Goal: Information Seeking & Learning: Learn about a topic

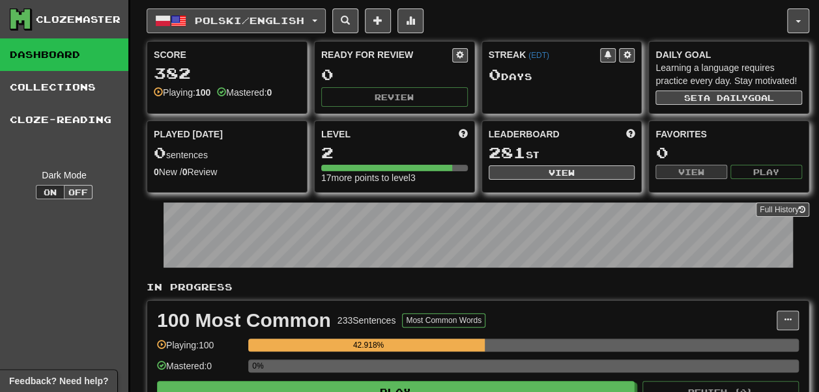
click at [240, 18] on span "Polski / English" at bounding box center [249, 20] width 109 height 11
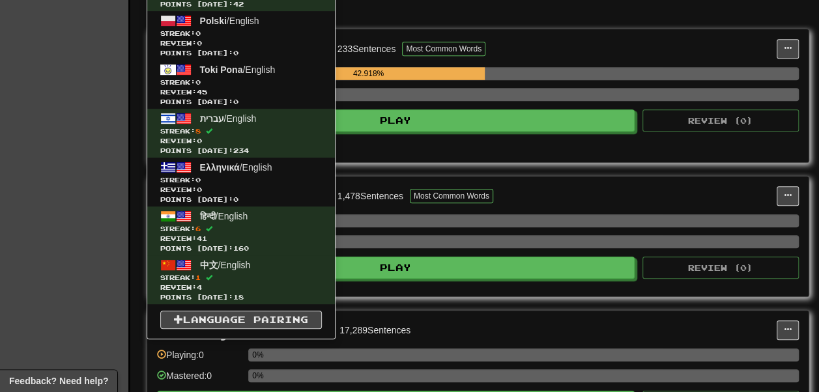
scroll to position [273, 0]
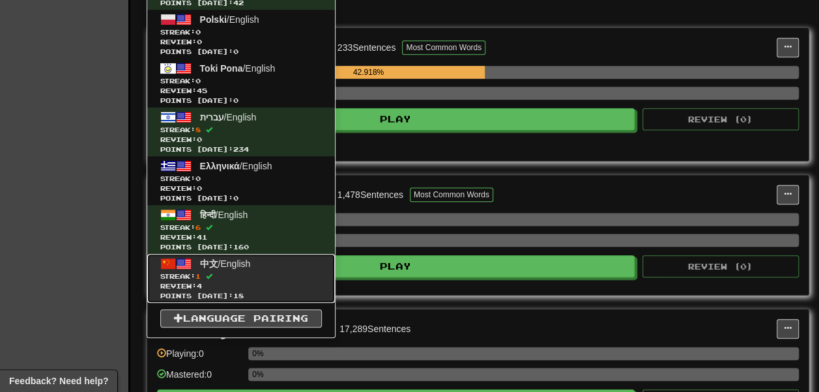
click at [244, 262] on span "中文 / English" at bounding box center [225, 264] width 51 height 10
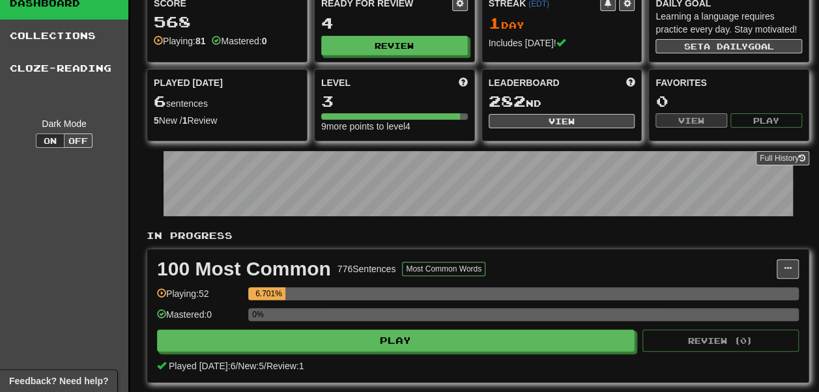
scroll to position [51, 0]
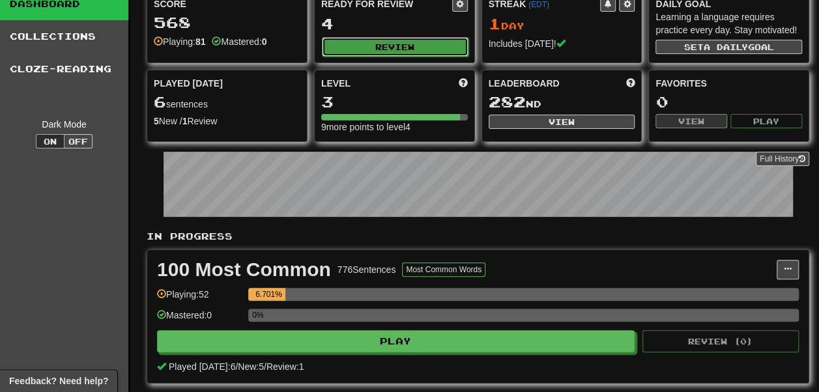
click at [373, 50] on button "Review" at bounding box center [395, 47] width 147 height 20
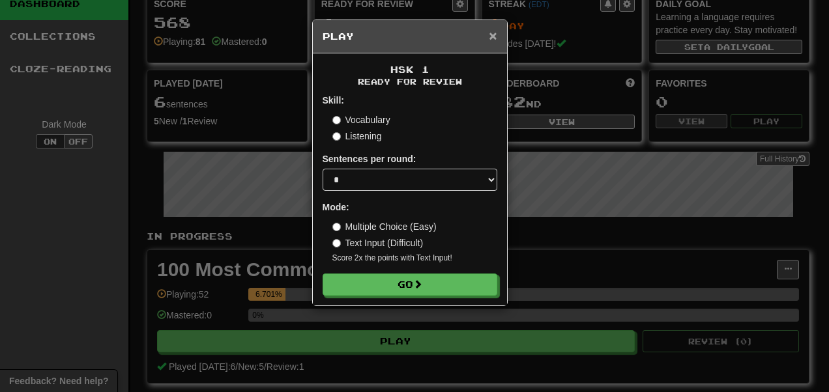
click at [495, 35] on span "×" at bounding box center [493, 35] width 8 height 15
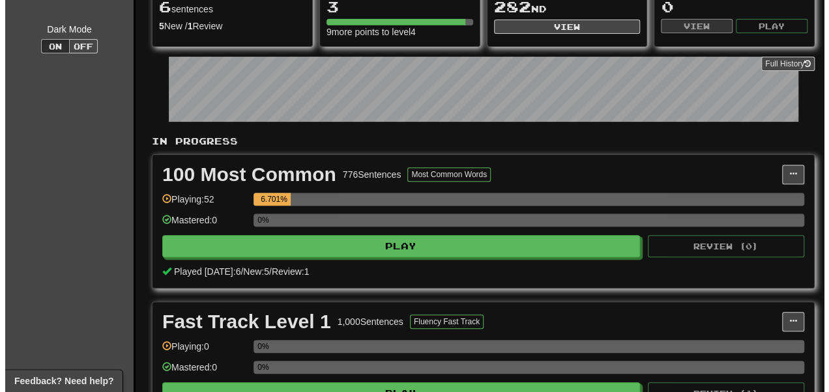
scroll to position [145, 0]
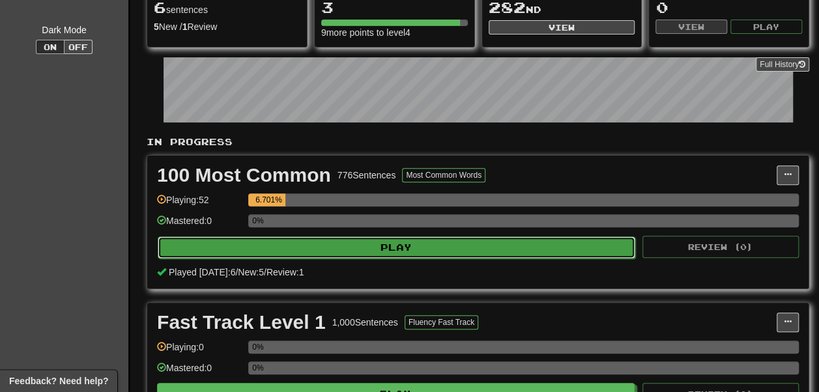
click at [352, 259] on button "Play" at bounding box center [397, 248] width 478 height 22
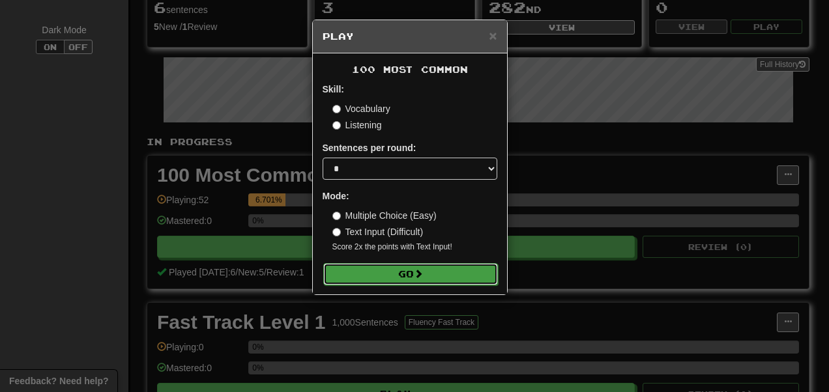
click at [366, 285] on button "Go" at bounding box center [410, 274] width 175 height 22
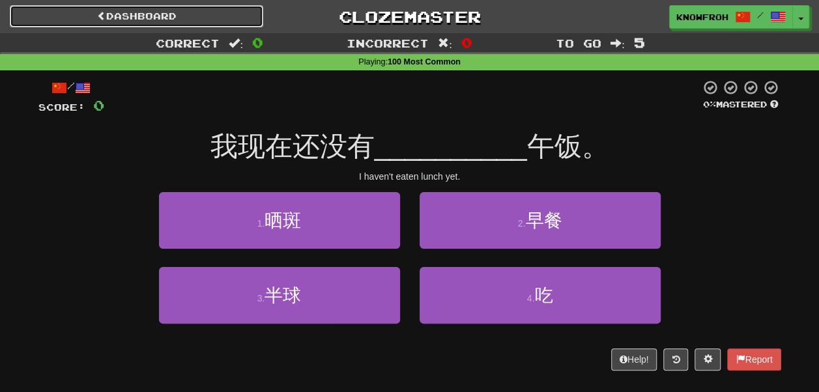
click at [132, 13] on link "Dashboard" at bounding box center [136, 16] width 253 height 22
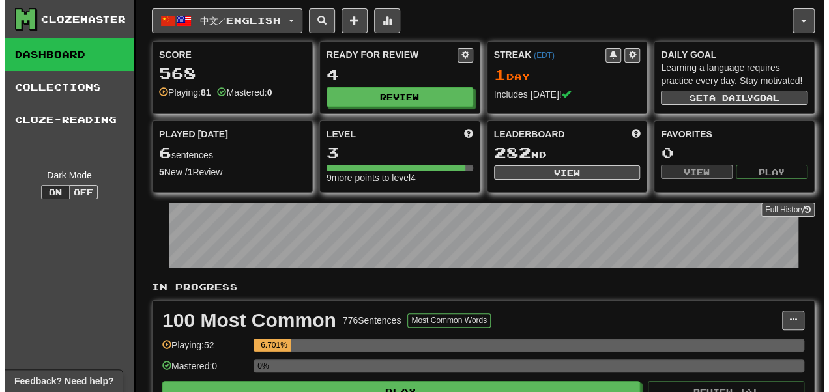
scroll to position [176, 0]
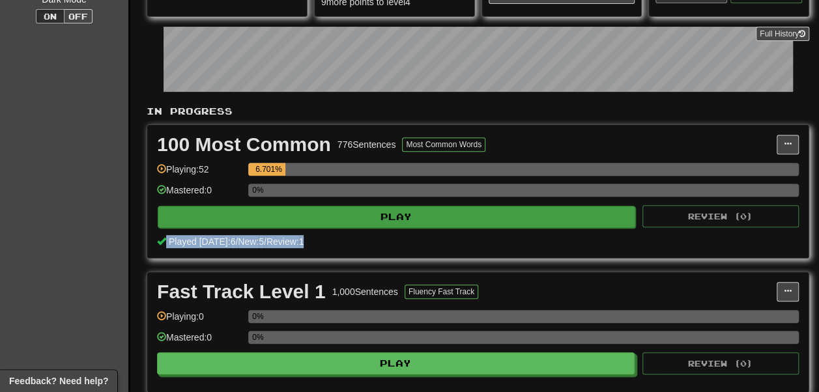
drag, startPoint x: 323, startPoint y: 258, endPoint x: 328, endPoint y: 248, distance: 12.0
click at [328, 248] on div "100 Most Common 776 Sentences Most Common Words Manage Sentences Unpin from Das…" at bounding box center [477, 191] width 661 height 133
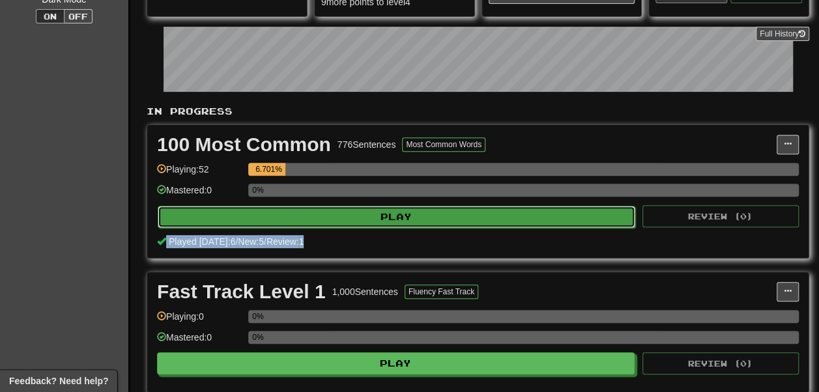
click at [328, 228] on button "Play" at bounding box center [397, 217] width 478 height 22
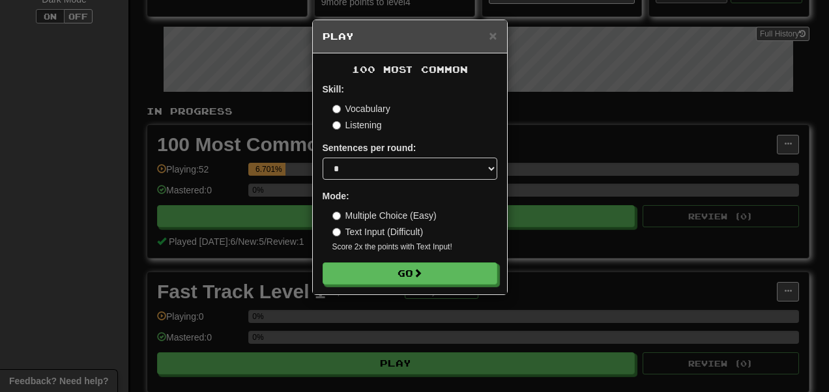
click at [366, 133] on form "Skill: Vocabulary Listening Sentences per round: * ** ** ** ** ** *** ******** …" at bounding box center [410, 184] width 175 height 202
click at [351, 126] on label "Listening" at bounding box center [357, 125] width 50 height 13
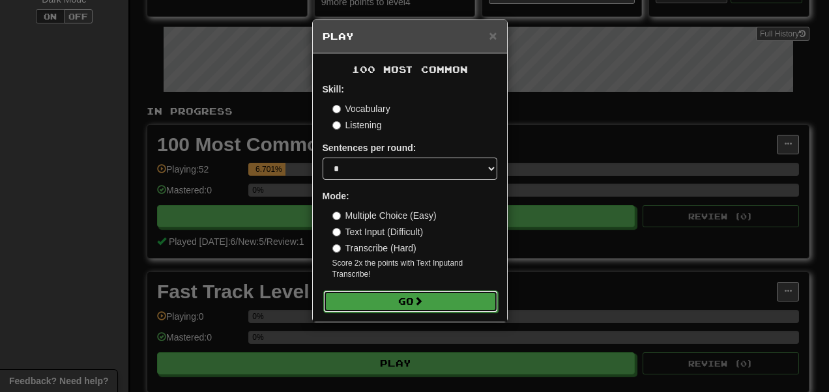
click at [403, 307] on button "Go" at bounding box center [410, 302] width 175 height 22
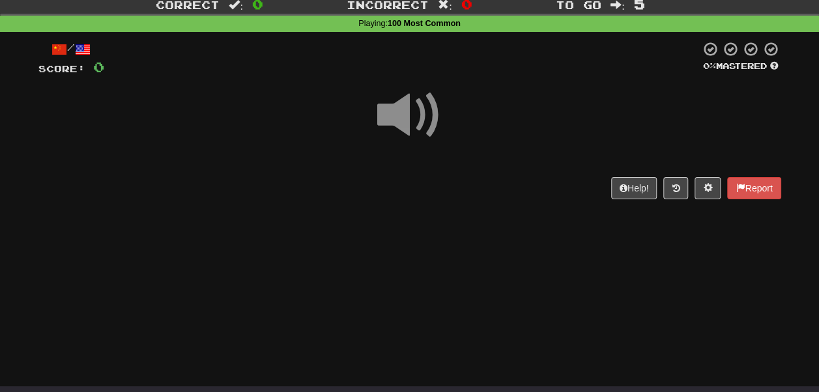
scroll to position [41, 0]
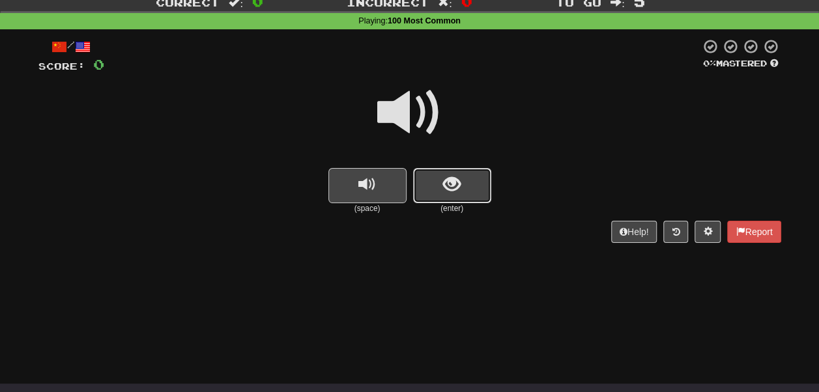
click at [442, 197] on button "show sentence" at bounding box center [452, 185] width 78 height 35
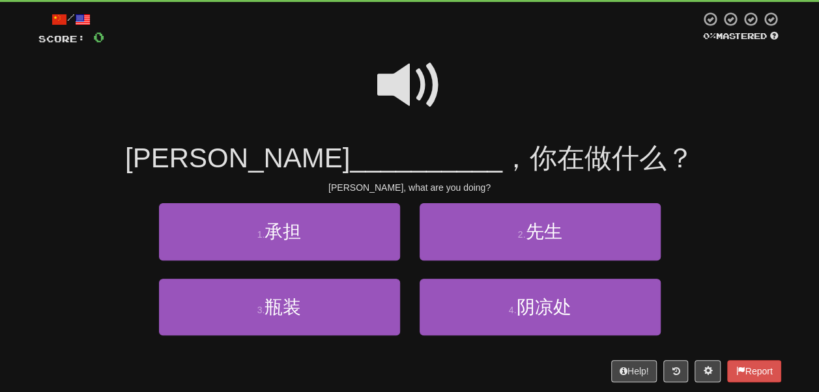
scroll to position [69, 0]
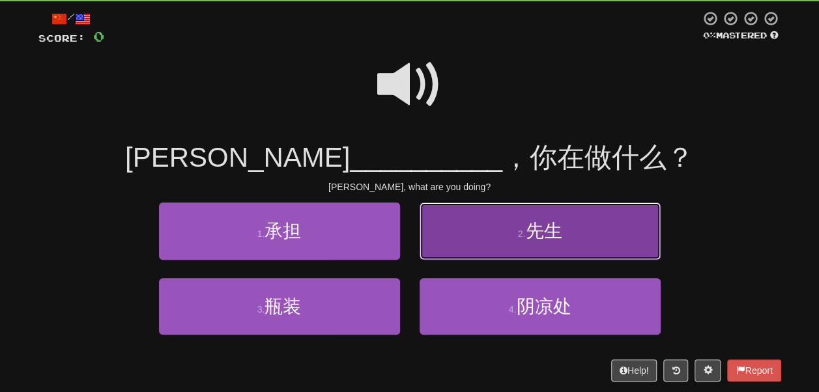
click at [455, 231] on button "2 . 先生" at bounding box center [540, 231] width 241 height 57
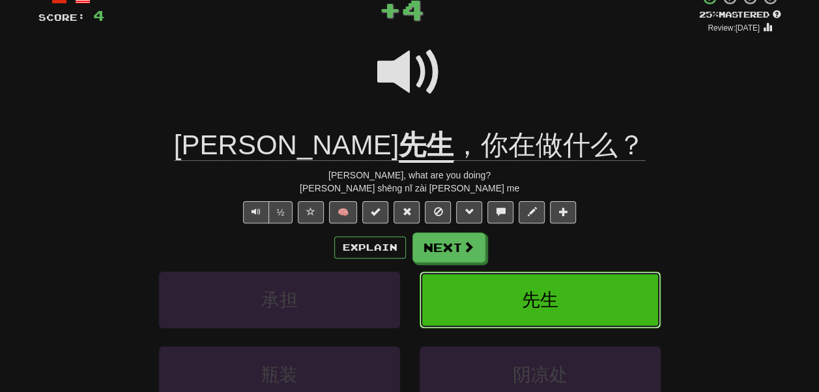
scroll to position [93, 0]
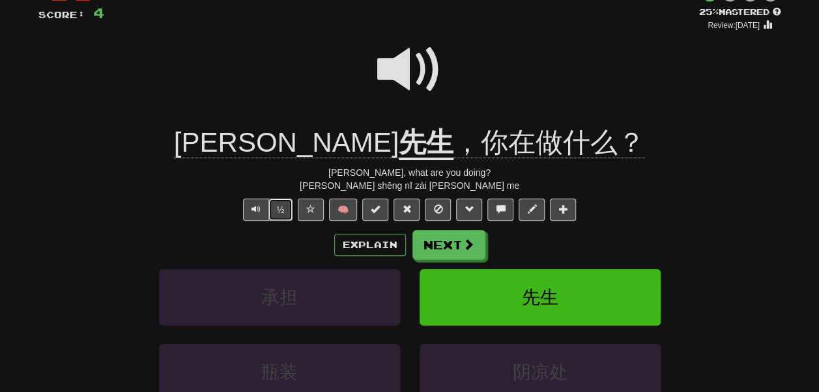
click at [290, 212] on button "½" at bounding box center [280, 210] width 25 height 22
click at [276, 207] on button "½" at bounding box center [280, 210] width 25 height 22
click at [488, 147] on span "，你在做什么？" at bounding box center [549, 142] width 192 height 31
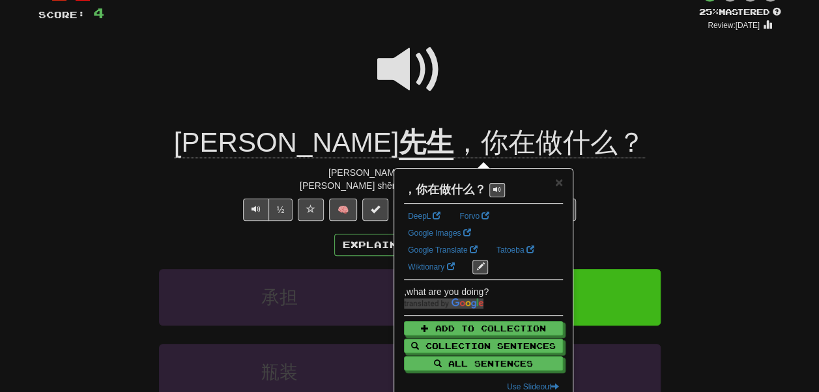
click at [467, 81] on div at bounding box center [409, 78] width 743 height 93
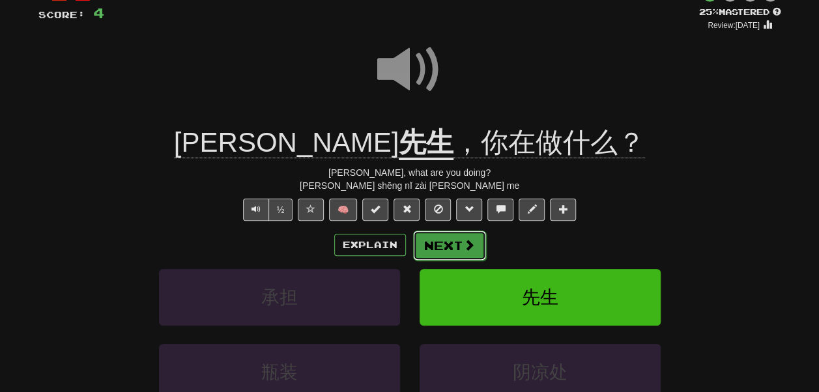
click at [450, 245] on button "Next" at bounding box center [449, 246] width 73 height 30
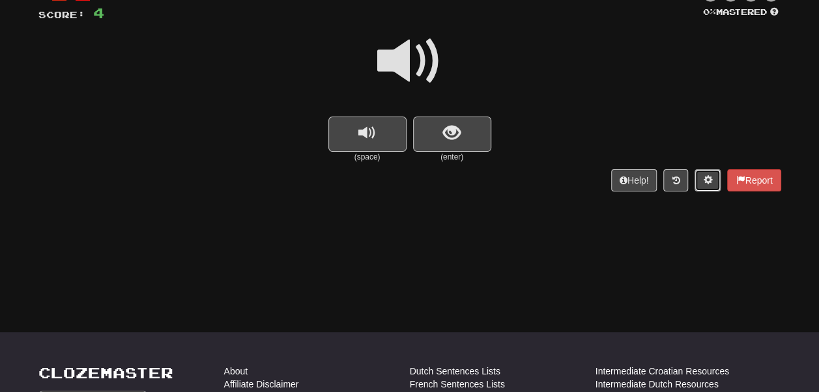
click at [708, 177] on button at bounding box center [708, 180] width 26 height 22
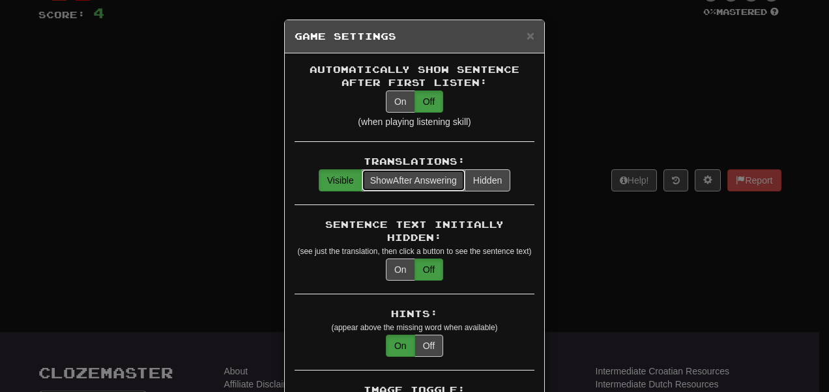
click at [379, 175] on span "Show" at bounding box center [381, 180] width 23 height 10
click at [391, 113] on div "Automatically Show Sentence After First Listen: On Off (when playing listening …" at bounding box center [414, 102] width 240 height 79
click at [389, 99] on button "On" at bounding box center [400, 102] width 29 height 22
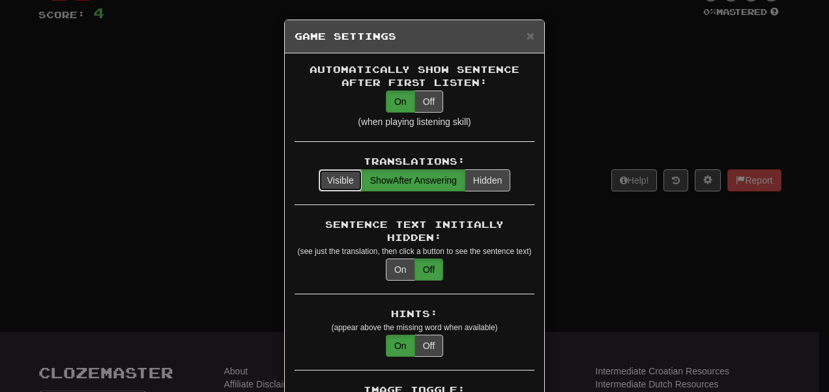
click at [319, 169] on button "Visible" at bounding box center [341, 180] width 44 height 22
click at [527, 31] on span "×" at bounding box center [530, 35] width 8 height 15
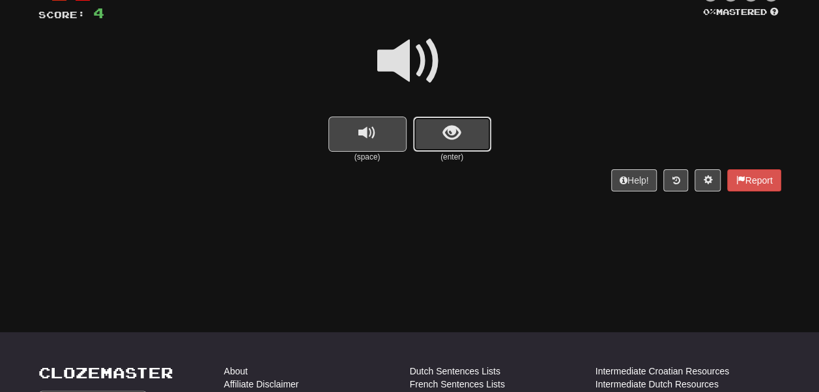
click at [431, 128] on button "show sentence" at bounding box center [452, 134] width 78 height 35
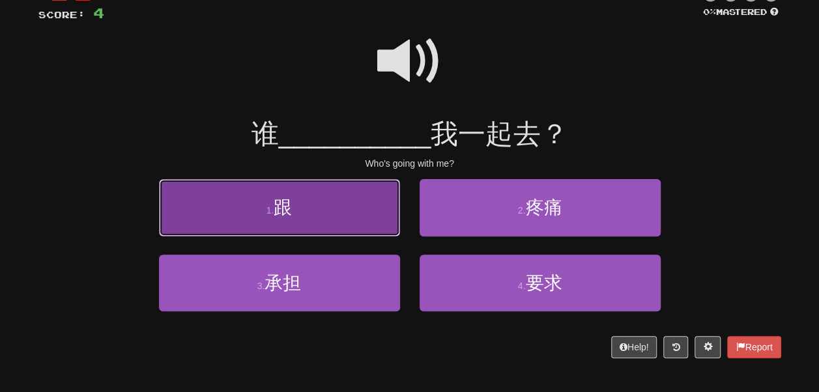
click at [336, 215] on button "1 . 跟" at bounding box center [279, 207] width 241 height 57
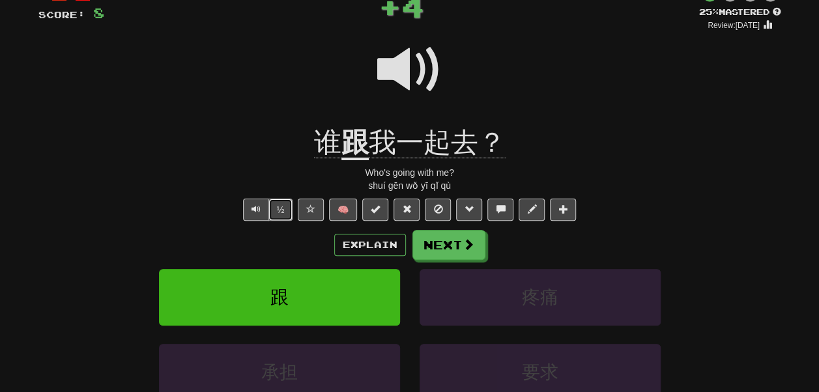
click at [289, 208] on button "½" at bounding box center [280, 210] width 25 height 22
click at [352, 145] on u "跟" at bounding box center [354, 143] width 27 height 33
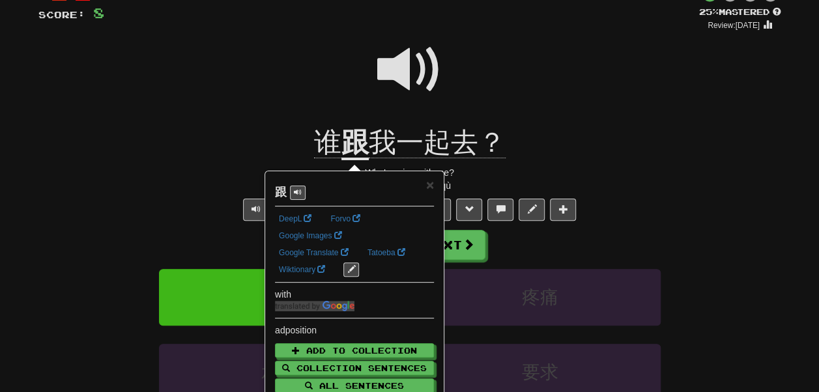
click at [263, 63] on div at bounding box center [409, 78] width 743 height 93
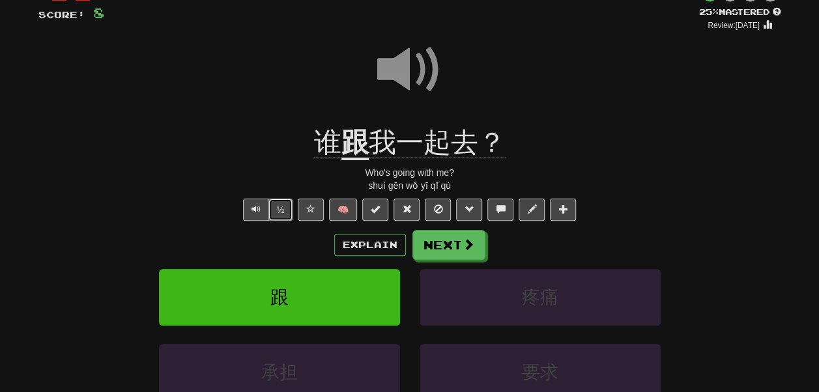
click at [280, 218] on button "½" at bounding box center [280, 210] width 25 height 22
click at [444, 247] on button "Next" at bounding box center [449, 246] width 73 height 30
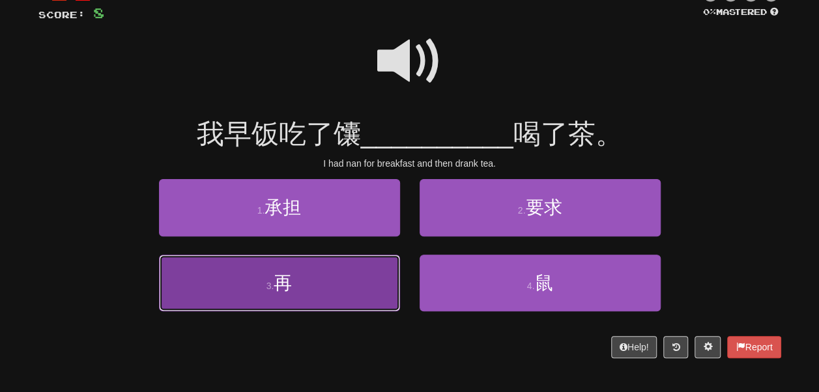
click at [364, 279] on button "3 . 再" at bounding box center [279, 283] width 241 height 57
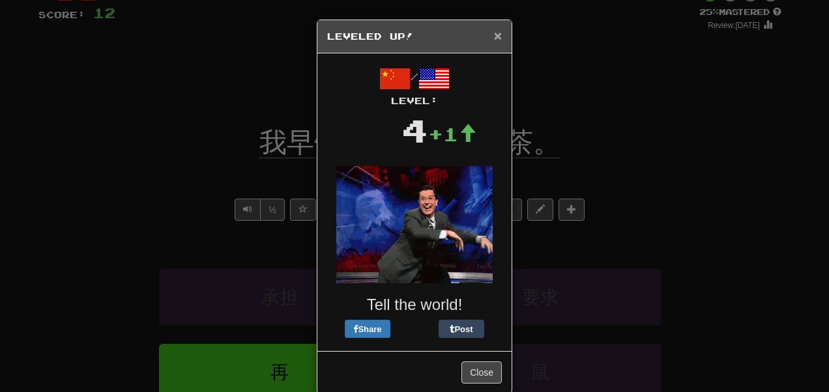
click at [494, 38] on span "×" at bounding box center [498, 35] width 8 height 15
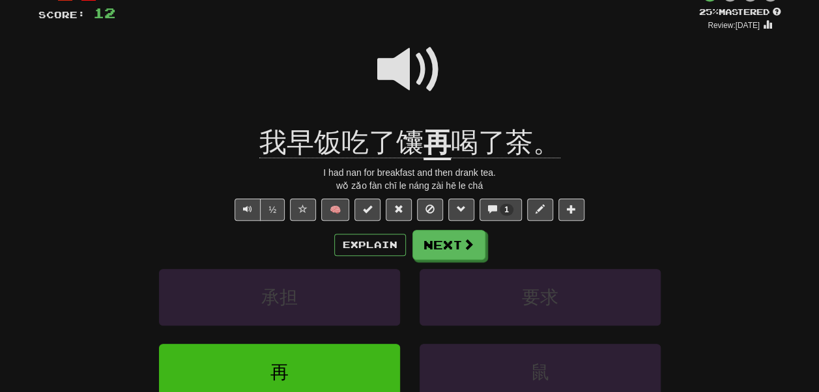
click at [718, 179] on div "I had nan for breakfast and then drank tea." at bounding box center [409, 172] width 743 height 13
click at [710, 179] on div "I had nan for breakfast and then drank tea." at bounding box center [409, 172] width 743 height 13
click at [699, 238] on div "Explain Next" at bounding box center [409, 245] width 743 height 30
click at [445, 255] on button "Next" at bounding box center [449, 246] width 73 height 30
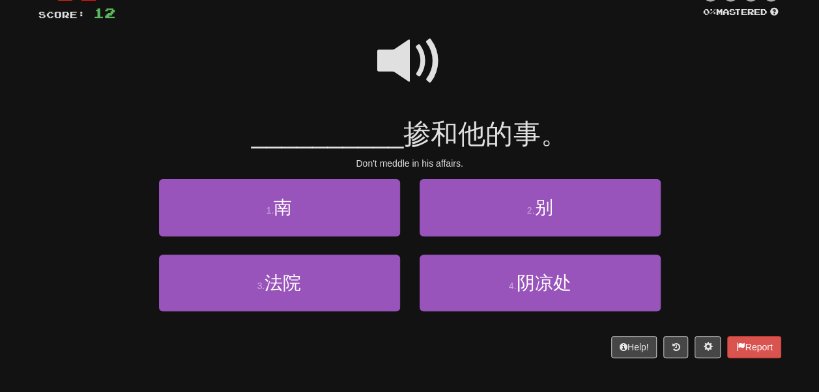
click at [394, 72] on span at bounding box center [409, 61] width 65 height 65
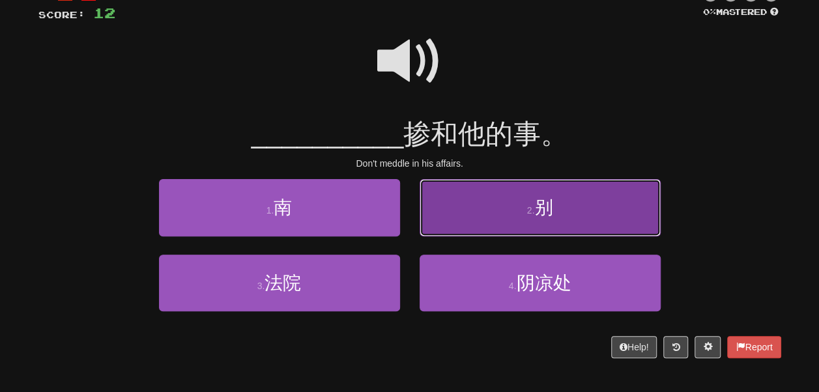
click at [433, 197] on button "2 . 别" at bounding box center [540, 207] width 241 height 57
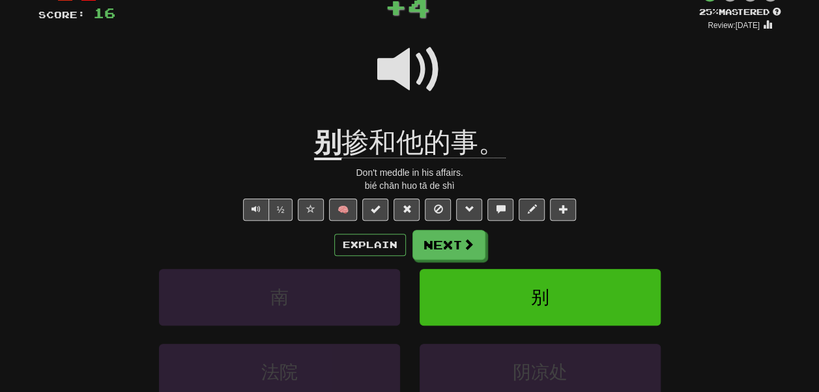
click at [328, 139] on u "别" at bounding box center [327, 143] width 27 height 33
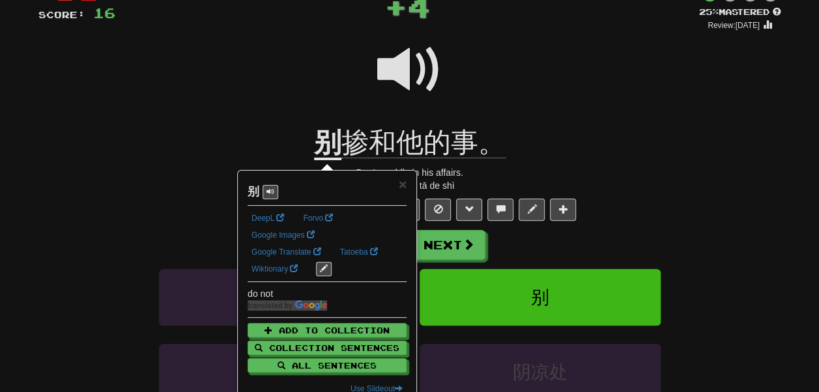
click at [253, 73] on div at bounding box center [409, 78] width 743 height 93
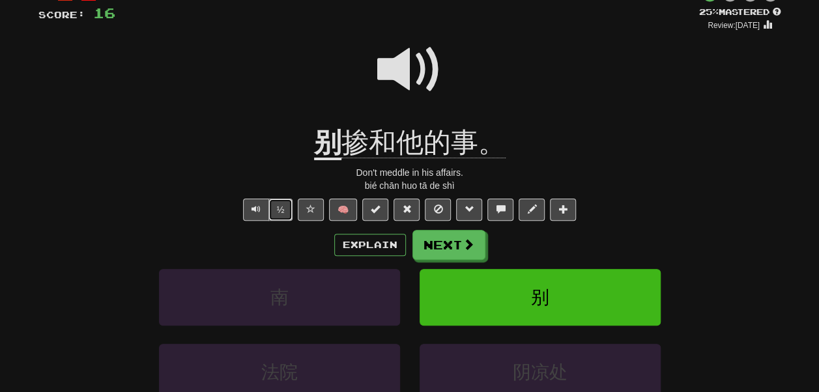
click at [281, 214] on button "½" at bounding box center [280, 210] width 25 height 22
click at [282, 210] on button "½" at bounding box center [280, 210] width 25 height 22
click at [429, 237] on button "Next" at bounding box center [449, 246] width 73 height 30
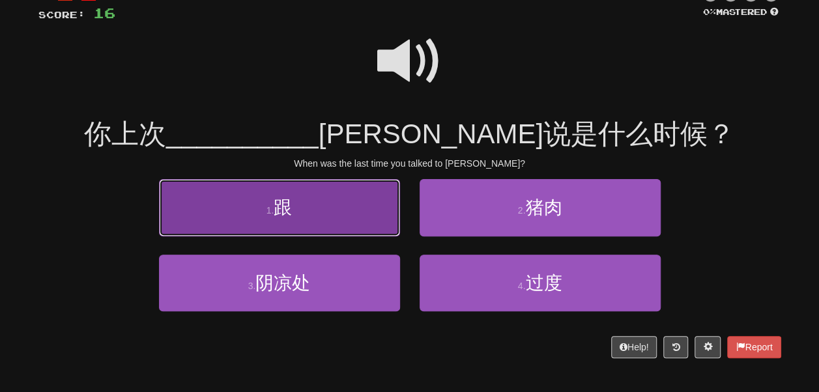
click at [359, 205] on button "1 . 跟" at bounding box center [279, 207] width 241 height 57
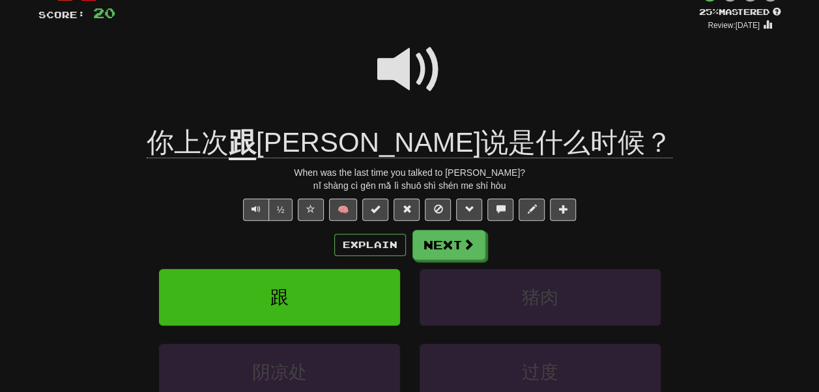
click at [256, 143] on u "跟" at bounding box center [242, 143] width 27 height 33
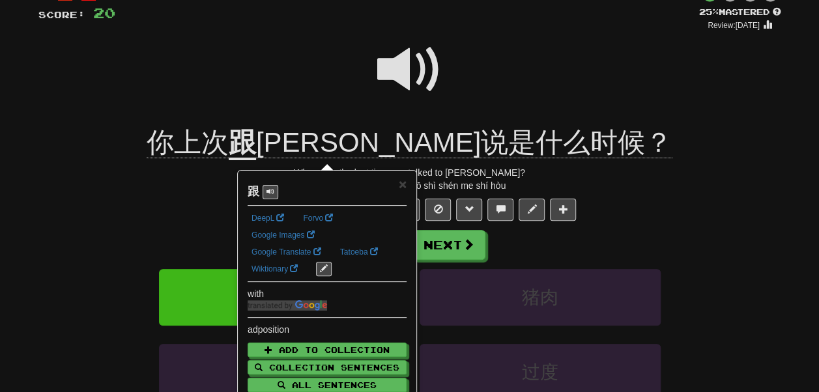
click at [296, 57] on div at bounding box center [409, 78] width 743 height 93
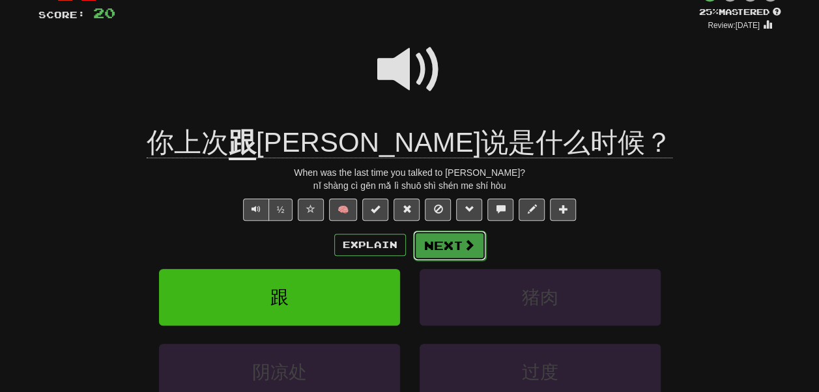
click at [433, 242] on button "Next" at bounding box center [449, 246] width 73 height 30
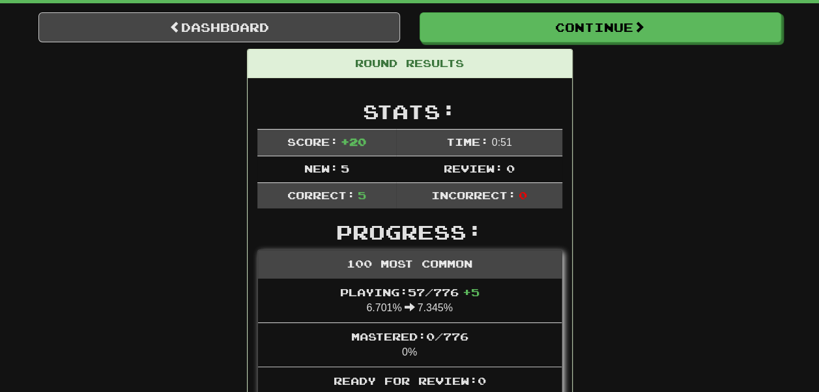
scroll to position [108, 0]
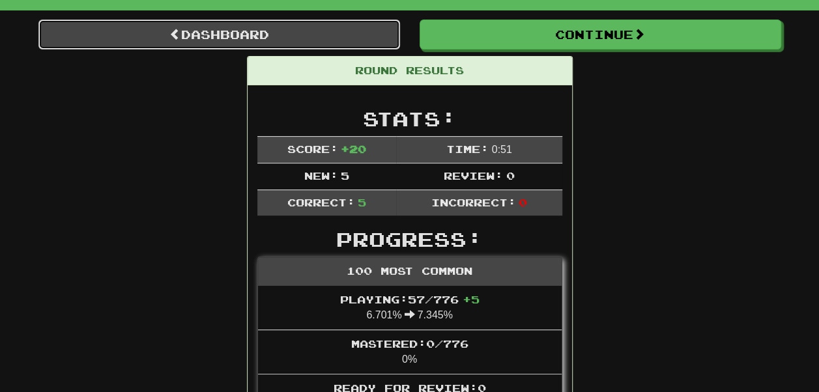
click at [310, 35] on link "Dashboard" at bounding box center [219, 35] width 362 height 30
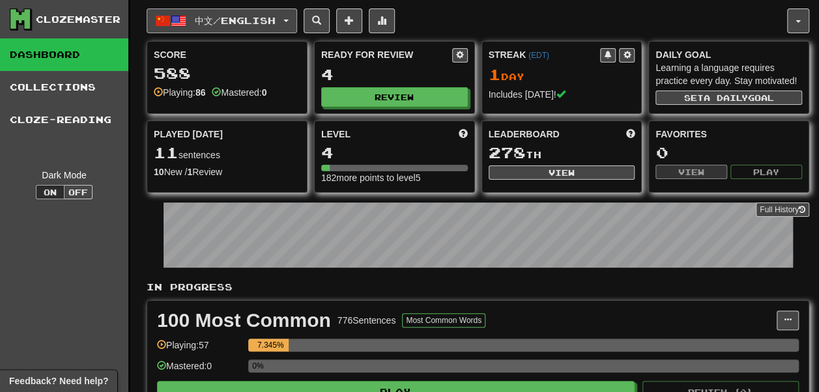
click at [247, 15] on span "中文 / English" at bounding box center [235, 20] width 81 height 11
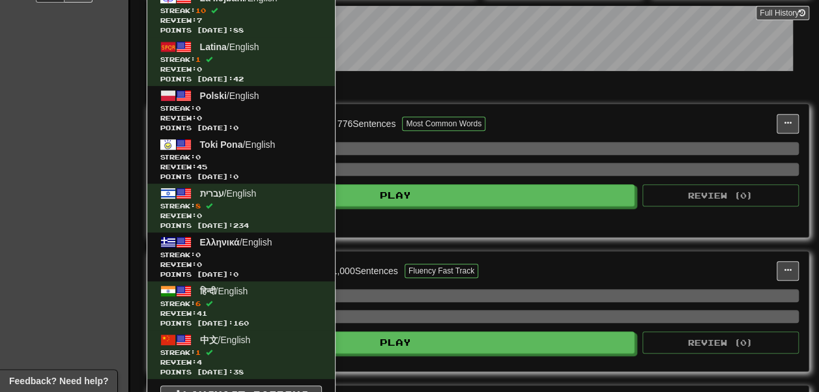
scroll to position [235, 0]
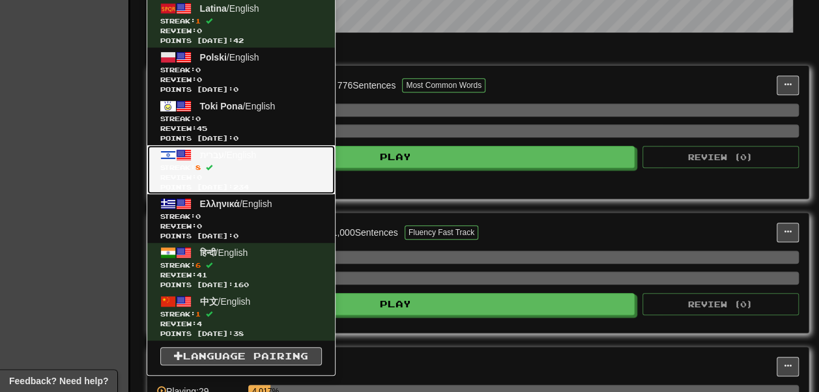
click at [272, 163] on span "Streak: 8" at bounding box center [241, 168] width 162 height 10
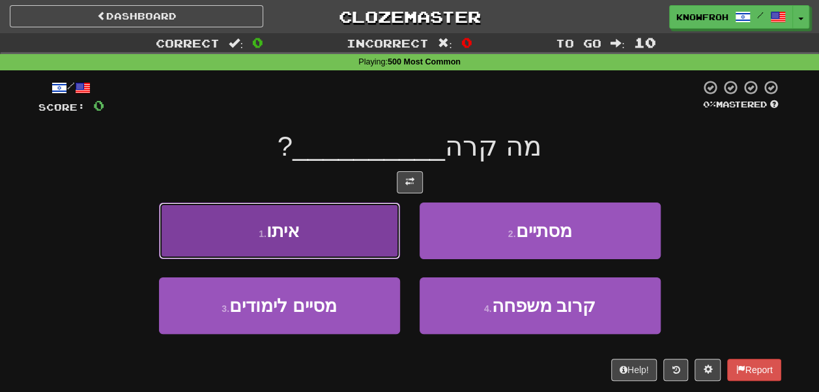
click at [373, 238] on button "1 . איתו" at bounding box center [279, 231] width 241 height 57
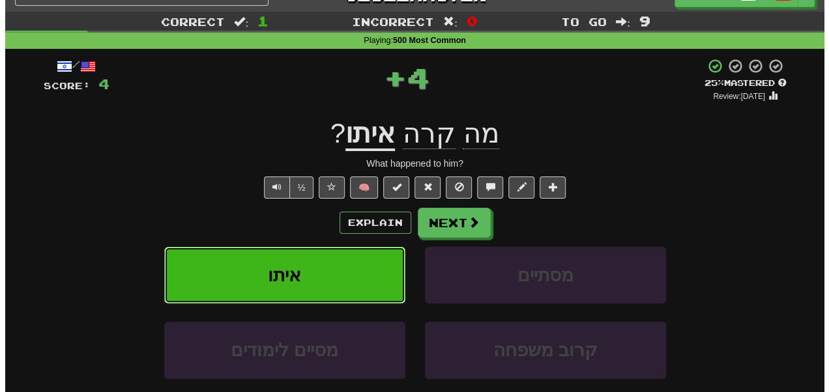
scroll to position [23, 0]
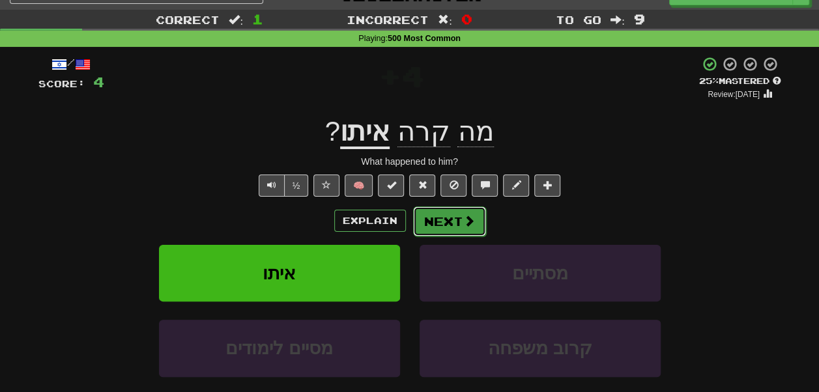
click at [444, 223] on button "Next" at bounding box center [449, 222] width 73 height 30
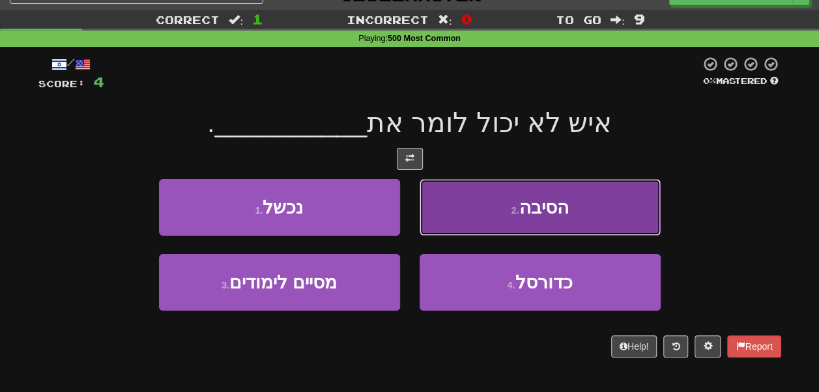
click at [455, 203] on button "2 . הסיבה" at bounding box center [540, 207] width 241 height 57
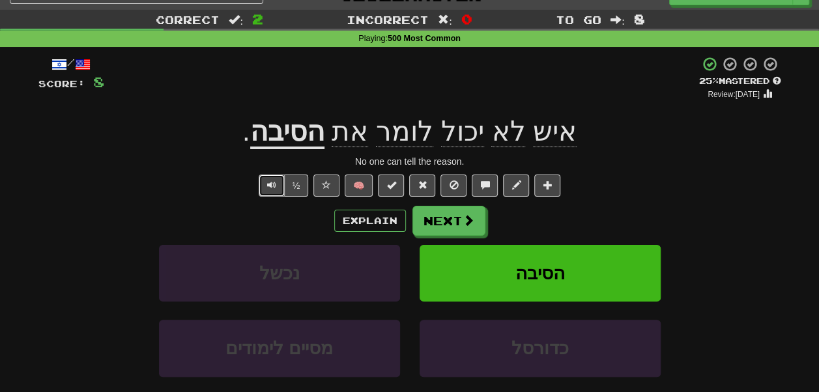
click at [269, 185] on span "Text-to-speech controls" at bounding box center [271, 184] width 9 height 9
click at [276, 190] on span "Text-to-speech controls" at bounding box center [271, 184] width 9 height 9
click at [430, 227] on button "Next" at bounding box center [449, 222] width 73 height 30
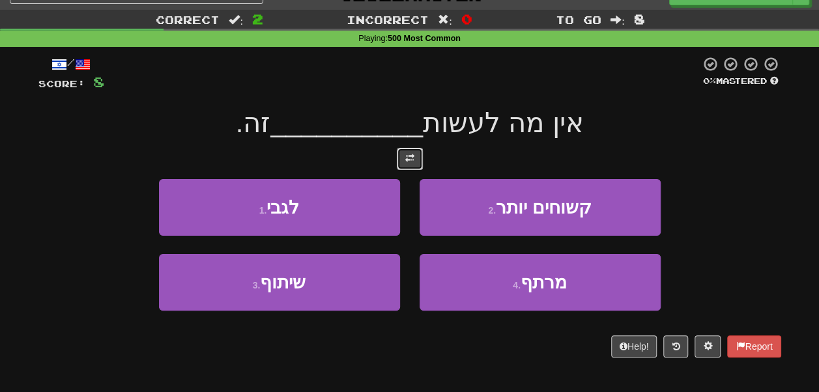
click at [410, 163] on span at bounding box center [409, 158] width 9 height 9
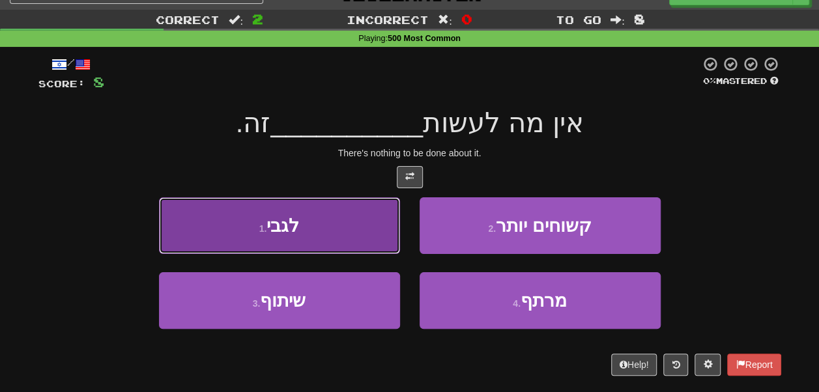
click at [362, 232] on button "1 . לגבי" at bounding box center [279, 225] width 241 height 57
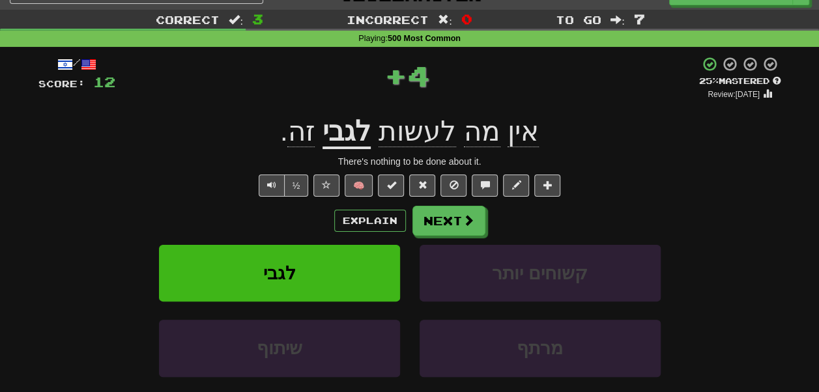
click at [347, 137] on u "לגבי" at bounding box center [347, 132] width 48 height 33
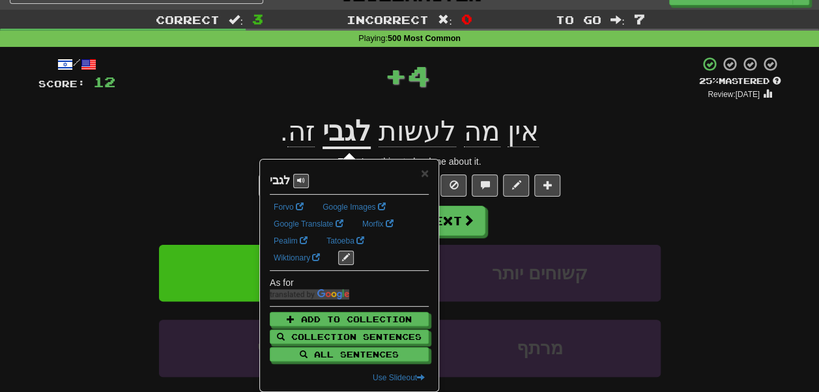
click at [336, 89] on div "+ 4" at bounding box center [407, 75] width 584 height 39
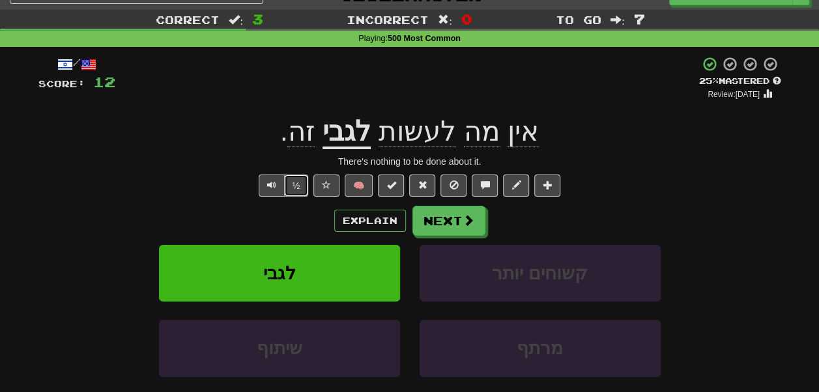
click at [294, 185] on button "½" at bounding box center [296, 186] width 25 height 22
click at [363, 141] on u "לגבי" at bounding box center [347, 132] width 48 height 33
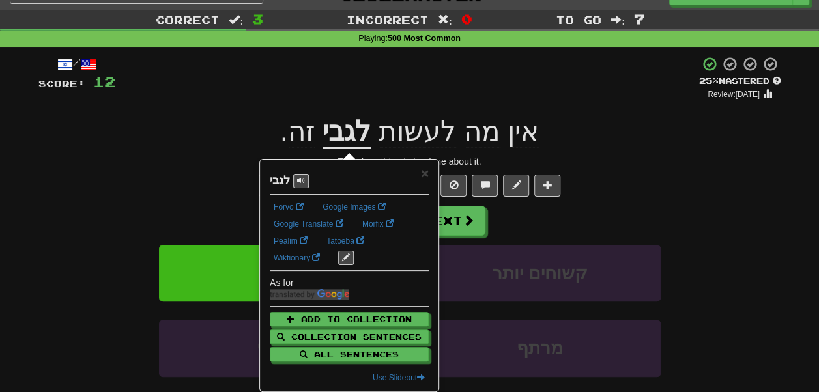
click at [351, 94] on div "+ 4" at bounding box center [407, 78] width 584 height 44
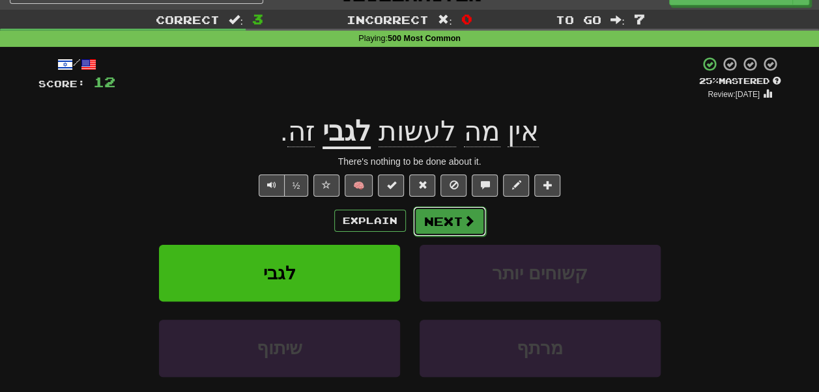
click at [446, 227] on button "Next" at bounding box center [449, 222] width 73 height 30
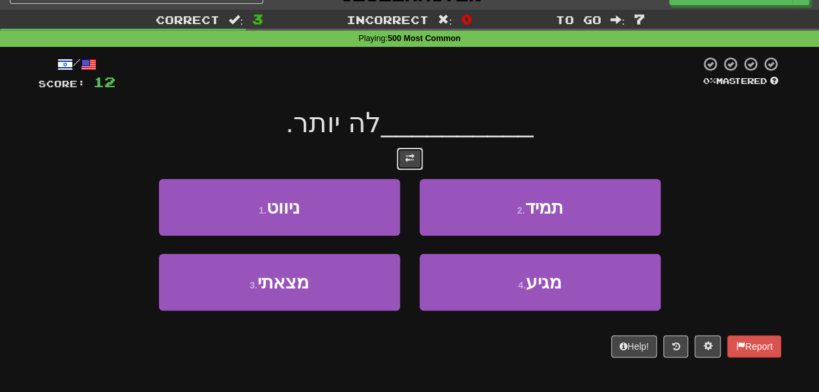
click at [416, 158] on button at bounding box center [410, 159] width 26 height 22
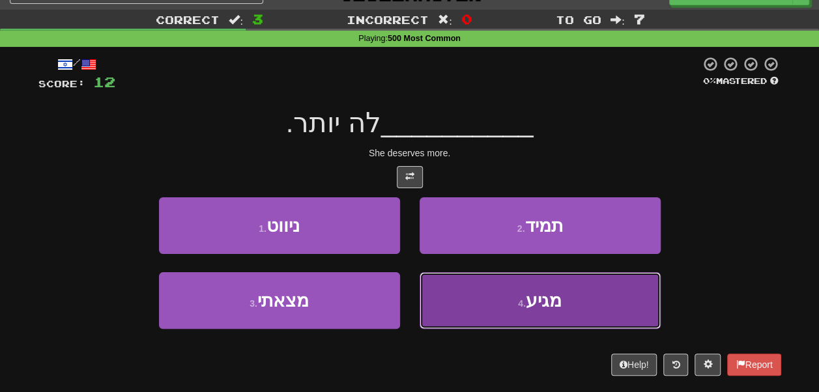
click at [481, 298] on button "4 . מגיע" at bounding box center [540, 300] width 241 height 57
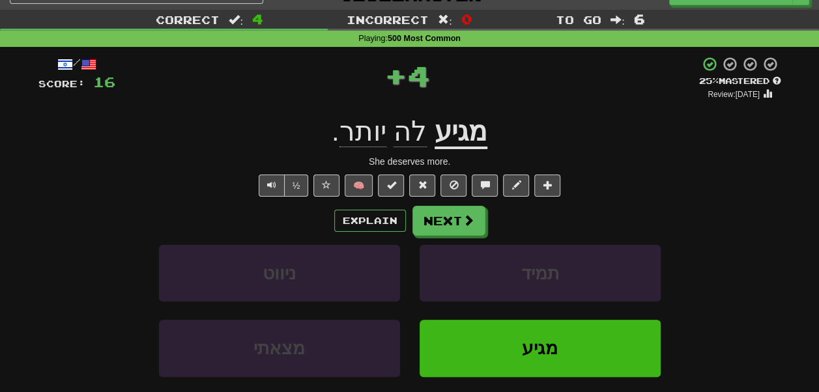
click at [452, 127] on u "מגיע" at bounding box center [461, 132] width 53 height 33
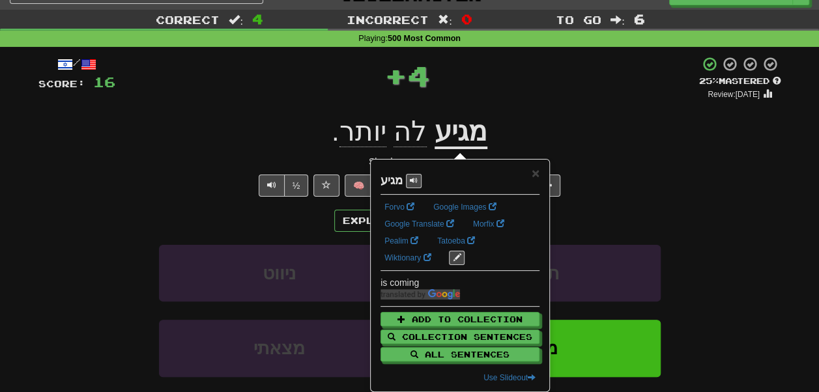
click at [504, 87] on div "+ 4" at bounding box center [407, 75] width 584 height 39
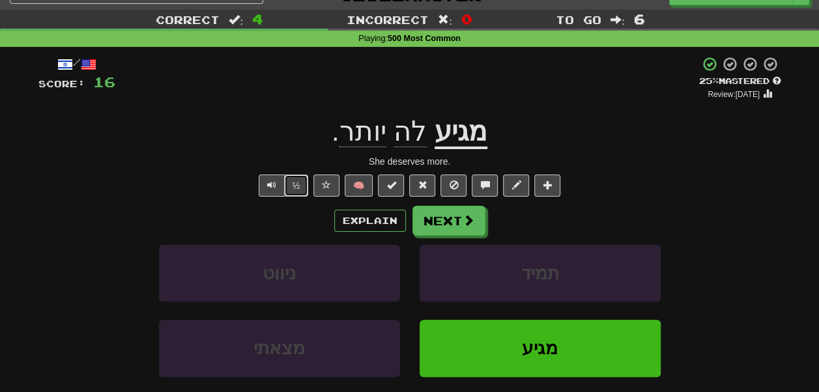
click at [300, 192] on button "½" at bounding box center [296, 186] width 25 height 22
click at [298, 186] on button "½" at bounding box center [296, 186] width 25 height 22
click at [410, 136] on span "לה" at bounding box center [410, 131] width 33 height 31
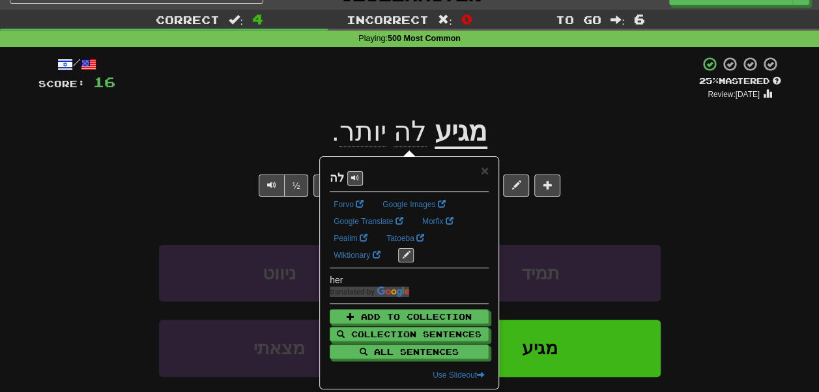
click at [401, 85] on div "+ 4" at bounding box center [407, 78] width 584 height 44
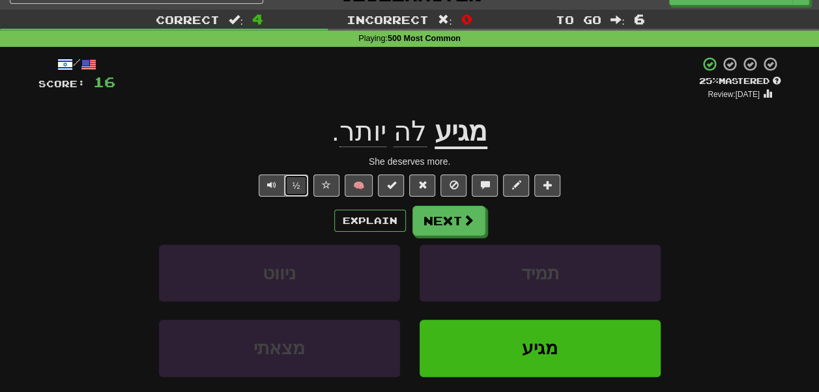
click at [288, 182] on button "½" at bounding box center [296, 186] width 25 height 22
click at [298, 182] on button "½" at bounding box center [296, 186] width 25 height 22
click at [513, 186] on span at bounding box center [515, 184] width 9 height 9
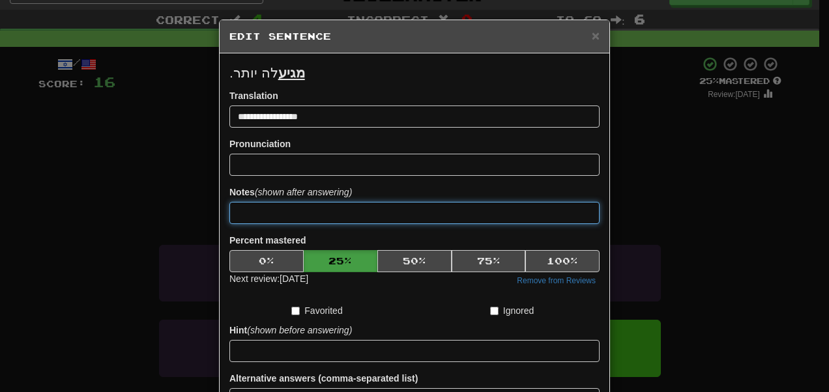
click at [357, 210] on input at bounding box center [414, 213] width 370 height 22
type input "*"
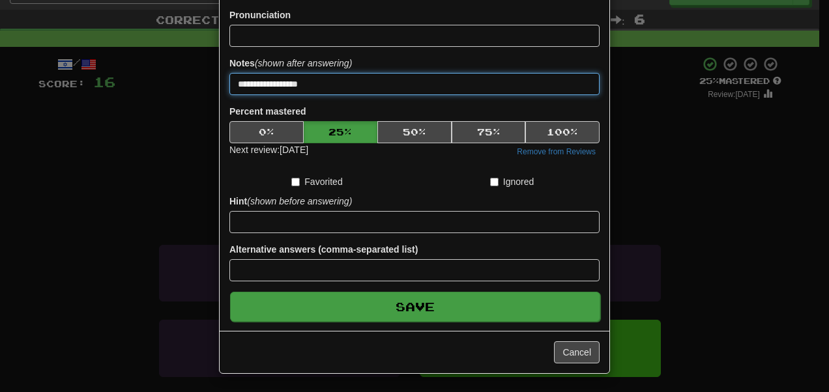
type input "**********"
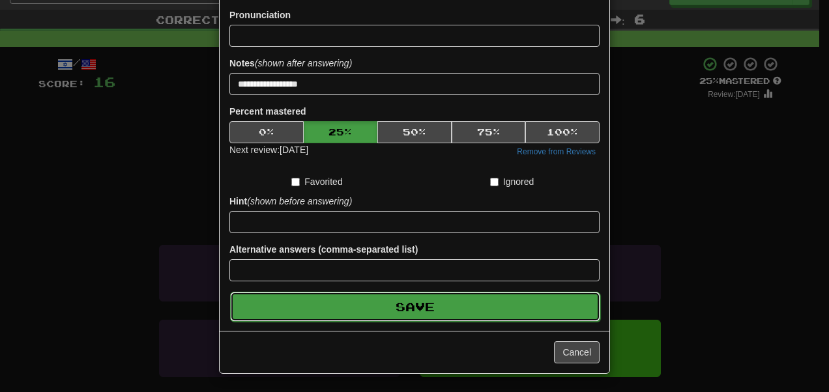
click at [505, 315] on button "Save" at bounding box center [415, 307] width 370 height 30
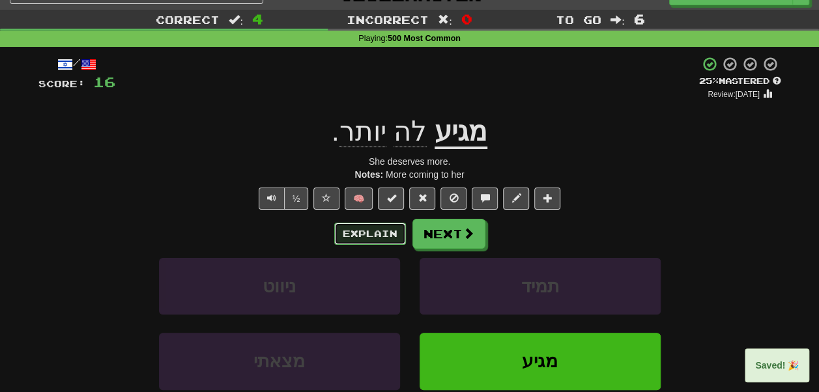
click at [375, 232] on button "Explain" at bounding box center [370, 234] width 72 height 22
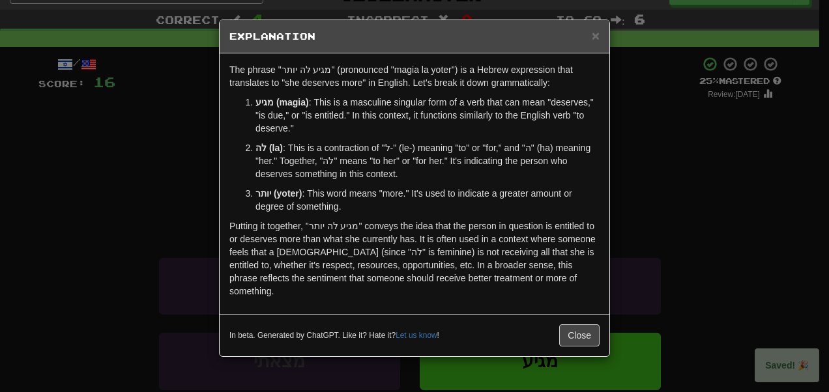
scroll to position [29, 0]
click at [628, 188] on div "× Explanation The phrase "מגיע לה יותר" (pronounced "magia la yoter") is a Hebr…" at bounding box center [414, 196] width 829 height 392
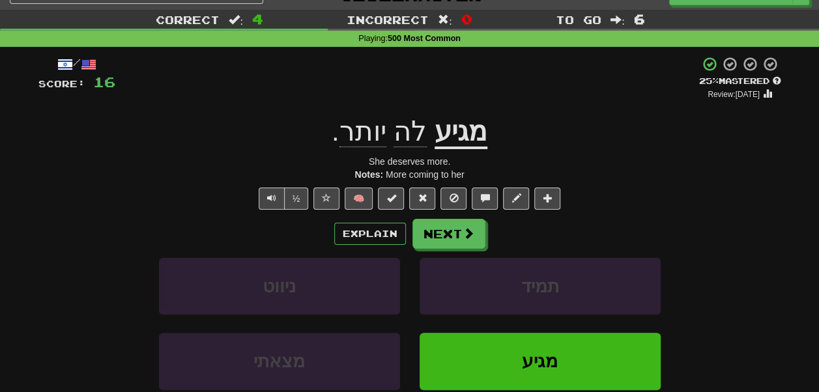
click at [453, 137] on u "מגיע" at bounding box center [461, 132] width 53 height 33
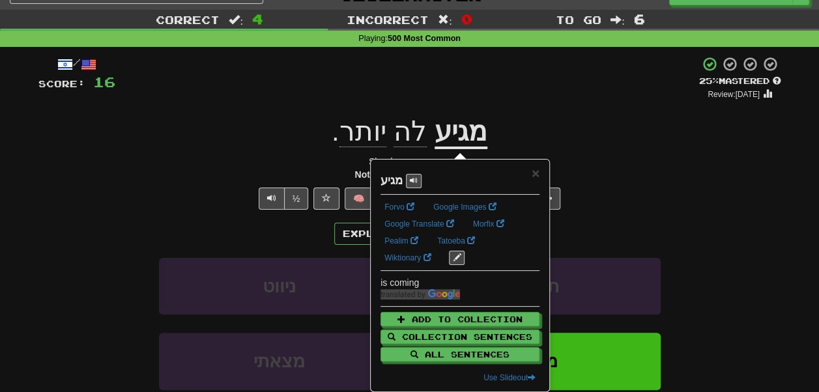
click at [533, 130] on div "מגיע לה יותר ." at bounding box center [409, 132] width 743 height 36
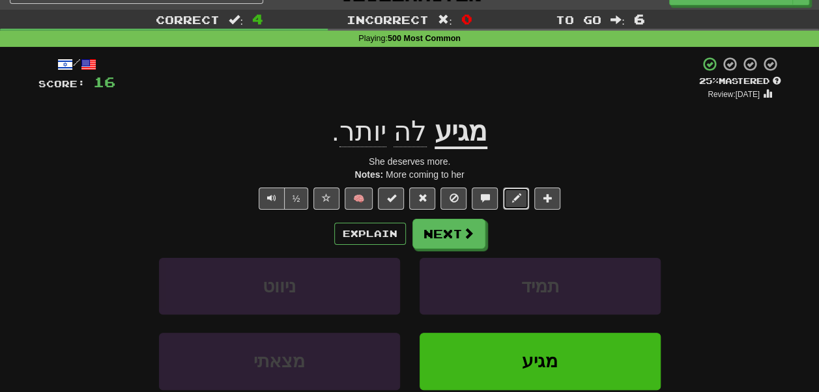
click at [513, 201] on span at bounding box center [515, 198] width 9 height 9
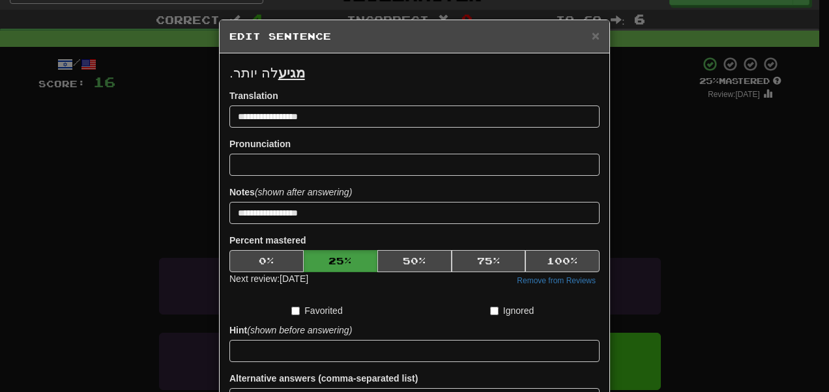
click at [353, 201] on div "**********" at bounding box center [414, 205] width 370 height 38
drag, startPoint x: 353, startPoint y: 201, endPoint x: 356, endPoint y: 207, distance: 7.0
click at [356, 207] on div "**********" at bounding box center [414, 205] width 370 height 38
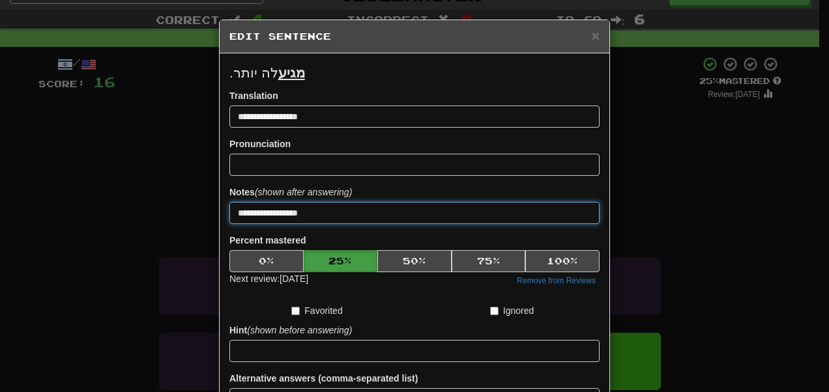
click at [356, 207] on input "**********" at bounding box center [414, 213] width 370 height 22
type input "*"
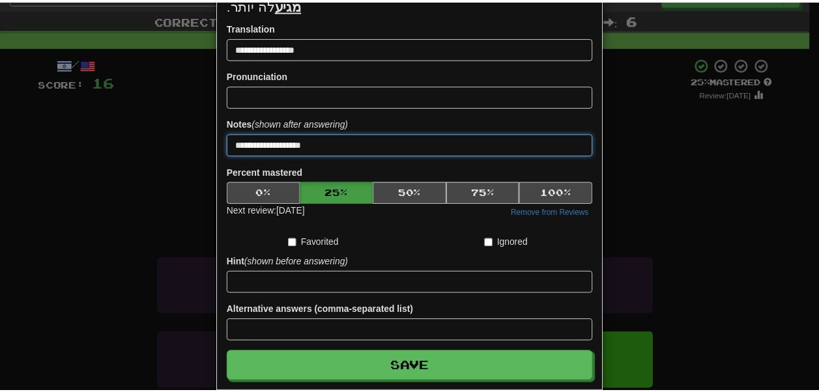
scroll to position [69, 0]
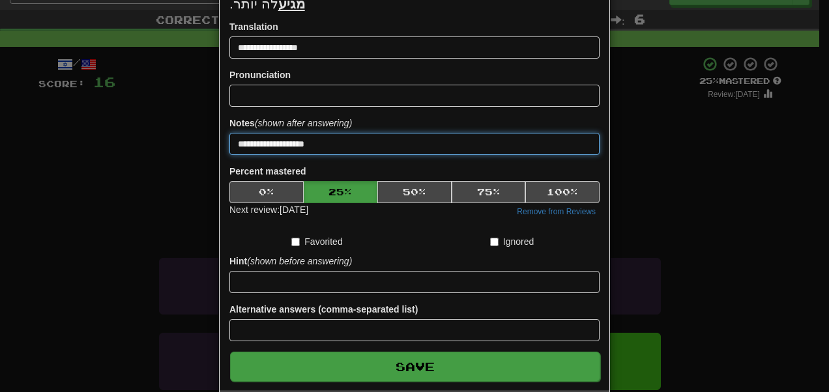
type input "**********"
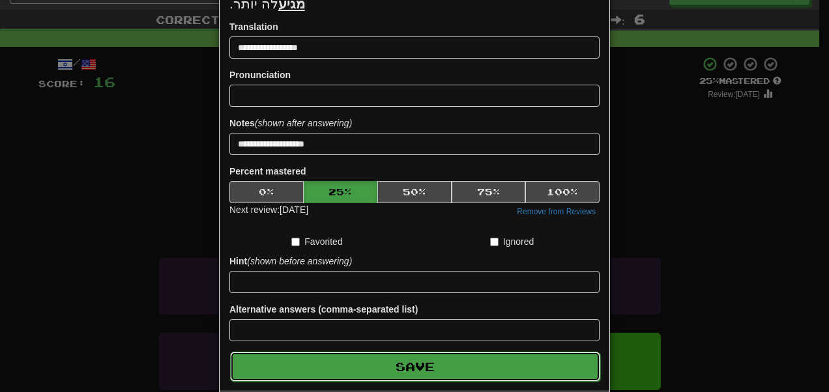
click at [460, 366] on button "Save" at bounding box center [415, 367] width 370 height 30
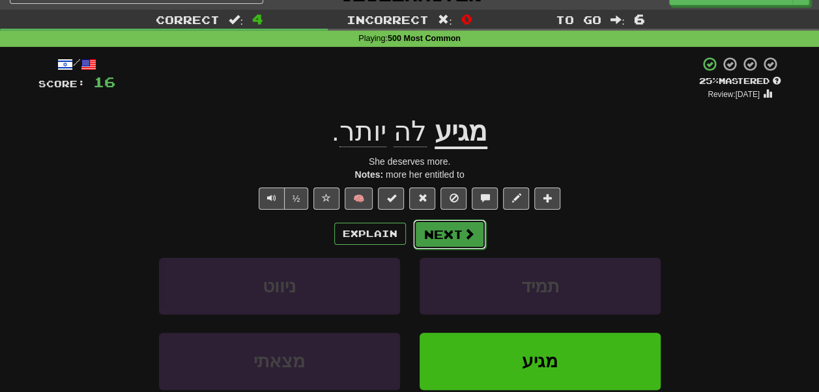
click at [457, 233] on button "Next" at bounding box center [449, 235] width 73 height 30
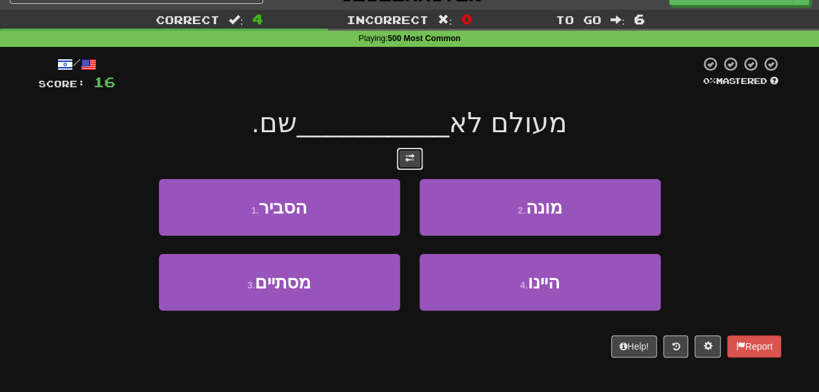
click at [399, 155] on button at bounding box center [410, 159] width 26 height 22
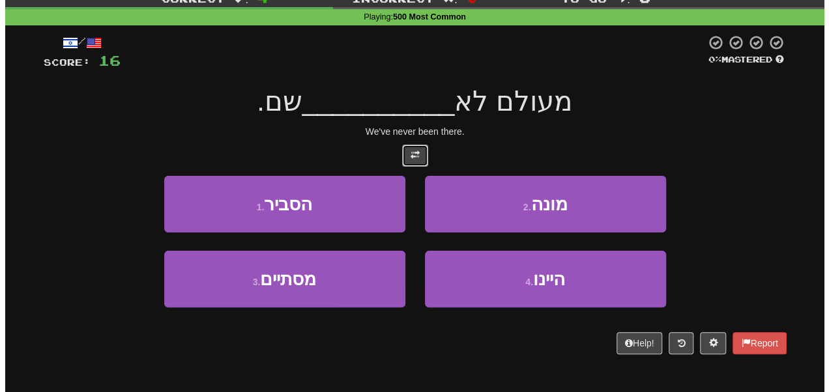
scroll to position [51, 0]
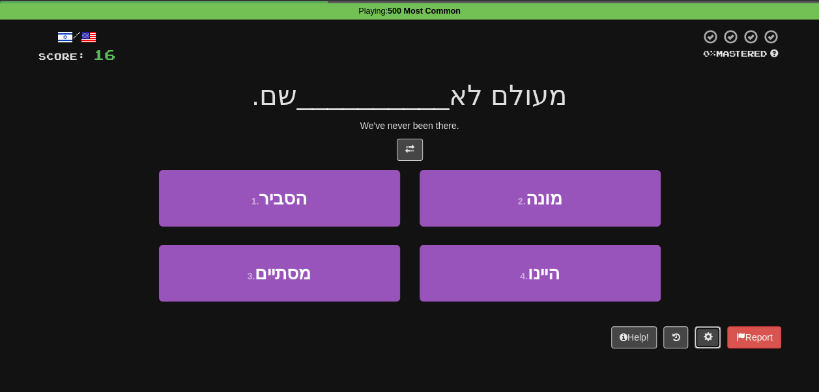
click at [695, 334] on button at bounding box center [708, 337] width 26 height 22
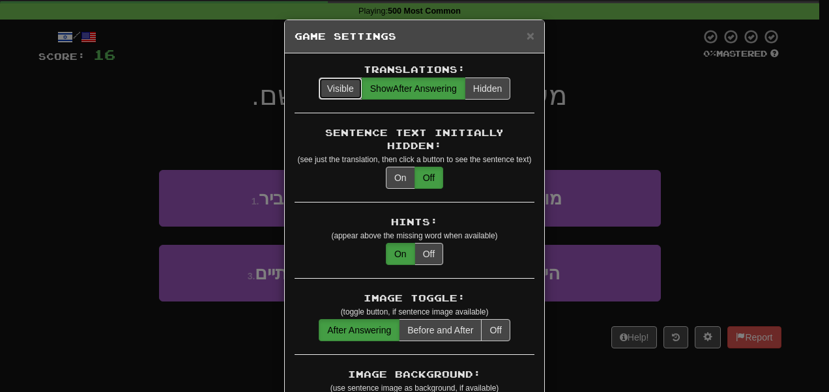
click at [319, 86] on button "Visible" at bounding box center [341, 89] width 44 height 22
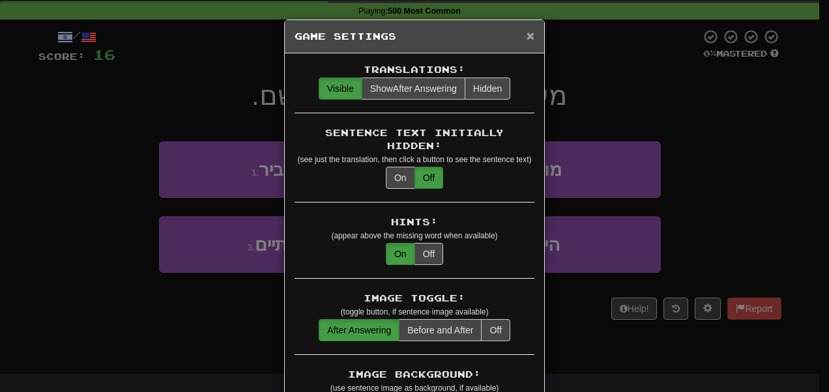
click at [526, 33] on span "×" at bounding box center [530, 35] width 8 height 15
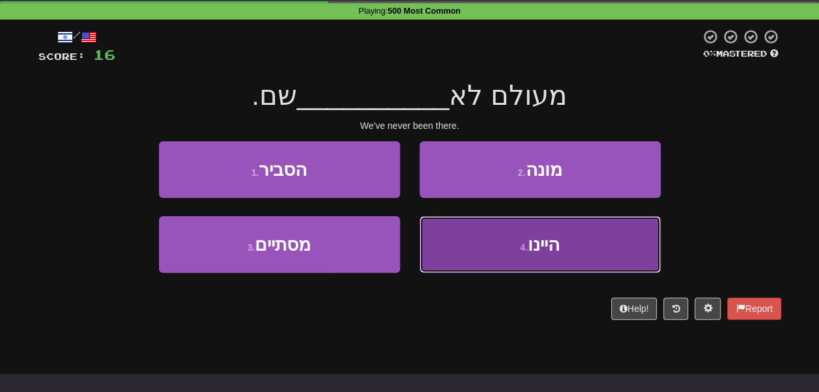
click at [489, 244] on button "4 . היינו" at bounding box center [540, 244] width 241 height 57
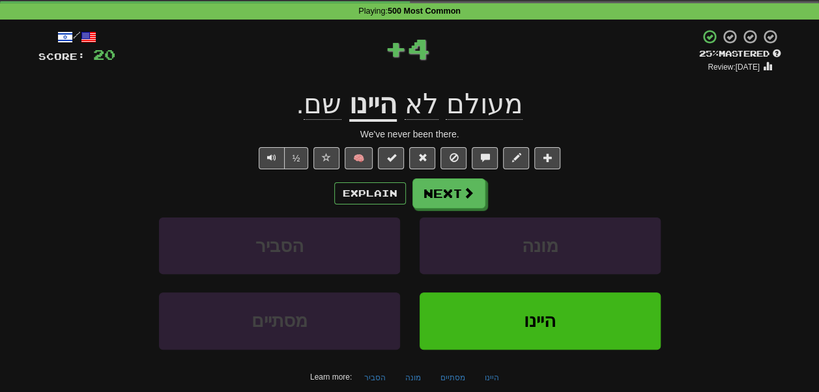
click at [373, 113] on u "היינו" at bounding box center [373, 105] width 48 height 33
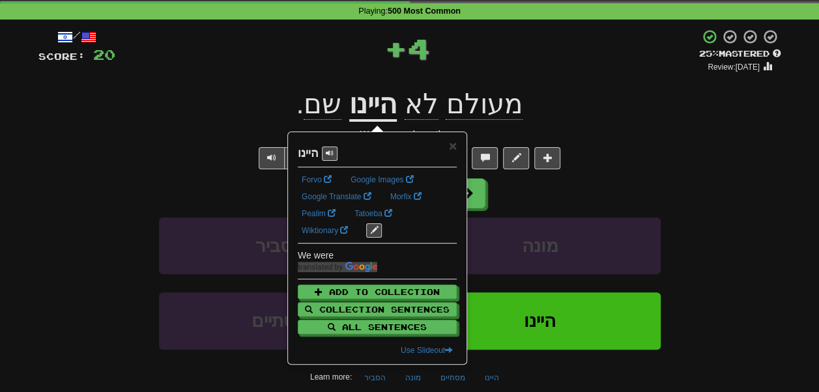
click at [311, 57] on div "+ 4" at bounding box center [407, 48] width 584 height 39
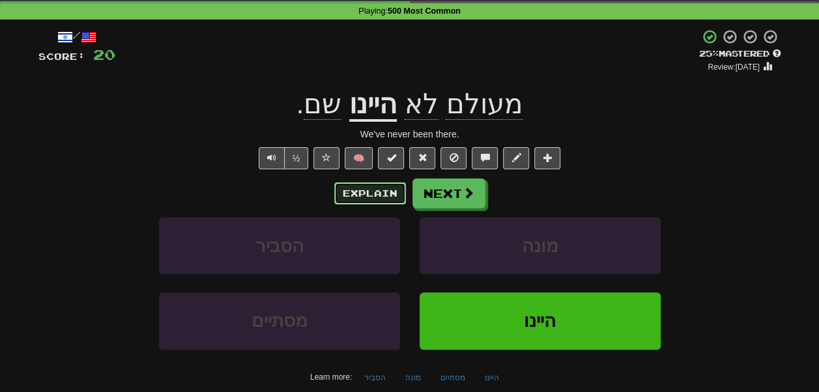
click at [364, 194] on button "Explain" at bounding box center [370, 193] width 72 height 22
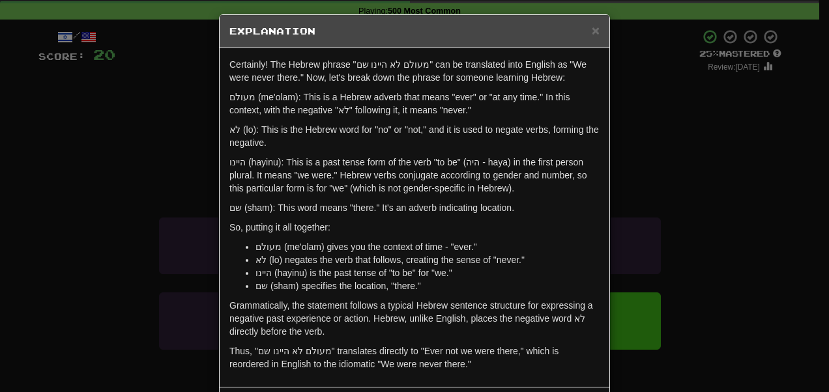
scroll to position [3, 0]
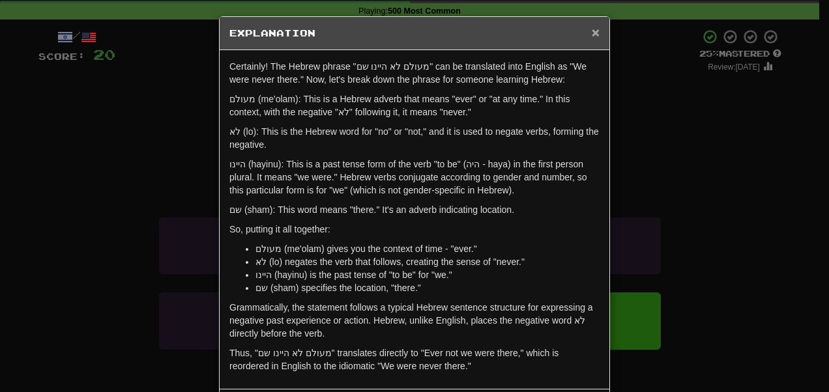
click at [592, 31] on span "×" at bounding box center [596, 32] width 8 height 15
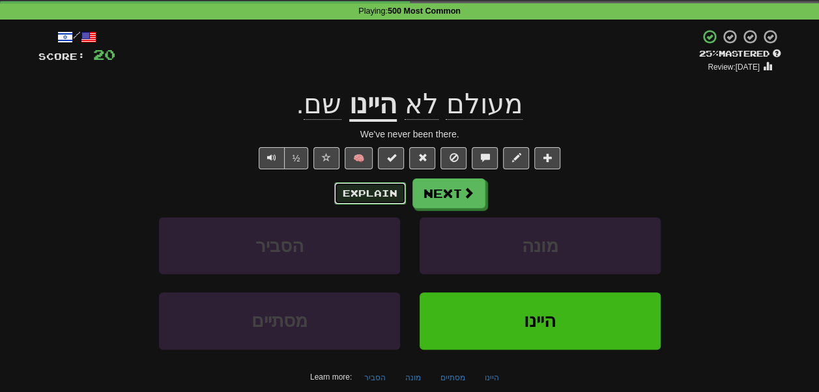
click at [374, 194] on button "Explain" at bounding box center [370, 193] width 72 height 22
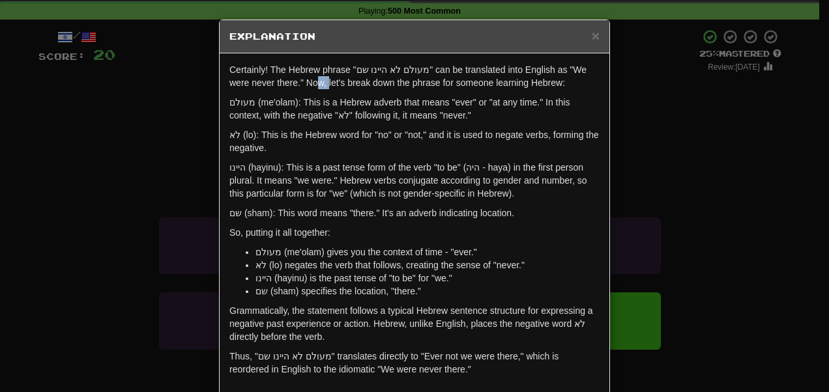
drag, startPoint x: 463, startPoint y: 85, endPoint x: 451, endPoint y: 85, distance: 11.7
click at [451, 85] on p "Certainly! The Hebrew phrase "מעולם לא היינו שם" can be translated into English…" at bounding box center [414, 76] width 370 height 26
click at [469, 86] on p "Certainly! The Hebrew phrase "מעולם לא היינו שם" can be translated into English…" at bounding box center [414, 76] width 370 height 26
click at [592, 41] on span "×" at bounding box center [596, 35] width 8 height 15
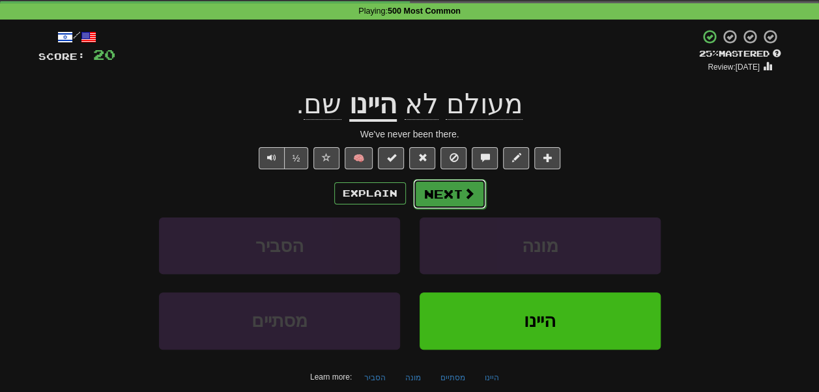
click at [465, 186] on button "Next" at bounding box center [449, 194] width 73 height 30
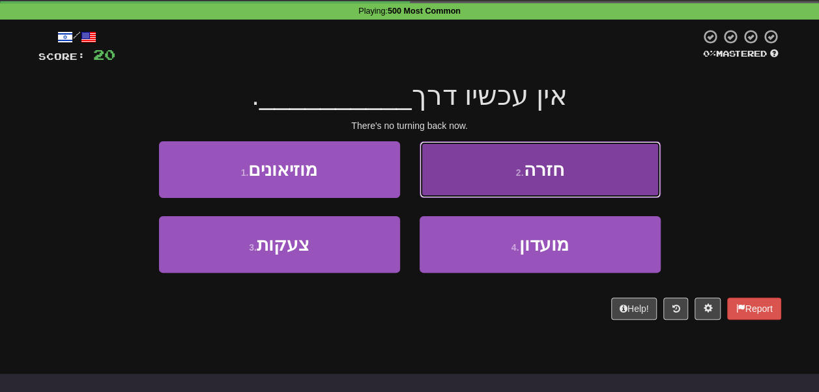
click at [489, 171] on button "2 . חזרה" at bounding box center [540, 169] width 241 height 57
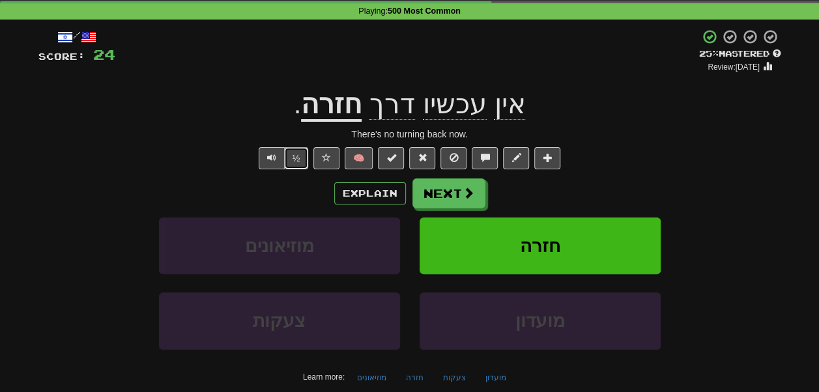
click at [295, 158] on button "½" at bounding box center [296, 158] width 25 height 22
click at [339, 112] on u "חזרה" at bounding box center [331, 105] width 61 height 33
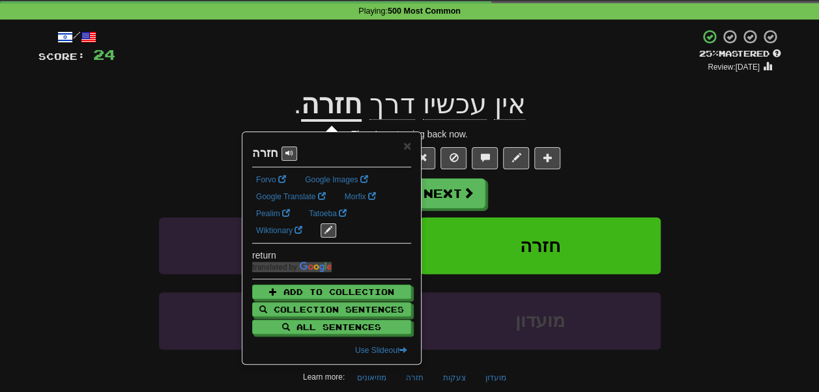
click at [249, 94] on div "אין עכשיו דרך חזרה ." at bounding box center [409, 105] width 743 height 36
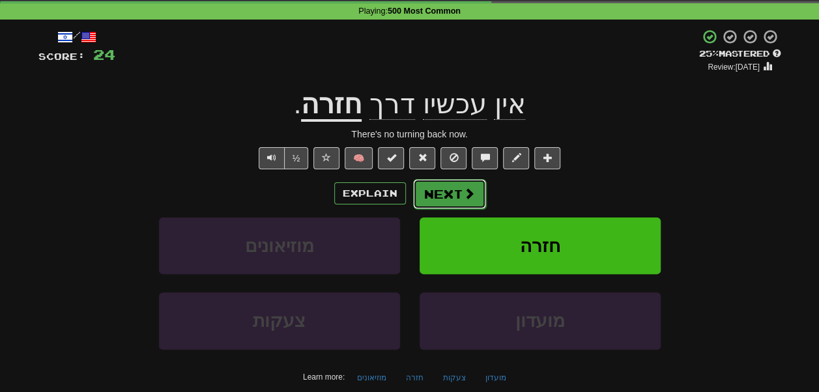
click at [448, 195] on button "Next" at bounding box center [449, 194] width 73 height 30
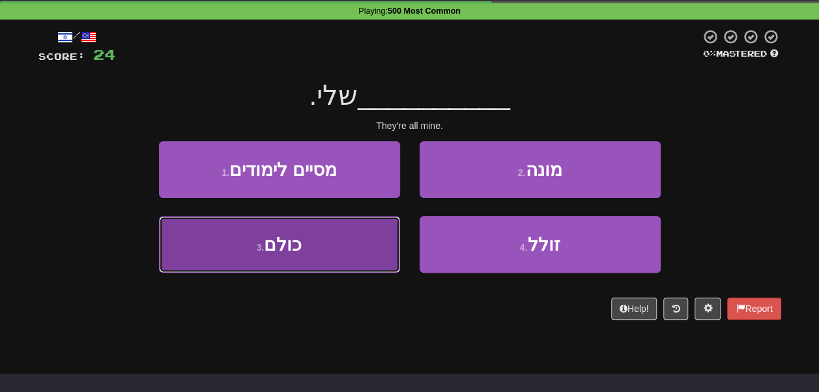
click at [379, 244] on button "3 . כולם" at bounding box center [279, 244] width 241 height 57
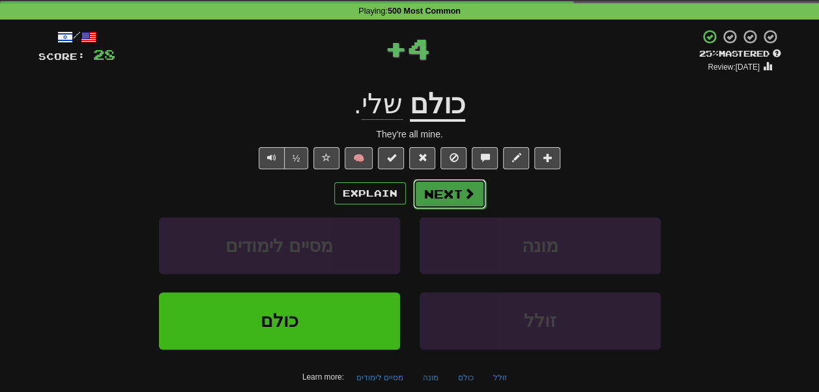
click at [444, 203] on button "Next" at bounding box center [449, 194] width 73 height 30
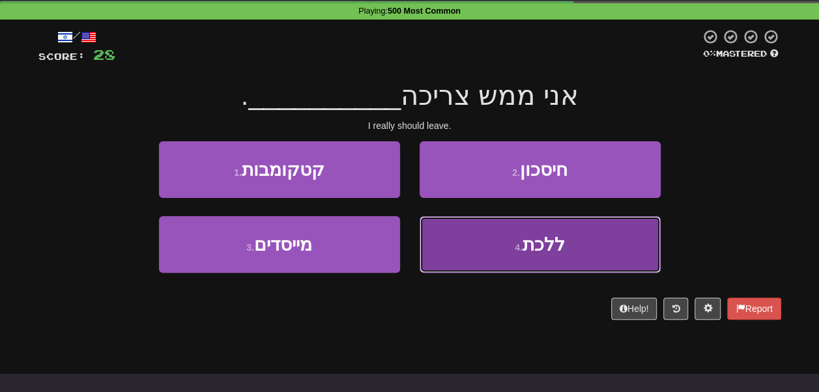
click at [447, 242] on button "4 . ללכת" at bounding box center [540, 244] width 241 height 57
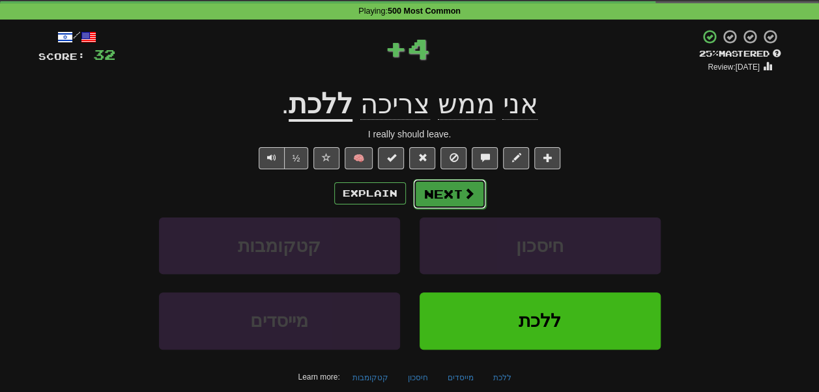
click at [455, 193] on button "Next" at bounding box center [449, 194] width 73 height 30
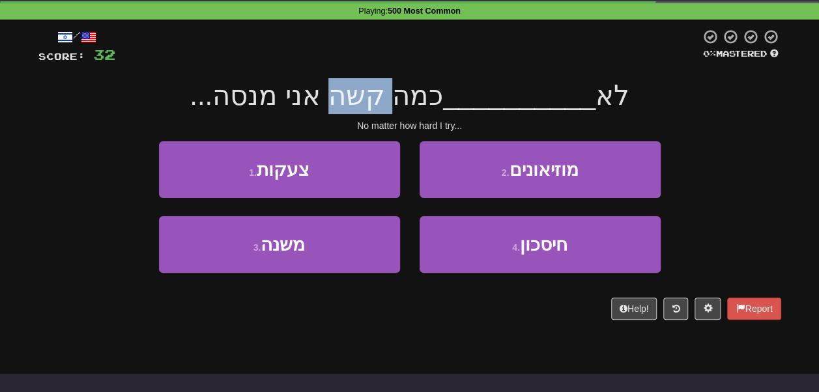
drag, startPoint x: 407, startPoint y: 106, endPoint x: 344, endPoint y: 104, distance: 63.2
click at [344, 104] on span "כמה קשה אני מנסה..." at bounding box center [316, 95] width 253 height 31
drag, startPoint x: 344, startPoint y: 104, endPoint x: 294, endPoint y: 105, distance: 50.2
click at [294, 105] on span "כמה קשה אני מנסה..." at bounding box center [316, 95] width 253 height 31
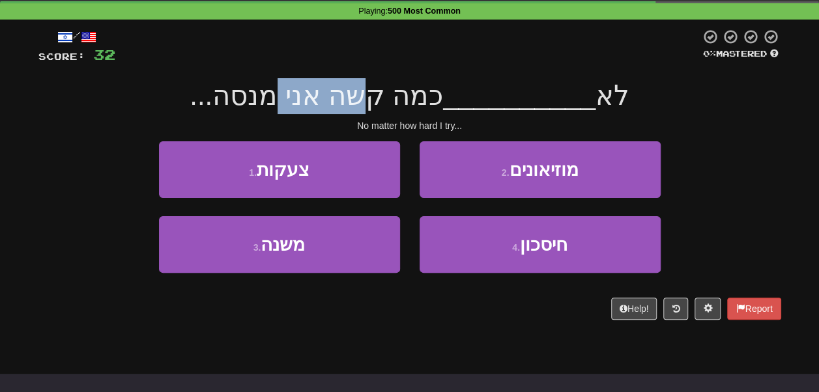
click at [294, 105] on span "כמה קשה אני מנסה..." at bounding box center [316, 95] width 253 height 31
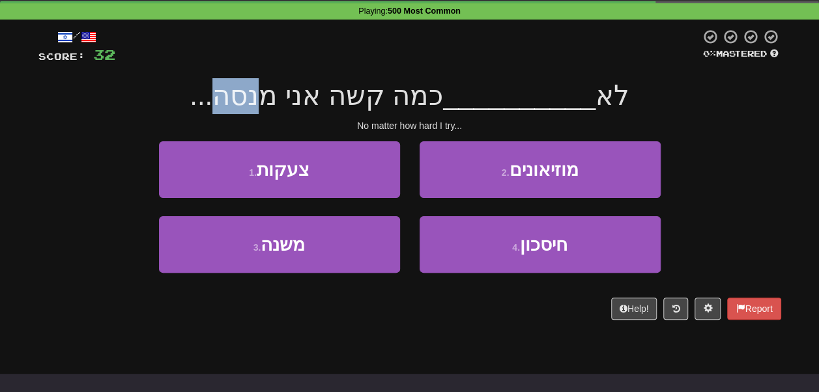
drag, startPoint x: 274, startPoint y: 104, endPoint x: 239, endPoint y: 102, distance: 34.6
click at [239, 102] on span "כמה קשה אני מנסה..." at bounding box center [316, 95] width 253 height 31
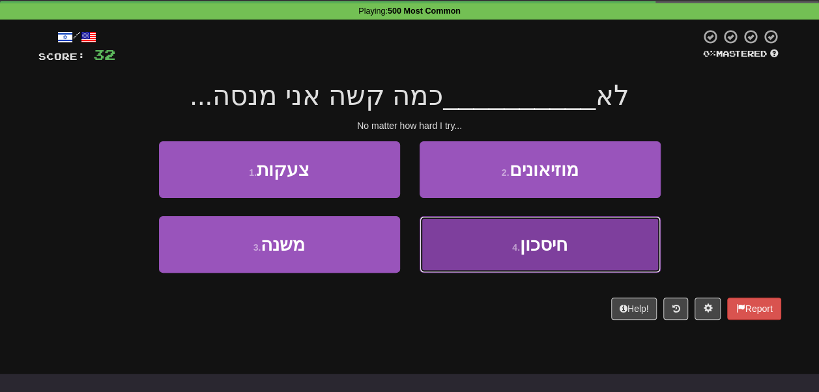
click at [470, 253] on button "4 . חיסכון" at bounding box center [540, 244] width 241 height 57
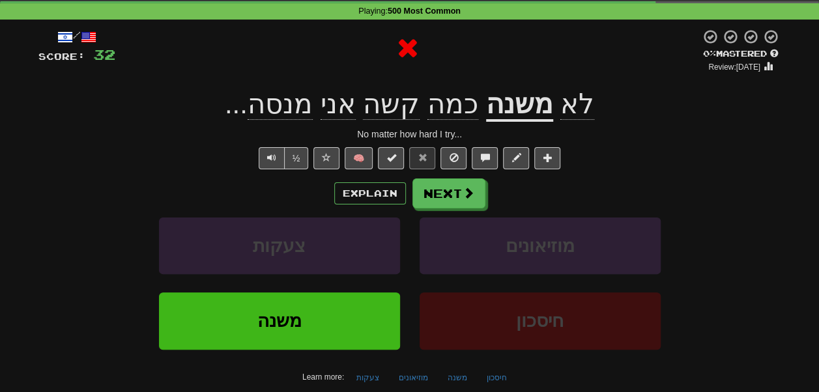
click at [504, 104] on u "משנה" at bounding box center [519, 105] width 67 height 33
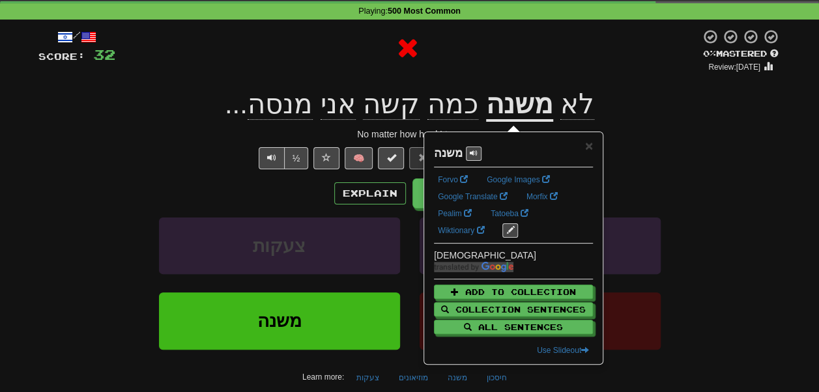
click at [489, 51] on div at bounding box center [407, 48] width 585 height 39
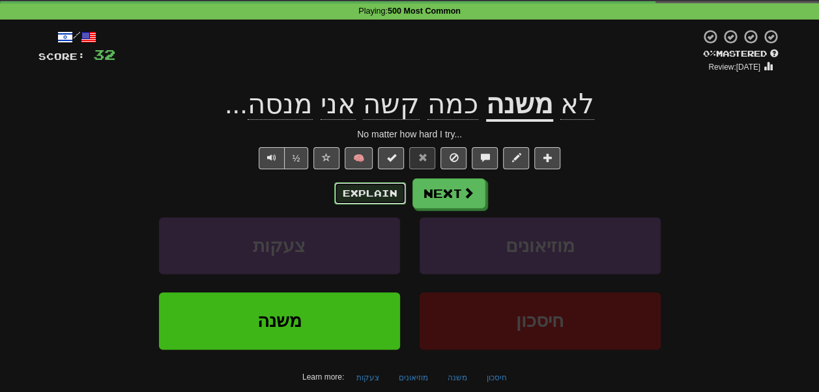
click at [389, 202] on button "Explain" at bounding box center [370, 193] width 72 height 22
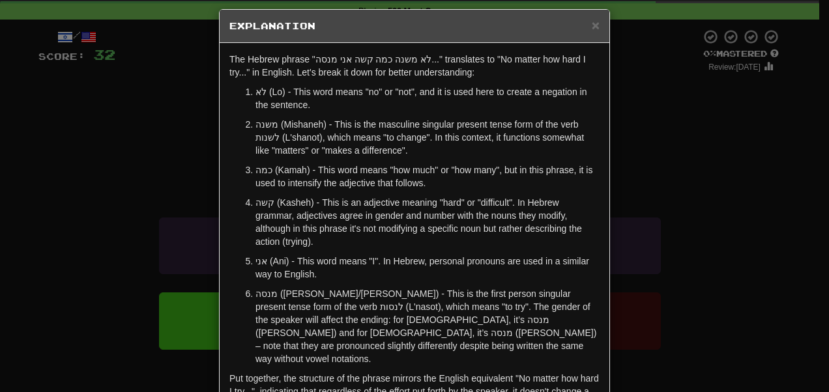
scroll to position [12, 0]
click at [592, 26] on span "×" at bounding box center [596, 23] width 8 height 15
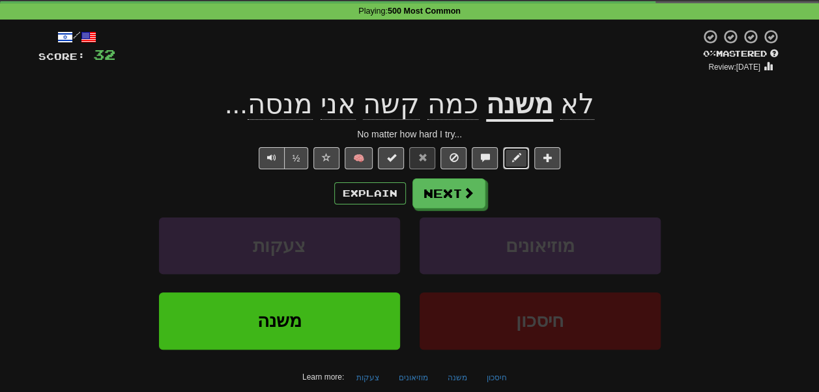
click at [513, 160] on span at bounding box center [515, 157] width 9 height 9
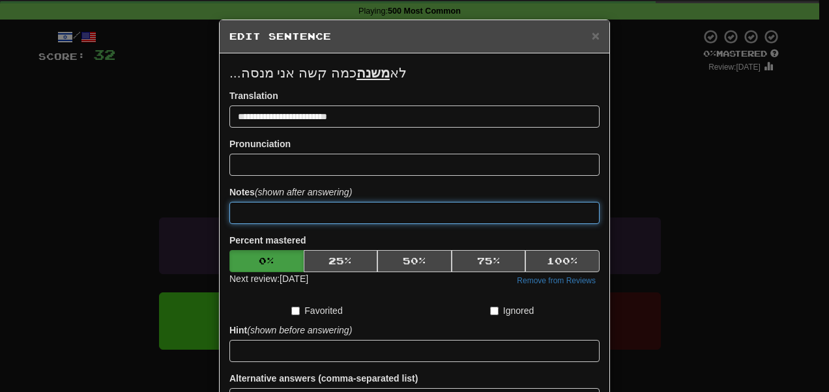
click at [311, 205] on input at bounding box center [414, 213] width 370 height 22
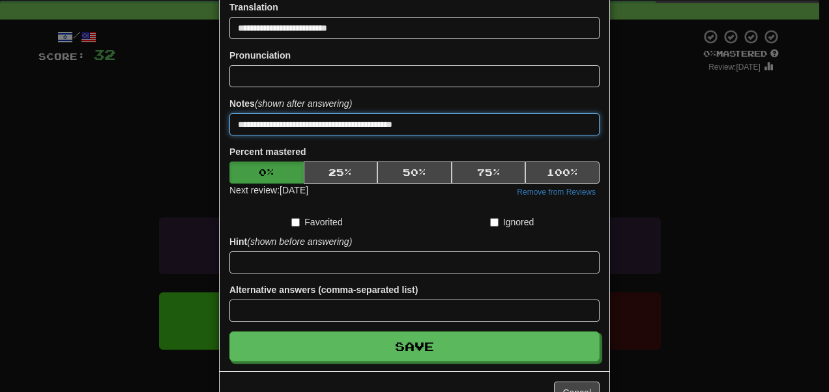
scroll to position [91, 0]
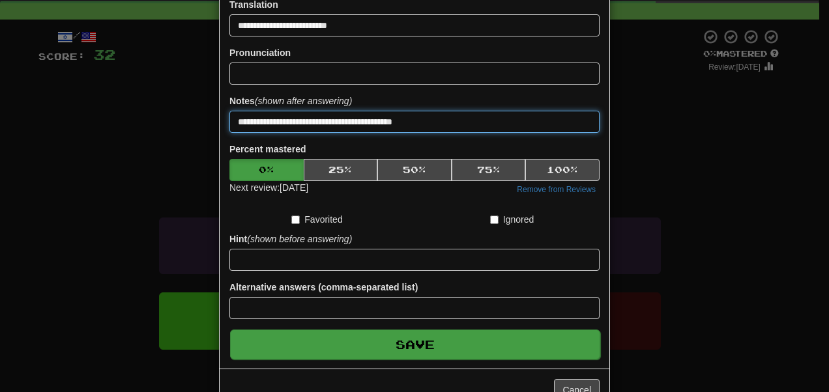
type input "**********"
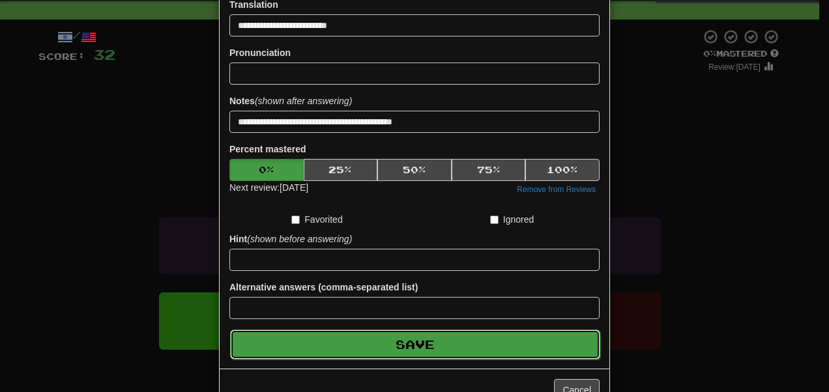
click at [500, 352] on button "Save" at bounding box center [415, 345] width 370 height 30
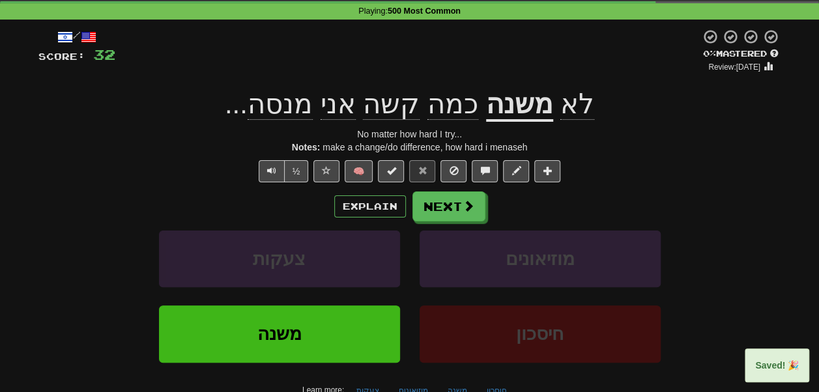
click at [304, 106] on span "מנסה" at bounding box center [280, 104] width 65 height 31
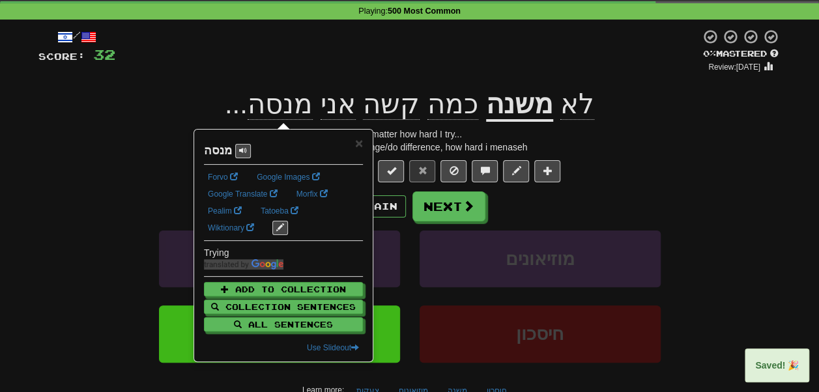
click at [268, 69] on div at bounding box center [407, 51] width 585 height 44
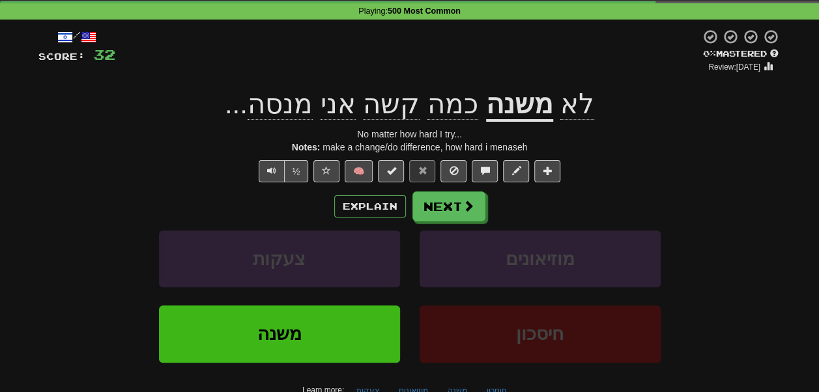
click at [293, 113] on span "מנסה" at bounding box center [280, 104] width 65 height 31
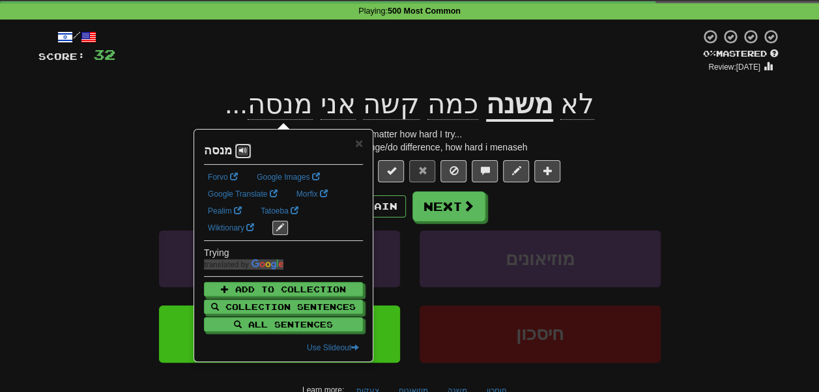
click at [242, 151] on span at bounding box center [243, 151] width 8 height 8
click at [201, 92] on div "לא משנה כמה קשה אני מנסה ..." at bounding box center [409, 105] width 743 height 36
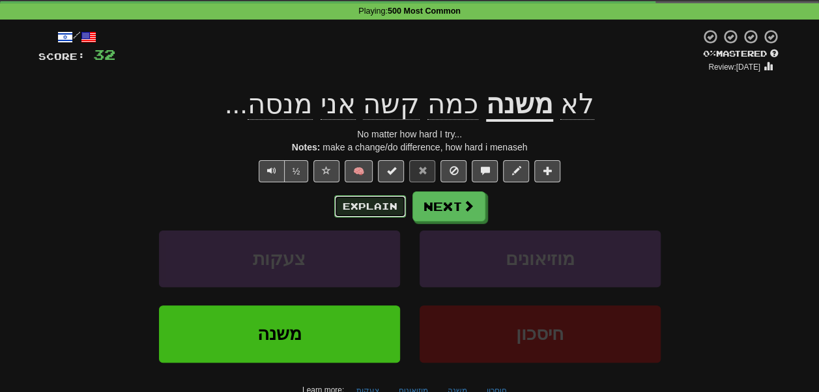
click at [380, 210] on button "Explain" at bounding box center [370, 206] width 72 height 22
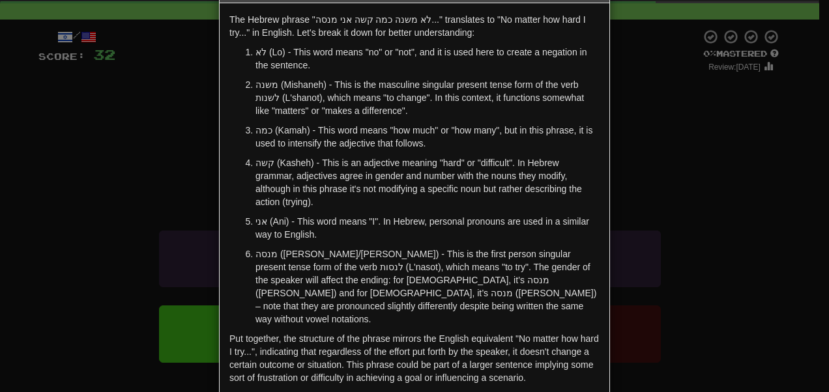
scroll to position [0, 0]
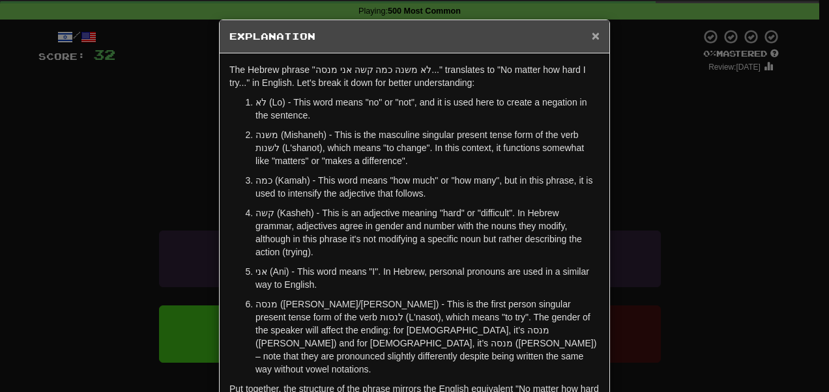
click at [594, 35] on span "×" at bounding box center [596, 35] width 8 height 15
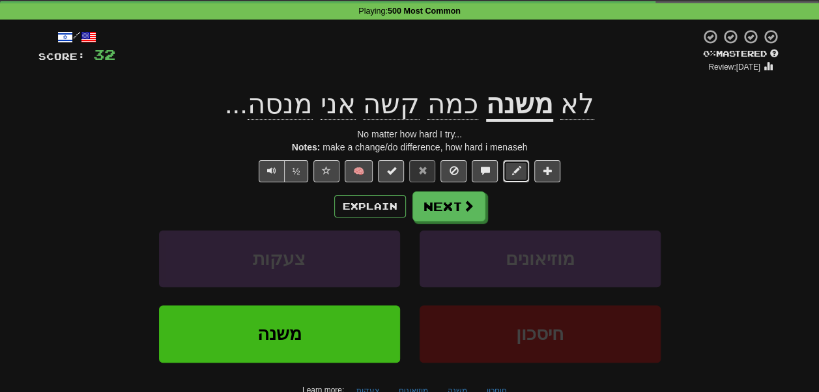
click at [523, 174] on button at bounding box center [516, 171] width 26 height 22
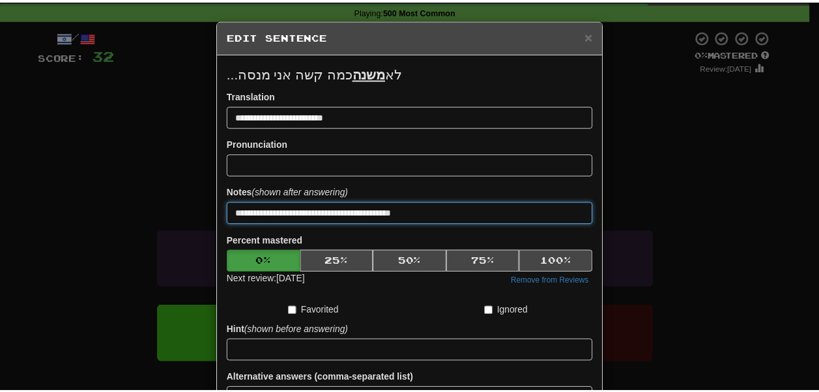
scroll to position [129, 0]
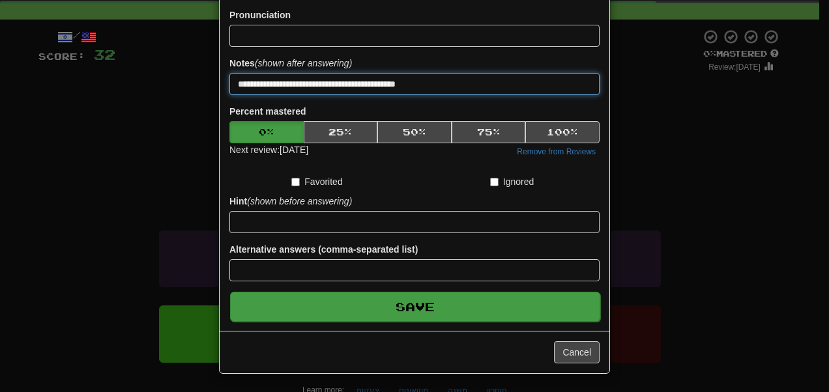
type input "**********"
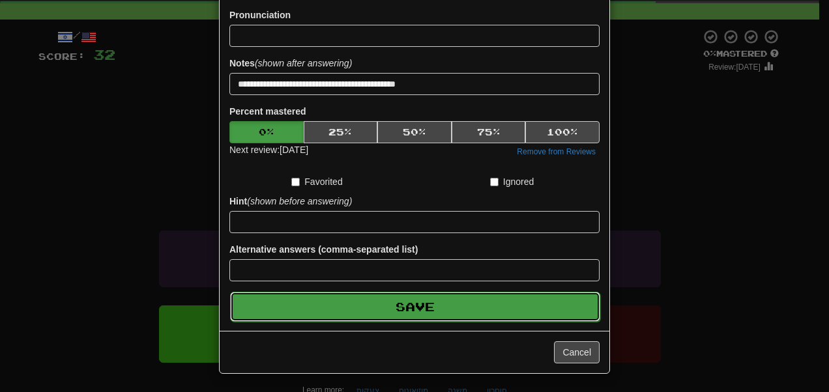
click at [457, 297] on button "Save" at bounding box center [415, 307] width 370 height 30
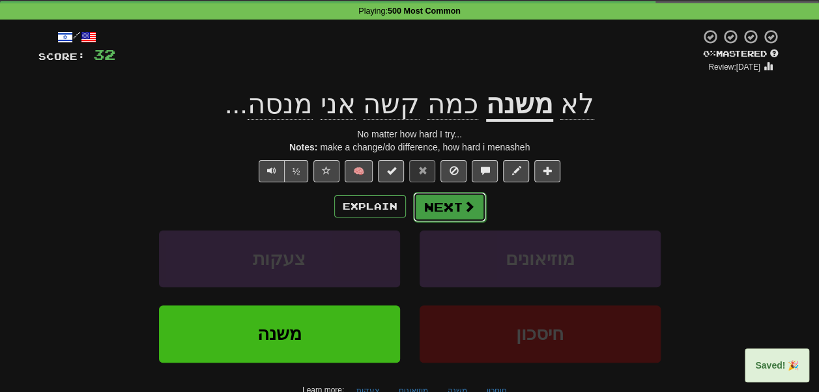
click at [445, 216] on button "Next" at bounding box center [449, 207] width 73 height 30
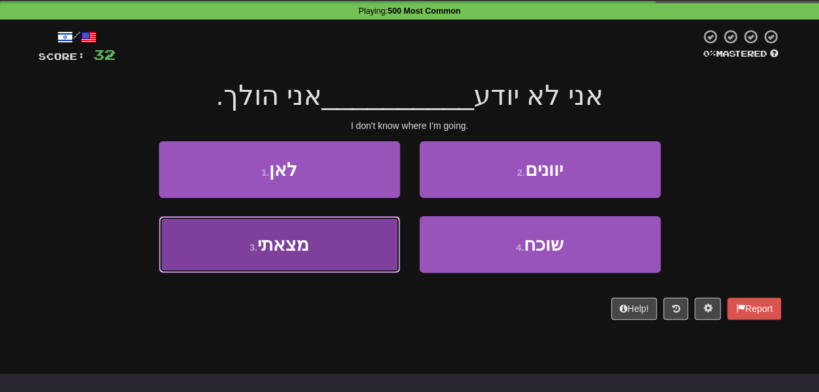
click at [319, 247] on button "3 . מצאתי" at bounding box center [279, 244] width 241 height 57
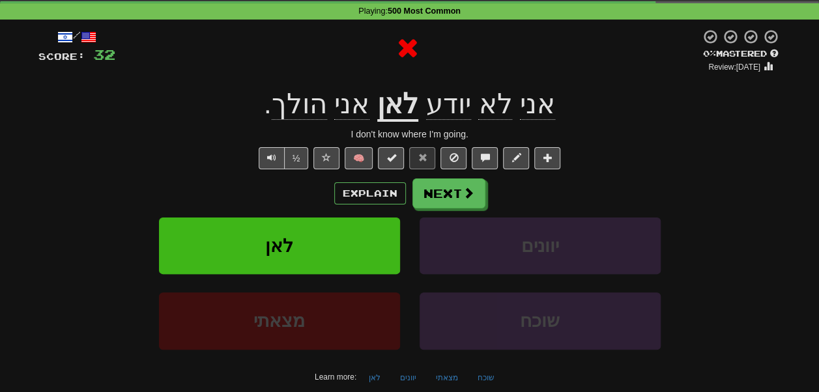
click at [392, 103] on u "לאן" at bounding box center [397, 105] width 41 height 33
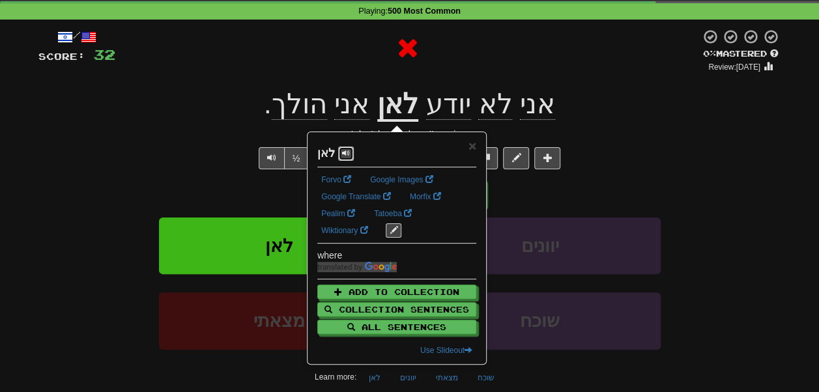
click at [345, 149] on span at bounding box center [346, 153] width 8 height 8
click at [379, 70] on div at bounding box center [407, 51] width 585 height 44
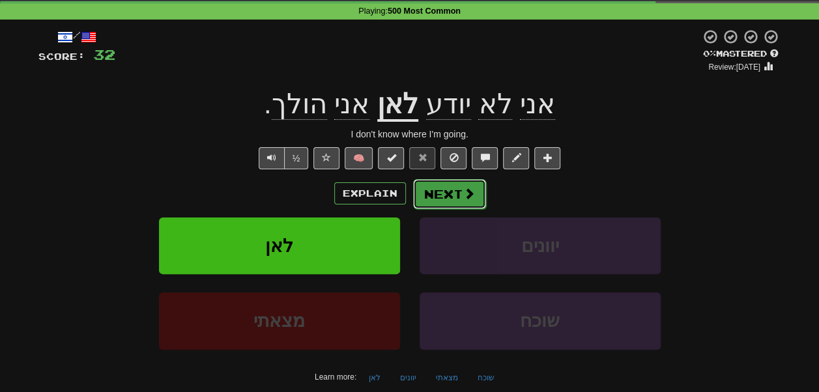
click at [454, 190] on button "Next" at bounding box center [449, 194] width 73 height 30
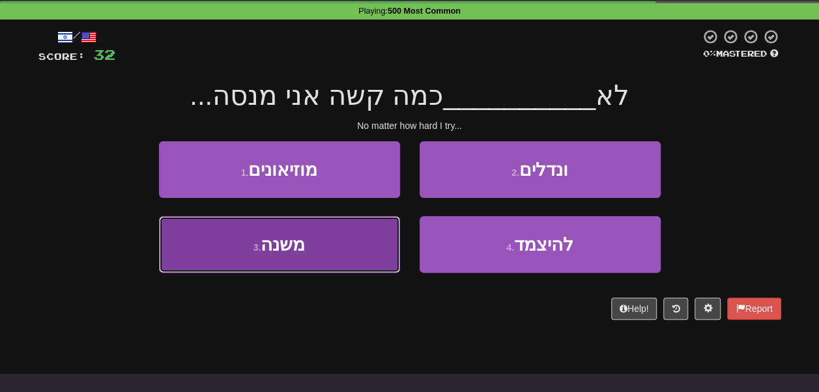
click at [298, 253] on span "משנה" at bounding box center [283, 245] width 44 height 20
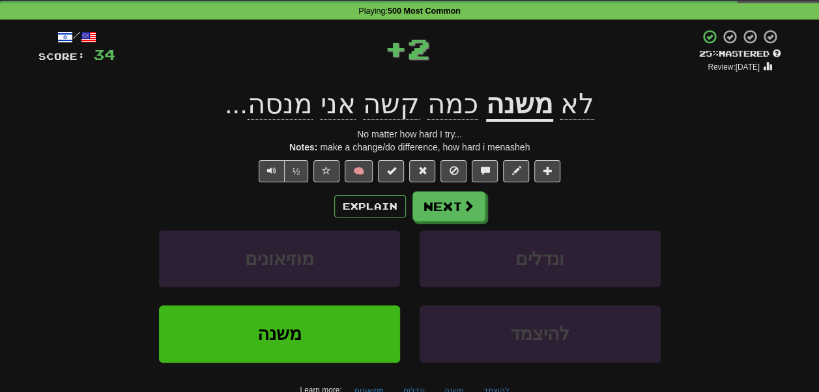
click at [513, 110] on u "משנה" at bounding box center [519, 105] width 67 height 33
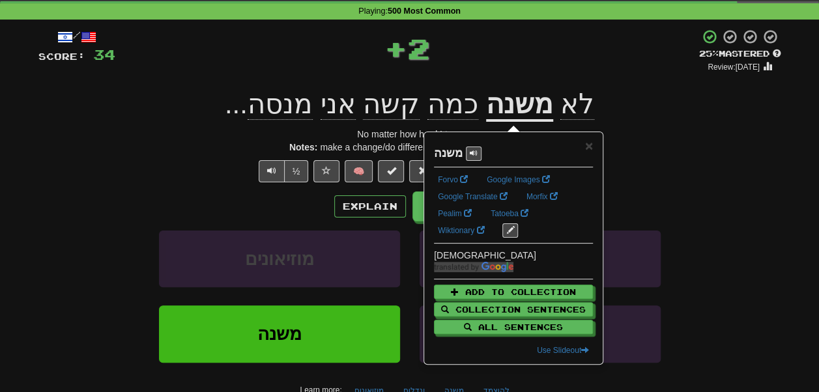
click at [488, 59] on div "+ 2" at bounding box center [407, 48] width 584 height 39
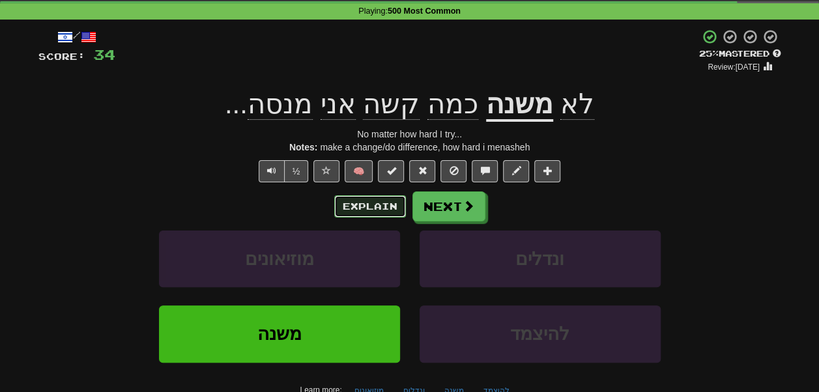
click at [370, 212] on button "Explain" at bounding box center [370, 206] width 72 height 22
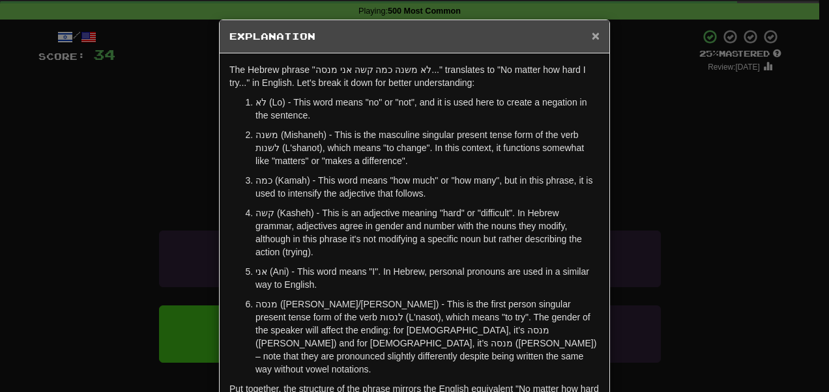
click at [592, 37] on span "×" at bounding box center [596, 35] width 8 height 15
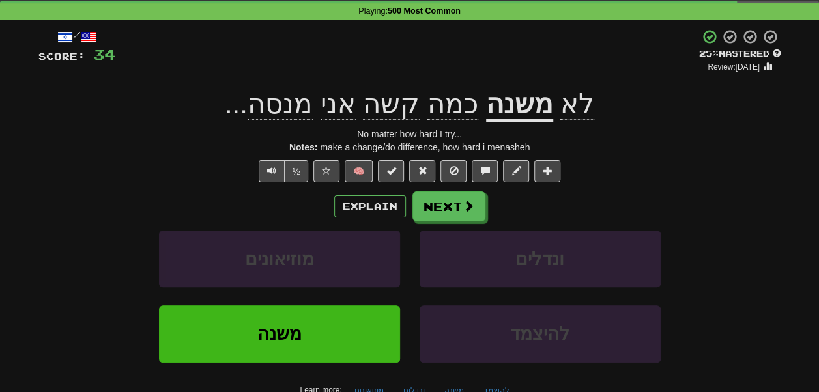
click at [510, 107] on u "משנה" at bounding box center [519, 105] width 67 height 33
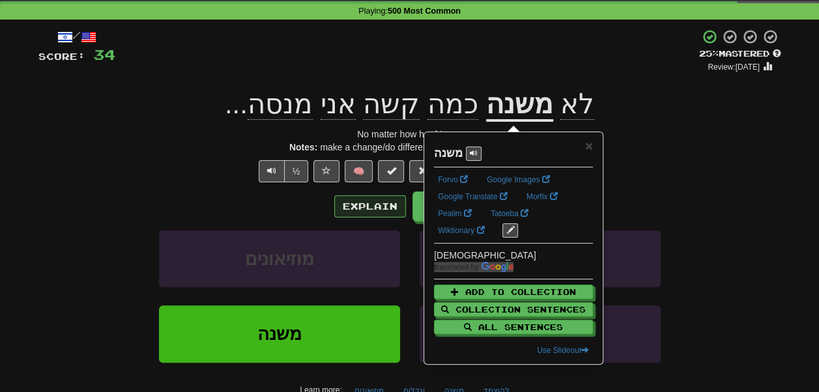
drag, startPoint x: 367, startPoint y: 195, endPoint x: 367, endPoint y: 209, distance: 13.7
click at [367, 209] on div "Explain Next" at bounding box center [409, 207] width 743 height 30
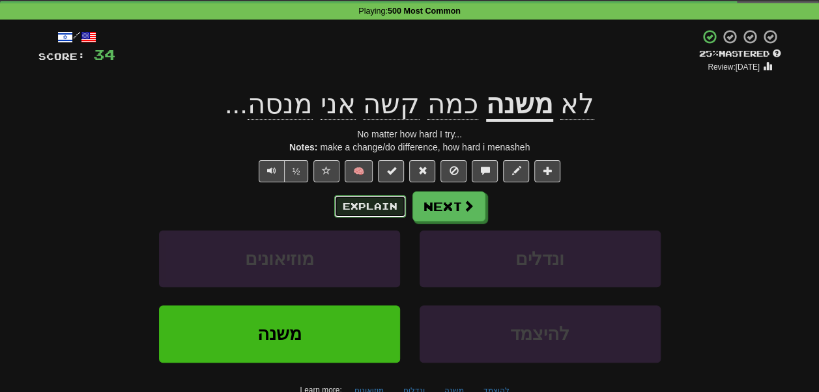
click at [367, 209] on button "Explain" at bounding box center [370, 206] width 72 height 22
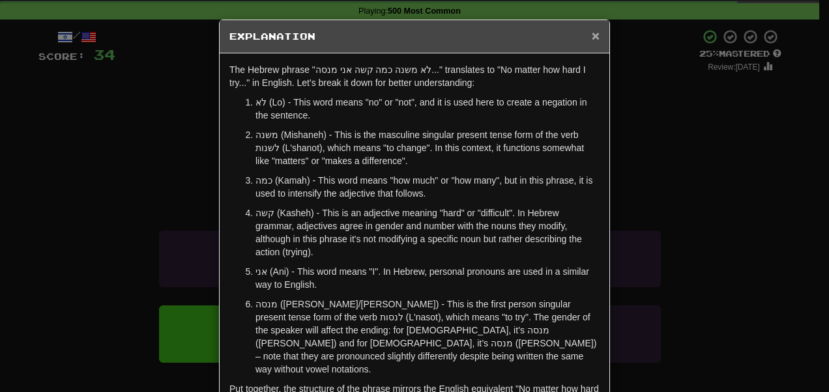
click at [592, 36] on span "×" at bounding box center [596, 35] width 8 height 15
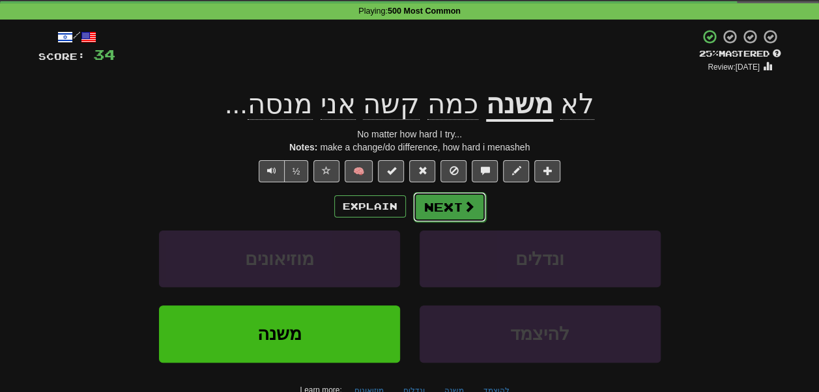
click at [456, 210] on button "Next" at bounding box center [449, 207] width 73 height 30
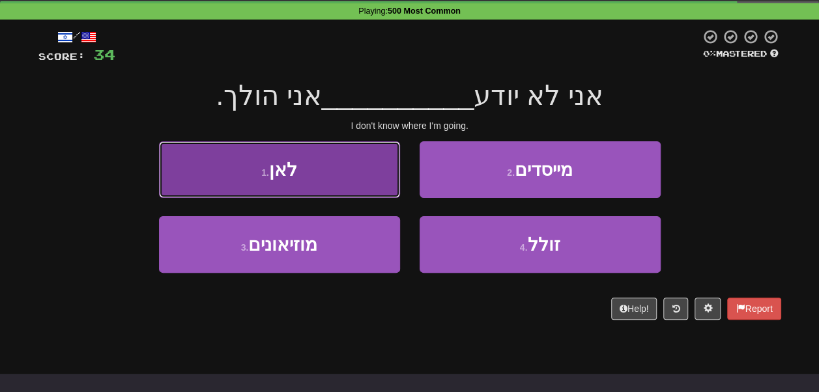
click at [369, 181] on button "1 . לאן" at bounding box center [279, 169] width 241 height 57
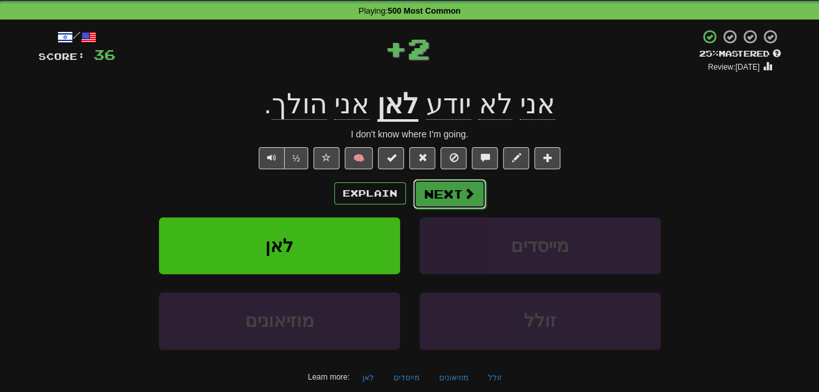
click at [450, 197] on button "Next" at bounding box center [449, 194] width 73 height 30
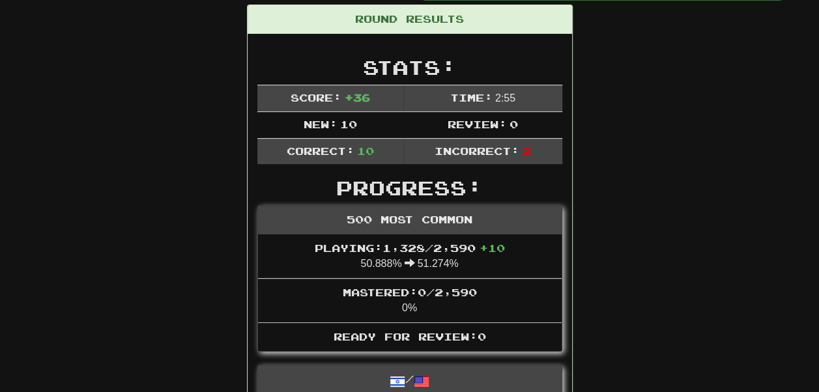
scroll to position [173, 0]
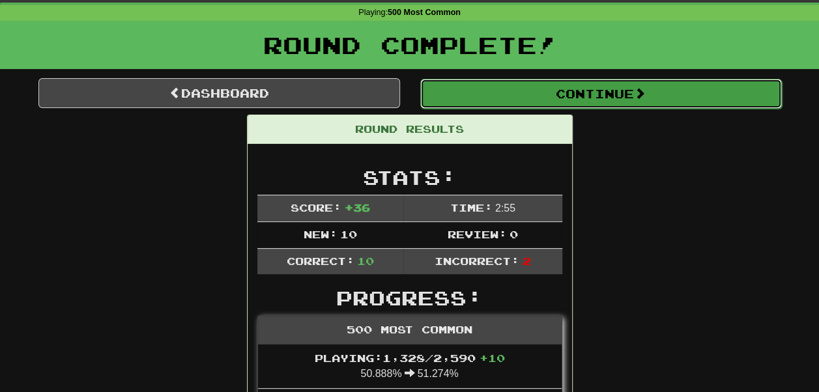
click at [616, 102] on button "Continue" at bounding box center [601, 94] width 362 height 30
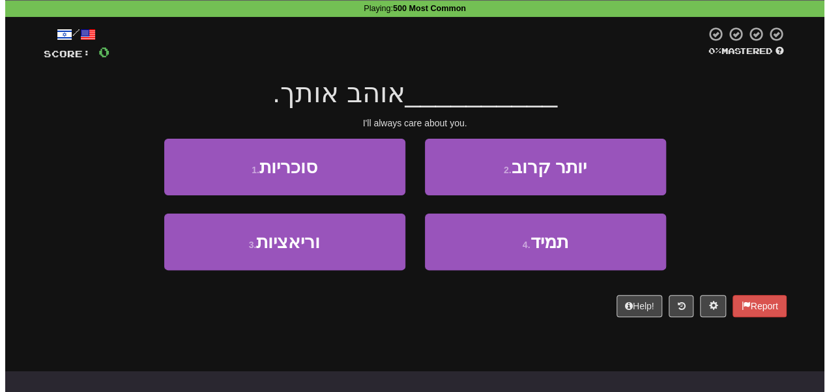
scroll to position [55, 0]
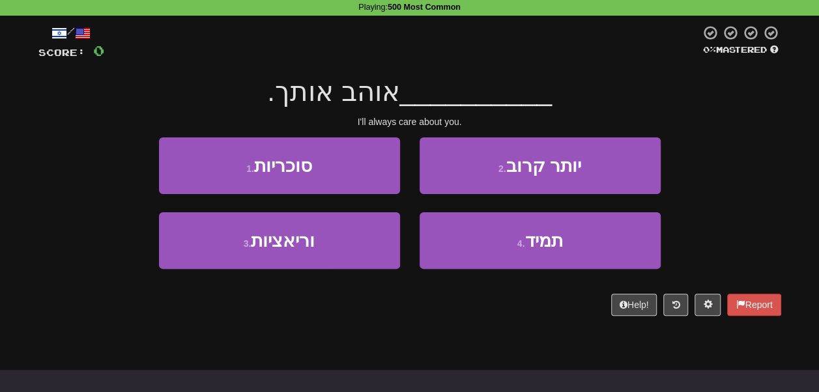
click at [695, 158] on div "1 . סוכריות 2 . יותר קרוב" at bounding box center [410, 174] width 782 height 75
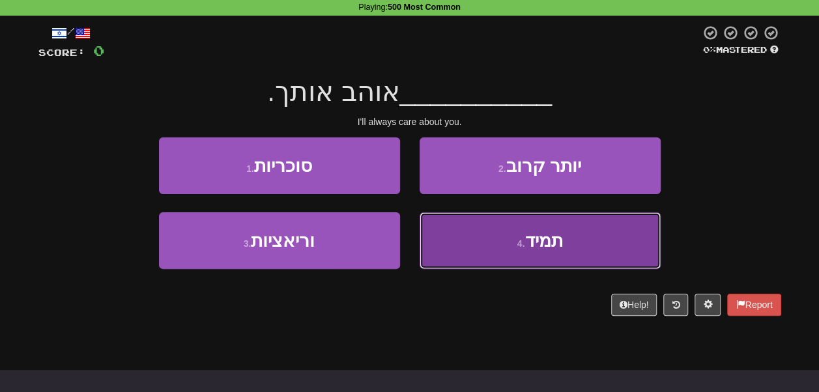
click at [459, 253] on button "4 . תמיד" at bounding box center [540, 240] width 241 height 57
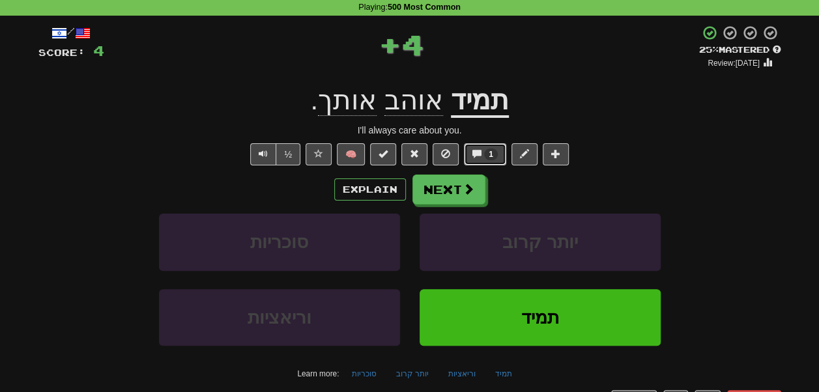
click at [494, 160] on span "1" at bounding box center [491, 155] width 14 height 12
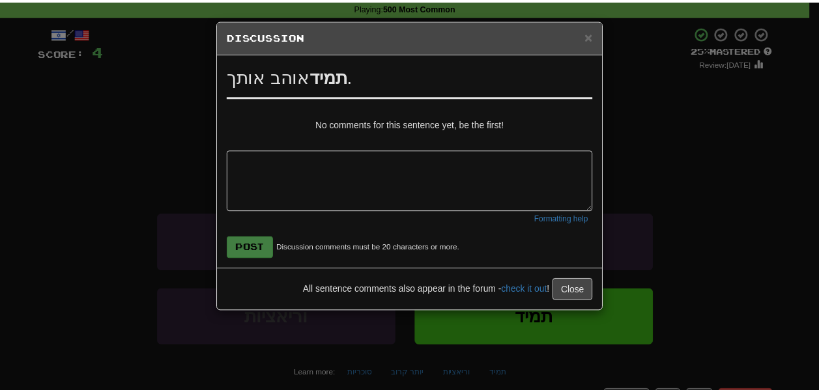
scroll to position [0, 0]
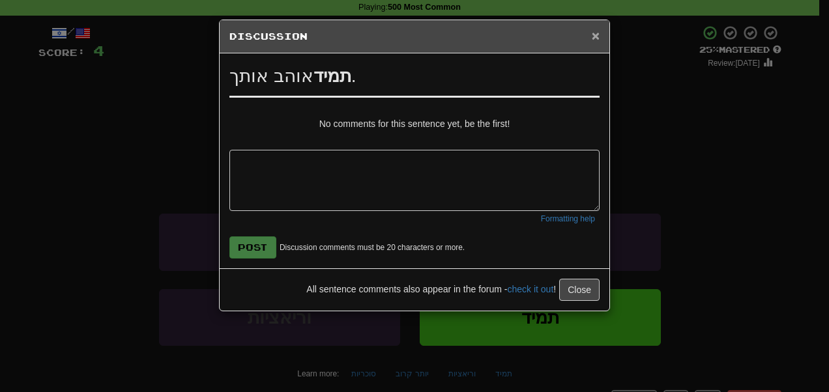
click at [592, 28] on span "×" at bounding box center [596, 35] width 8 height 15
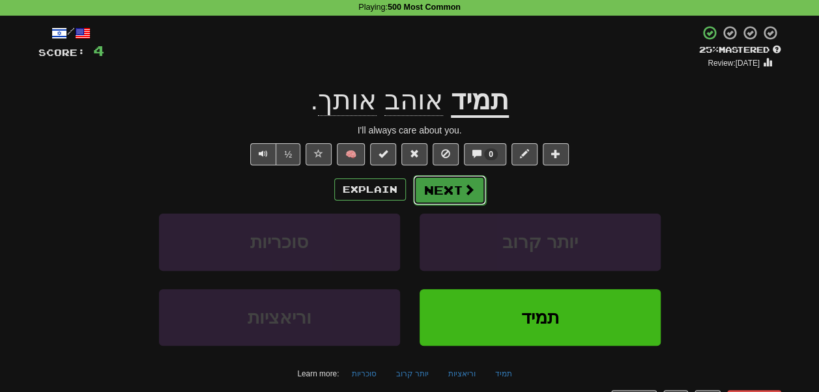
click at [461, 205] on button "Next" at bounding box center [449, 190] width 73 height 30
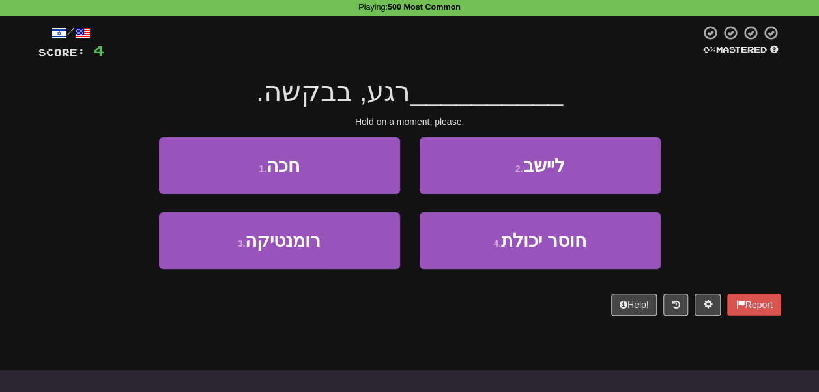
click at [313, 107] on span "רגע, בבקשה." at bounding box center [333, 91] width 154 height 31
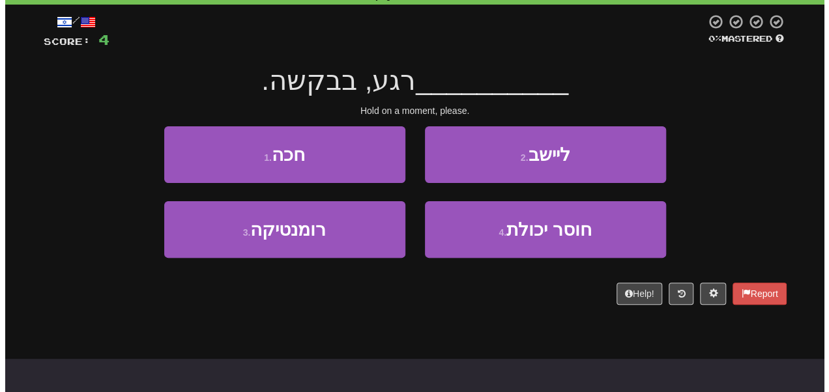
scroll to position [66, 0]
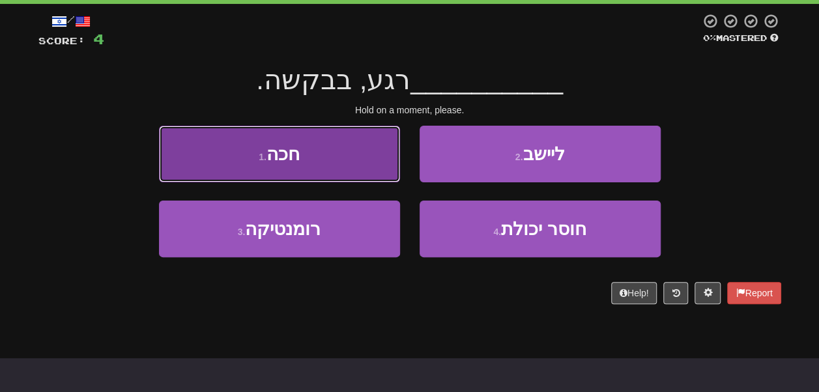
click at [374, 179] on button "1 . חכה" at bounding box center [279, 154] width 241 height 57
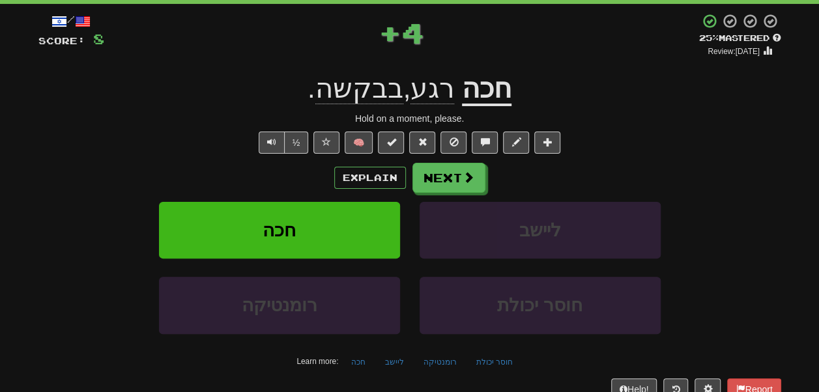
click at [495, 106] on u "חכה" at bounding box center [487, 89] width 50 height 33
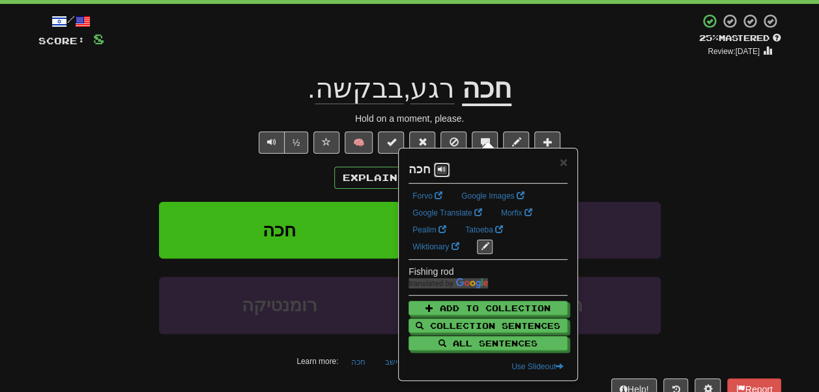
click at [444, 165] on span at bounding box center [442, 169] width 8 height 8
click at [473, 57] on div "+ 4" at bounding box center [401, 35] width 595 height 44
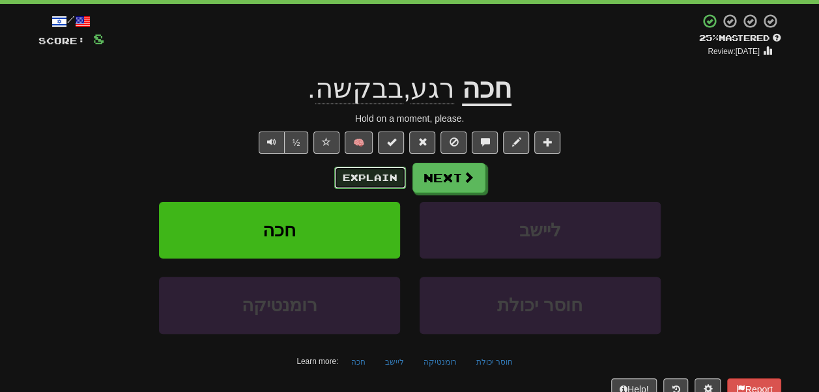
click at [371, 189] on button "Explain" at bounding box center [370, 178] width 72 height 22
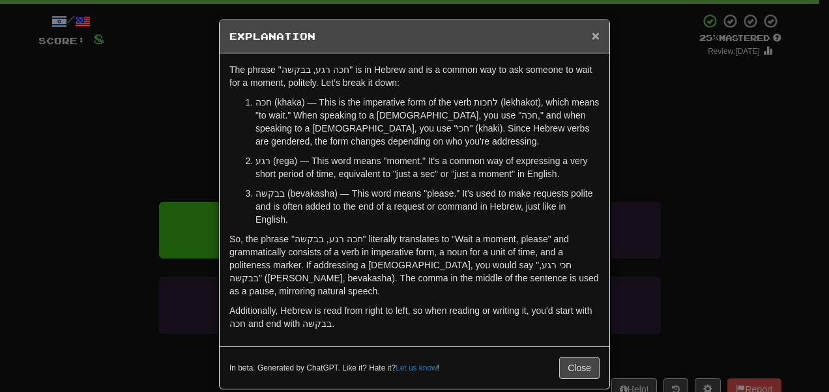
click at [592, 35] on span "×" at bounding box center [596, 35] width 8 height 15
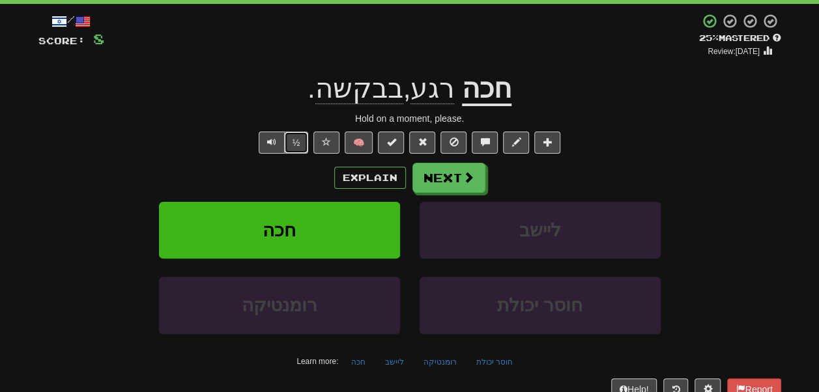
click at [286, 154] on button "½" at bounding box center [296, 143] width 25 height 22
click at [487, 106] on u "חכה" at bounding box center [487, 89] width 50 height 33
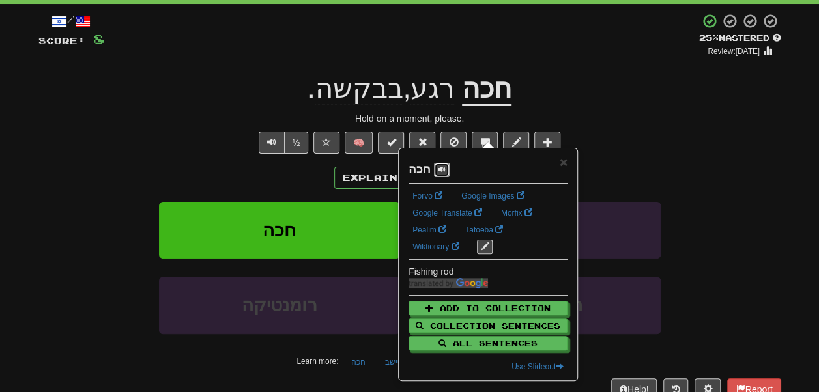
click at [444, 167] on span at bounding box center [442, 169] width 8 height 8
click at [444, 57] on div "+ 4" at bounding box center [401, 35] width 595 height 44
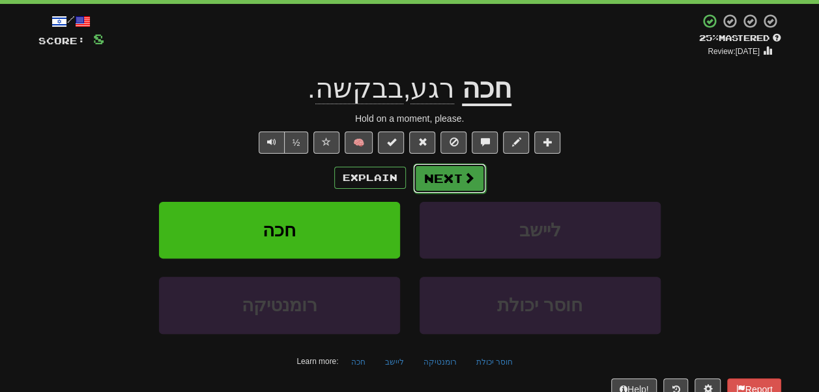
click at [451, 194] on button "Next" at bounding box center [449, 179] width 73 height 30
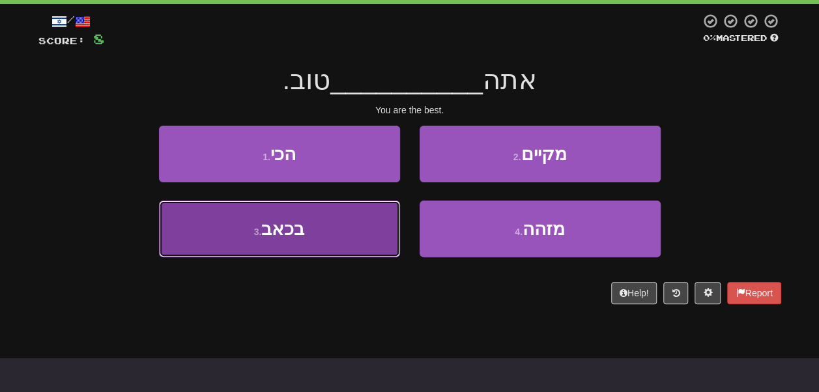
click at [354, 248] on button "3 . בכאב" at bounding box center [279, 229] width 241 height 57
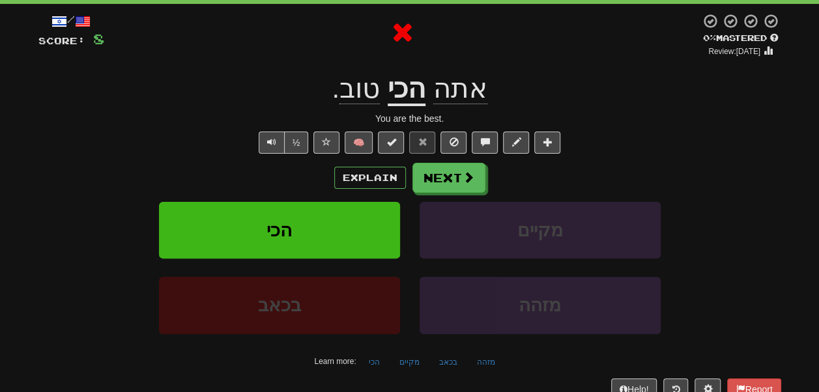
click at [419, 106] on u "הכי" at bounding box center [407, 89] width 38 height 33
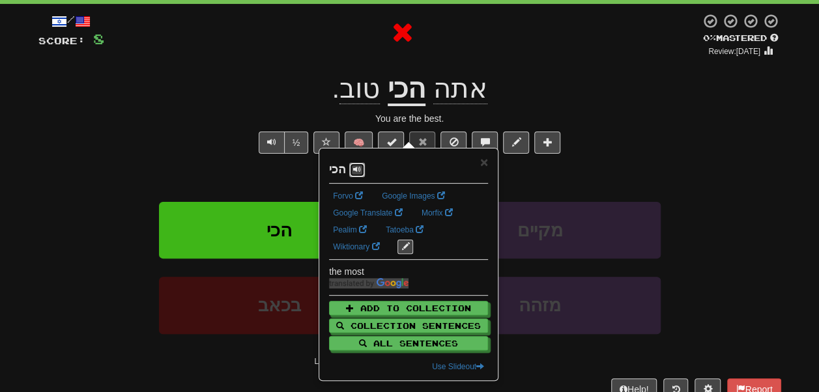
click at [365, 172] on button at bounding box center [357, 170] width 16 height 14
click at [244, 107] on div "אתה הכי טוב ." at bounding box center [409, 89] width 743 height 36
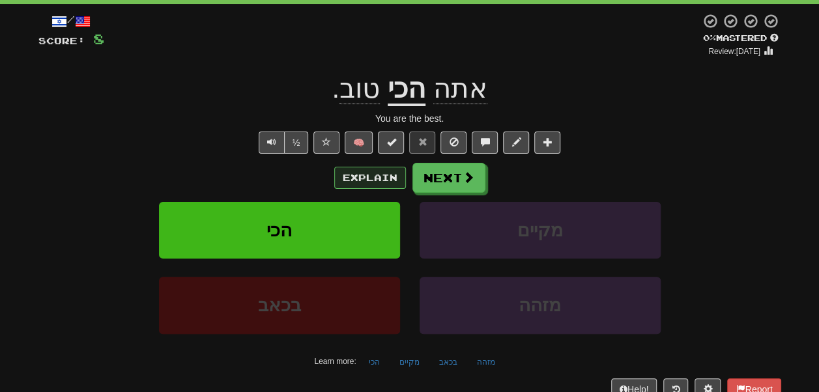
drag, startPoint x: 358, startPoint y: 202, endPoint x: 356, endPoint y: 220, distance: 18.3
click at [356, 220] on div "/ Score: 8 0 % Mastered Review: 2025-09-30 אתה הכי טוב . You are the best. ½ 🧠 …" at bounding box center [409, 217] width 743 height 409
click at [356, 189] on button "Explain" at bounding box center [370, 178] width 72 height 22
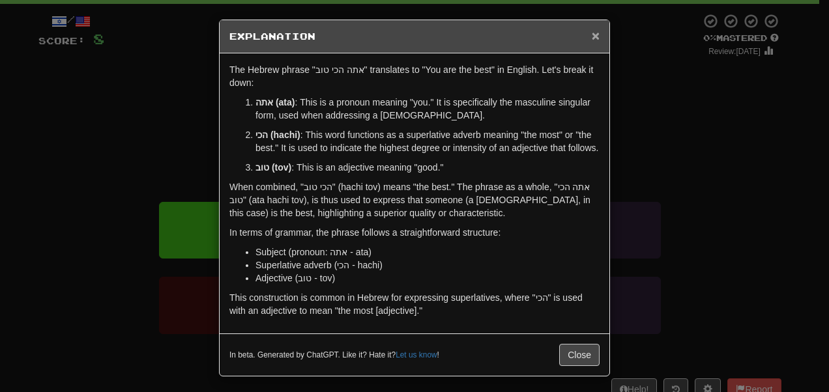
click at [592, 35] on span "×" at bounding box center [596, 35] width 8 height 15
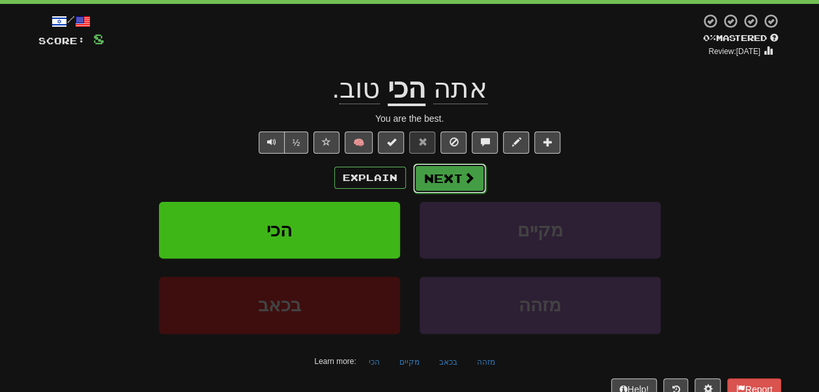
click at [458, 194] on button "Next" at bounding box center [449, 179] width 73 height 30
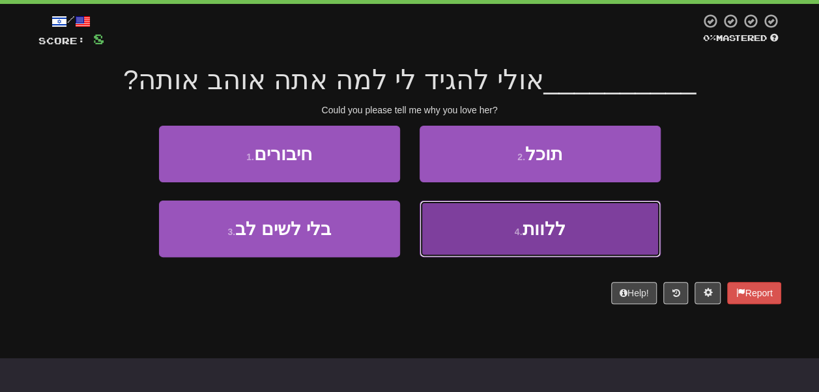
click at [448, 243] on button "4 . ללוות" at bounding box center [540, 229] width 241 height 57
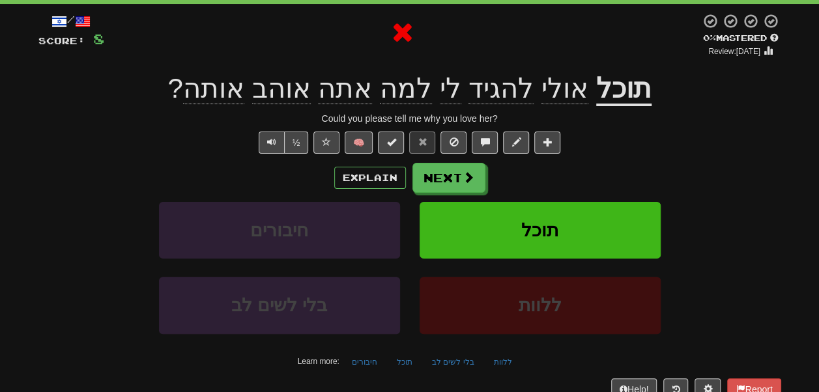
click at [618, 106] on u "תוכל" at bounding box center [623, 89] width 55 height 33
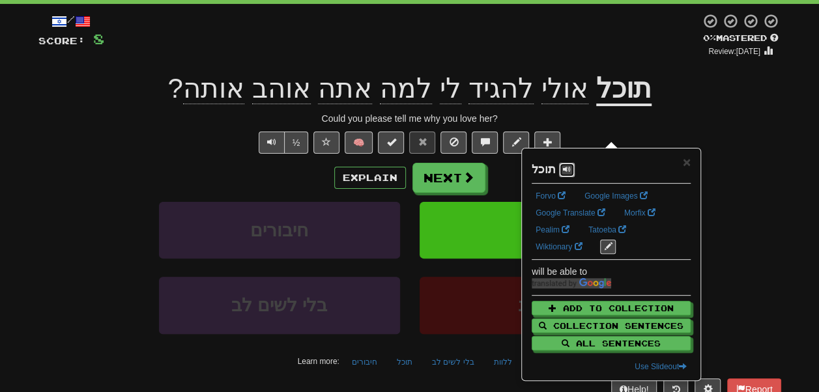
click at [571, 173] on span at bounding box center [567, 169] width 8 height 8
click at [688, 107] on div "תוכל אולי להגיד לי למה אתה אוהב אותה ?" at bounding box center [409, 89] width 743 height 36
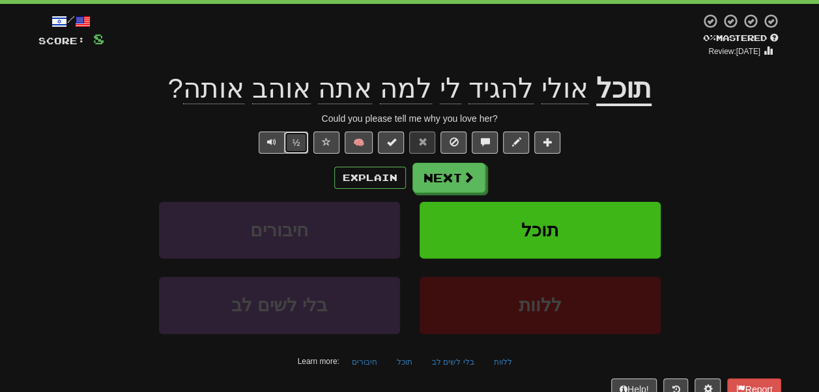
click at [284, 154] on button "½" at bounding box center [296, 143] width 25 height 22
click at [440, 194] on button "Next" at bounding box center [449, 179] width 73 height 30
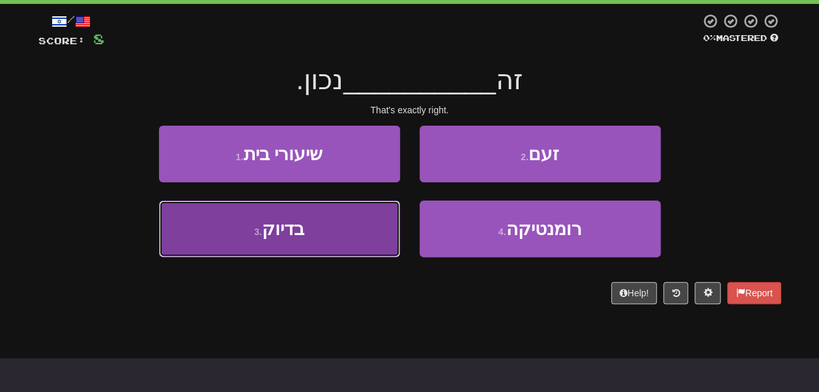
click at [358, 257] on button "3 . בדיוק" at bounding box center [279, 229] width 241 height 57
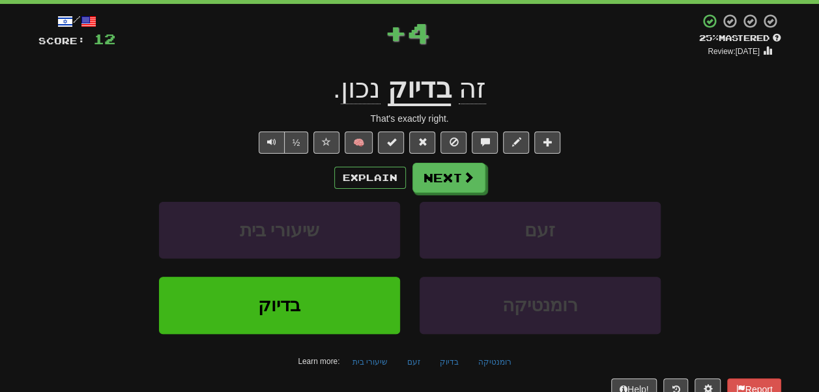
click at [412, 106] on u "בדיוק" at bounding box center [419, 89] width 63 height 33
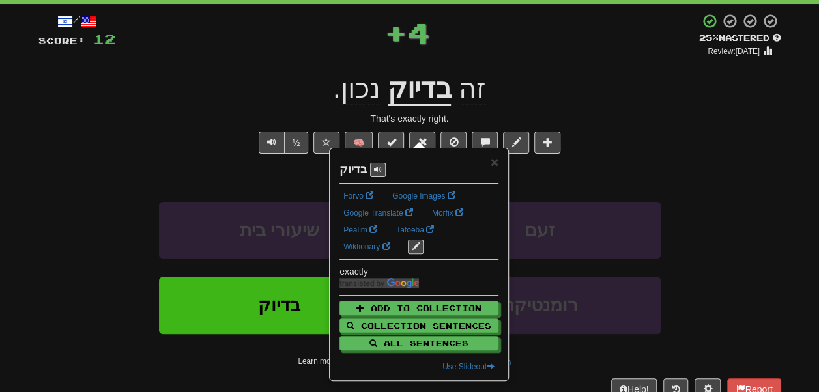
click at [408, 94] on u "בדיוק" at bounding box center [419, 89] width 63 height 33
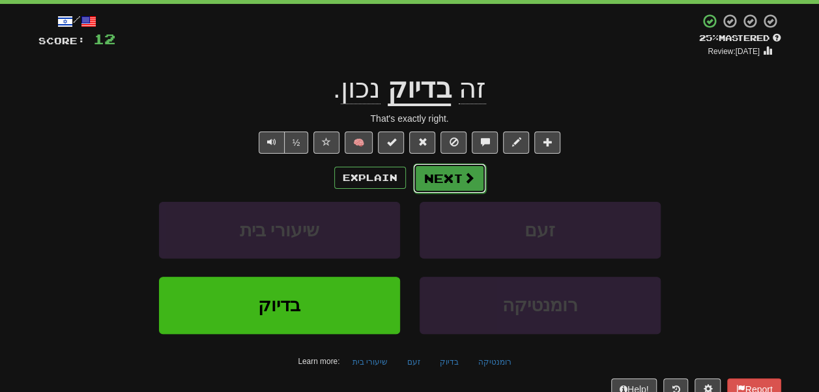
click at [459, 194] on button "Next" at bounding box center [449, 179] width 73 height 30
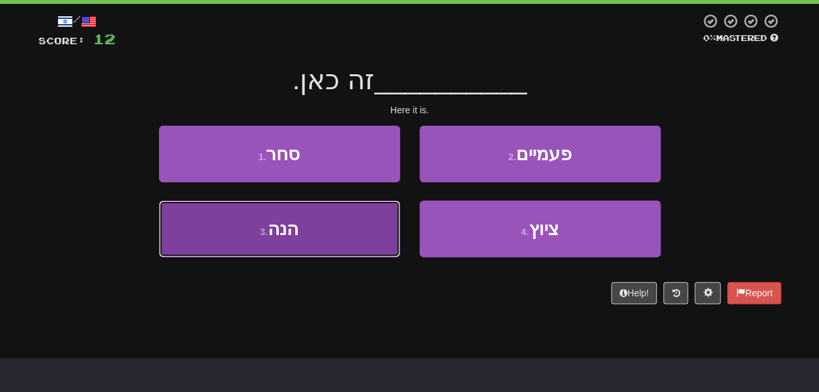
click at [365, 257] on button "3 . הנה" at bounding box center [279, 229] width 241 height 57
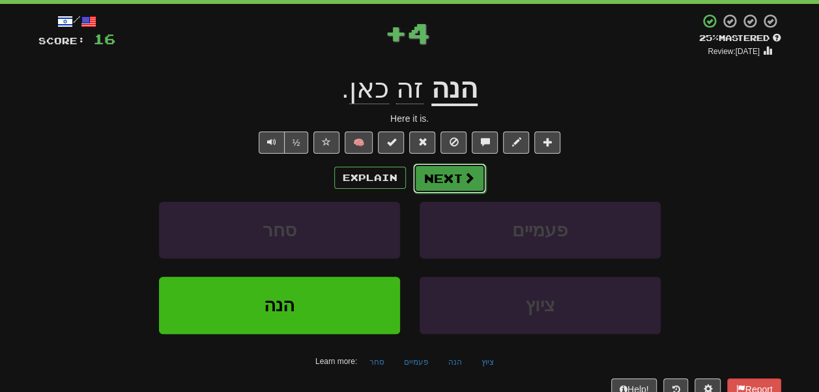
click at [448, 194] on button "Next" at bounding box center [449, 179] width 73 height 30
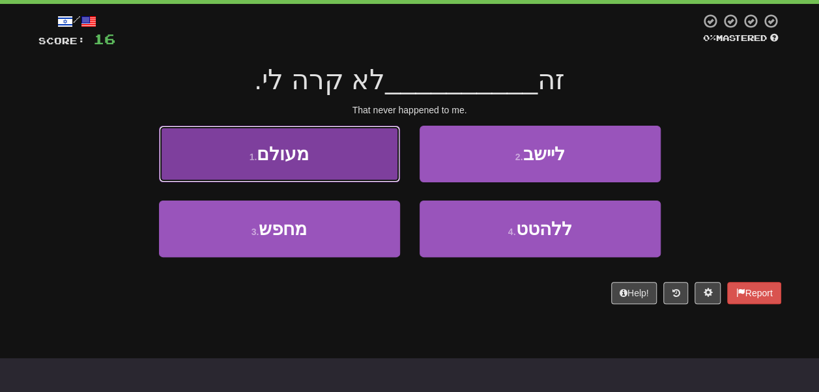
click at [361, 182] on button "1 . מעולם" at bounding box center [279, 154] width 241 height 57
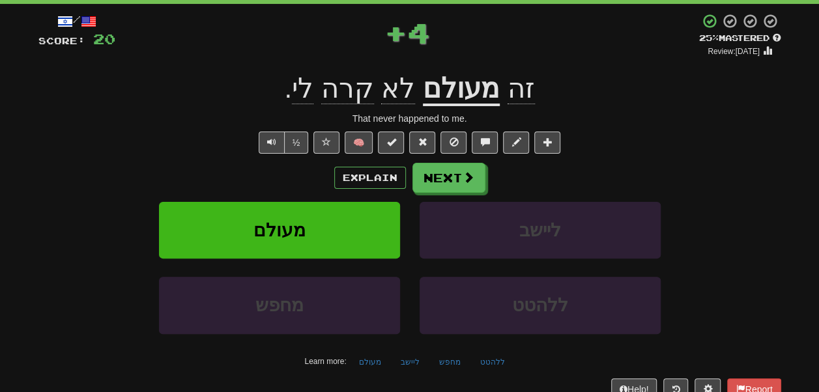
click at [437, 106] on u "מעולם" at bounding box center [461, 89] width 77 height 33
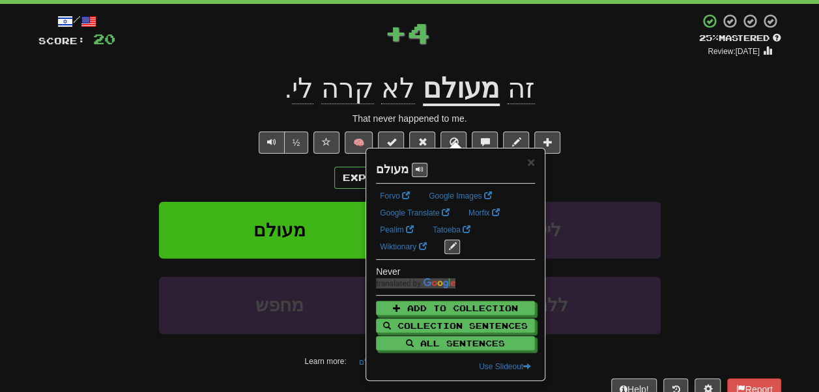
click at [446, 57] on div "+ 4" at bounding box center [407, 35] width 584 height 44
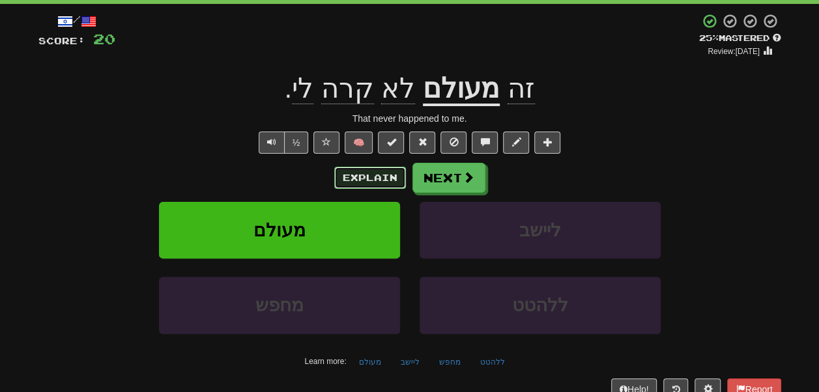
click at [391, 189] on button "Explain" at bounding box center [370, 178] width 72 height 22
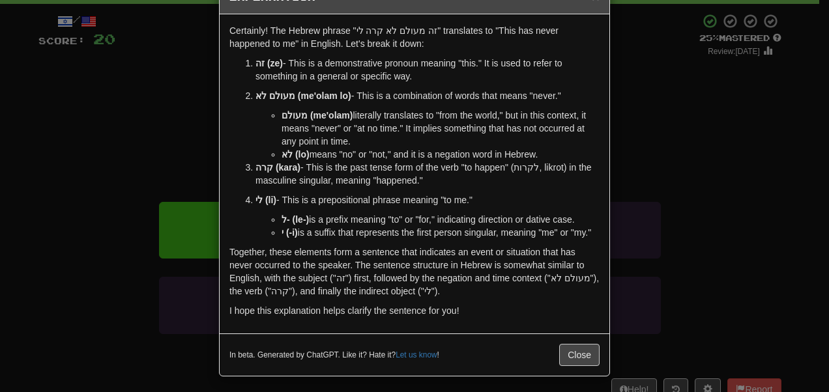
scroll to position [0, 0]
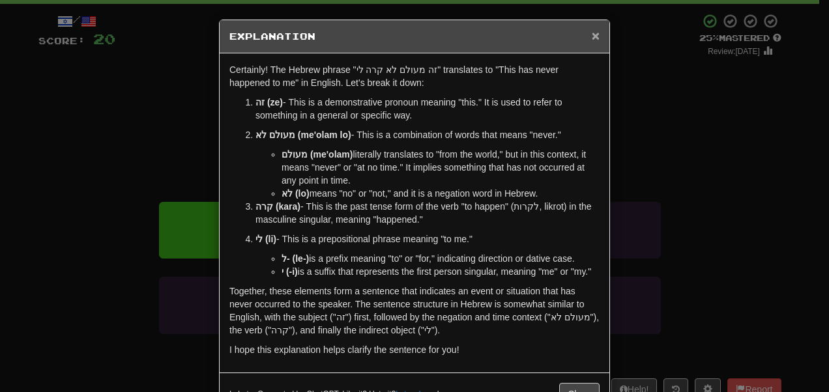
click at [592, 38] on span "×" at bounding box center [596, 35] width 8 height 15
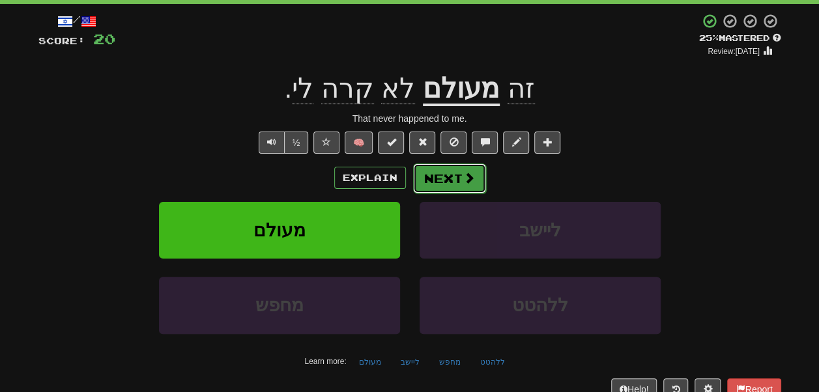
click at [468, 194] on button "Next" at bounding box center [449, 179] width 73 height 30
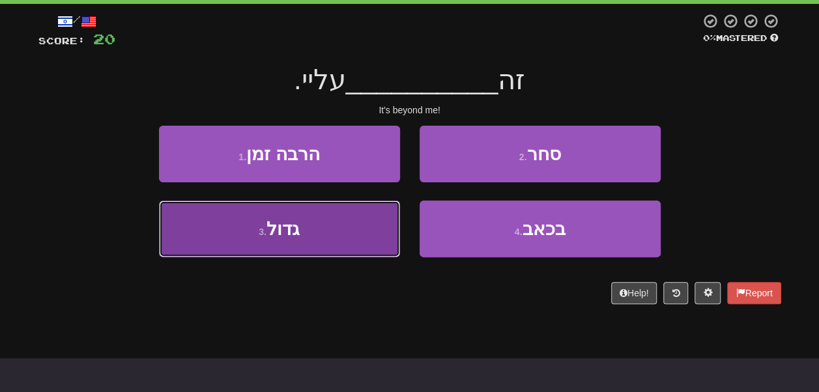
click at [358, 257] on button "3 . גדול" at bounding box center [279, 229] width 241 height 57
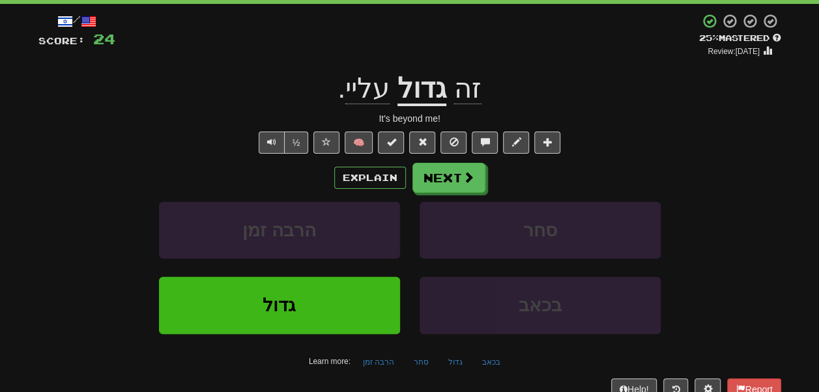
click at [367, 104] on span "עליי" at bounding box center [367, 88] width 44 height 31
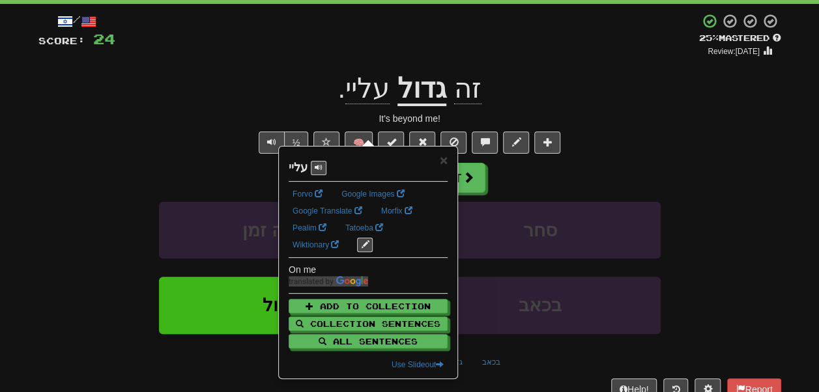
click at [281, 94] on div "/ Score: 24 + 4 25 % Mastered Review: 2025-10-10 זה גדול עליי . It's beyond me!…" at bounding box center [409, 217] width 743 height 409
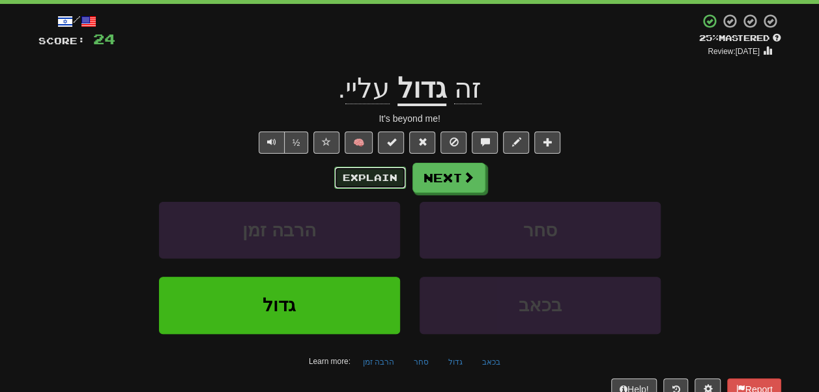
click at [358, 189] on button "Explain" at bounding box center [370, 178] width 72 height 22
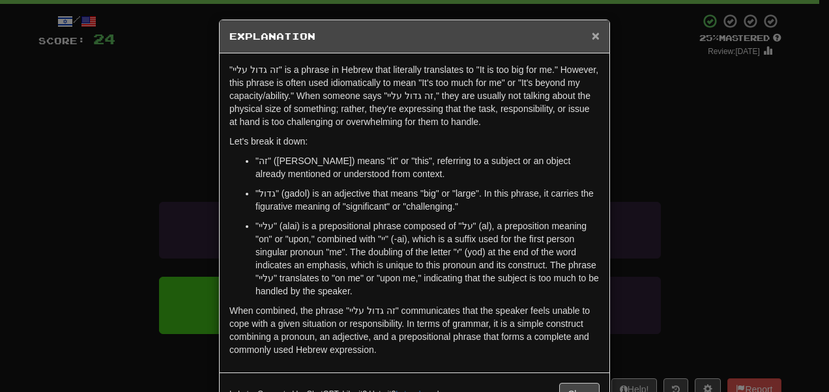
click at [593, 35] on span "×" at bounding box center [596, 35] width 8 height 15
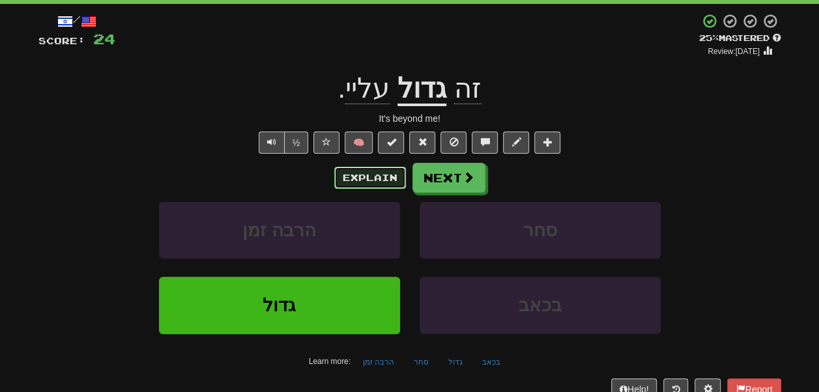
click at [401, 189] on button "Explain" at bounding box center [370, 178] width 72 height 22
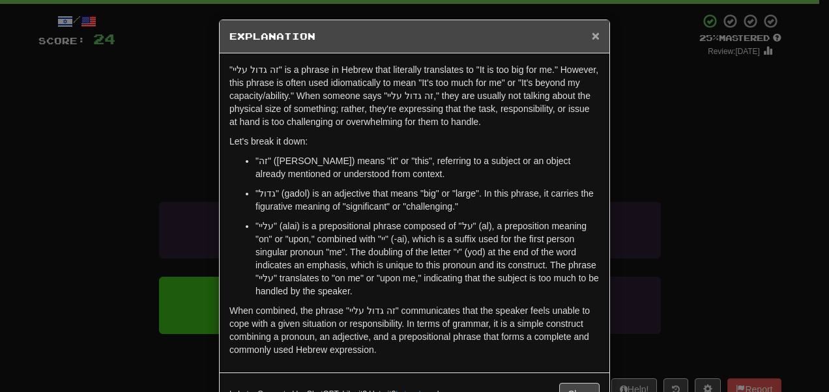
click at [592, 36] on span "×" at bounding box center [596, 35] width 8 height 15
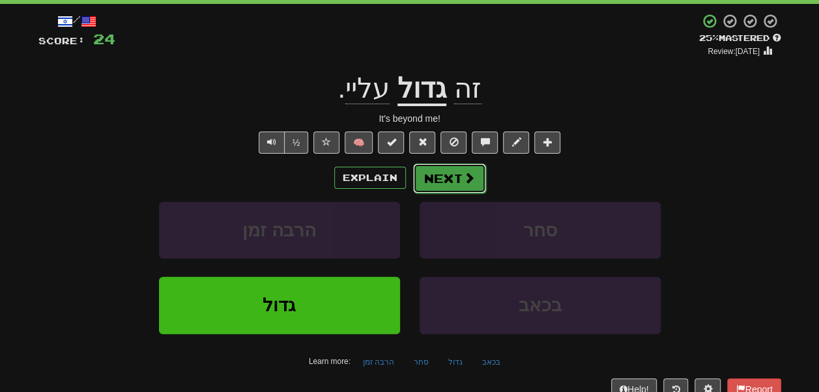
click at [468, 194] on button "Next" at bounding box center [449, 179] width 73 height 30
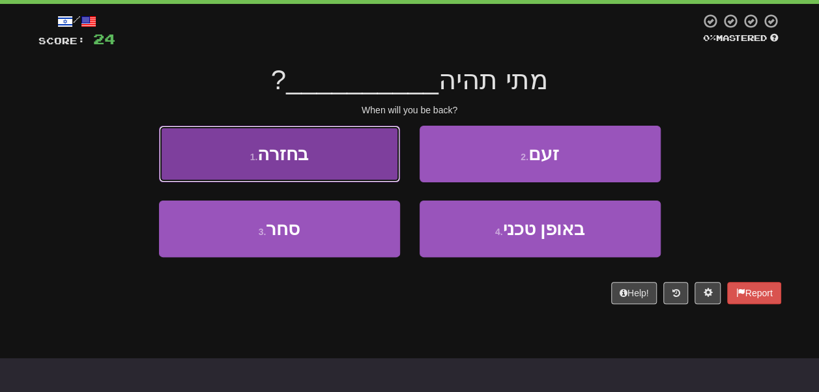
click at [371, 182] on button "1 . בחזרה" at bounding box center [279, 154] width 241 height 57
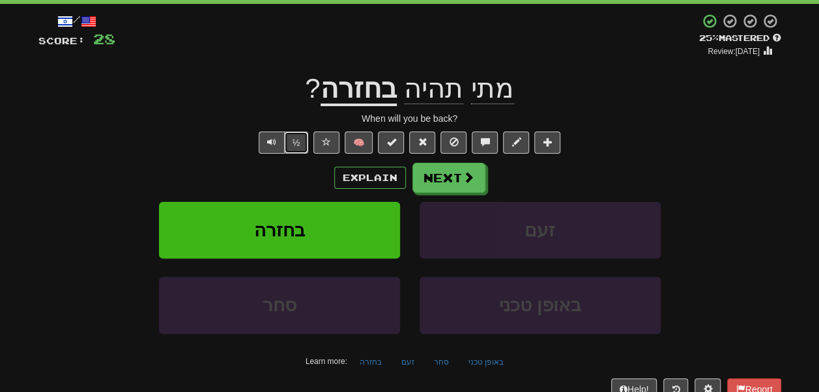
click at [284, 154] on button "½" at bounding box center [296, 143] width 25 height 22
click at [345, 189] on button "Explain" at bounding box center [370, 178] width 72 height 22
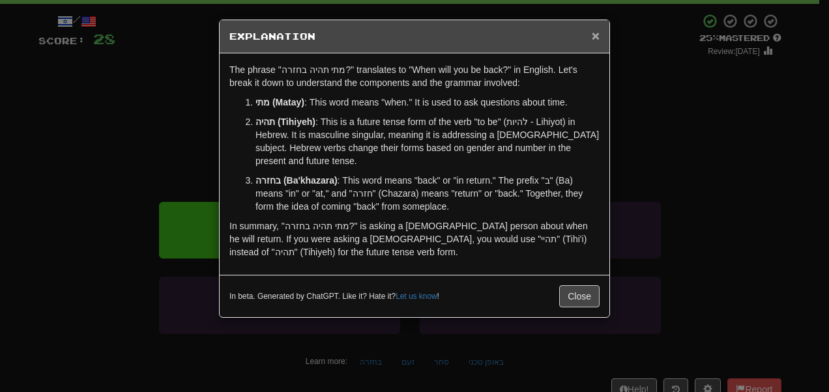
click at [592, 31] on span "×" at bounding box center [596, 35] width 8 height 15
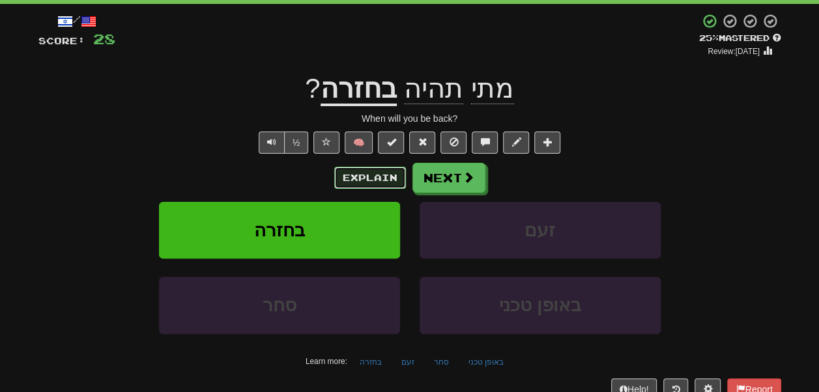
click at [388, 189] on button "Explain" at bounding box center [370, 178] width 72 height 22
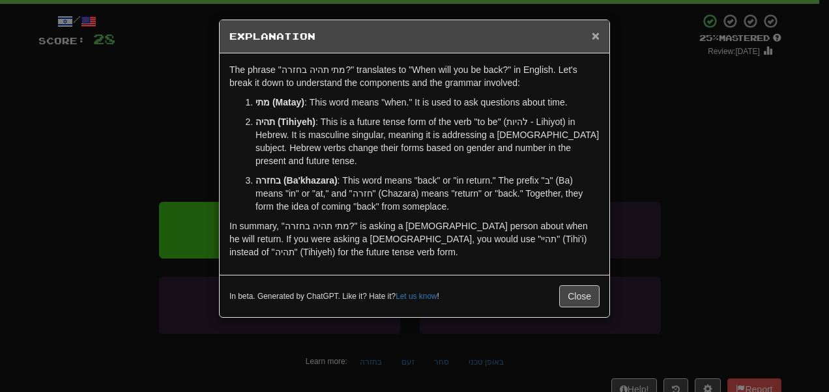
click at [592, 42] on span "×" at bounding box center [596, 35] width 8 height 15
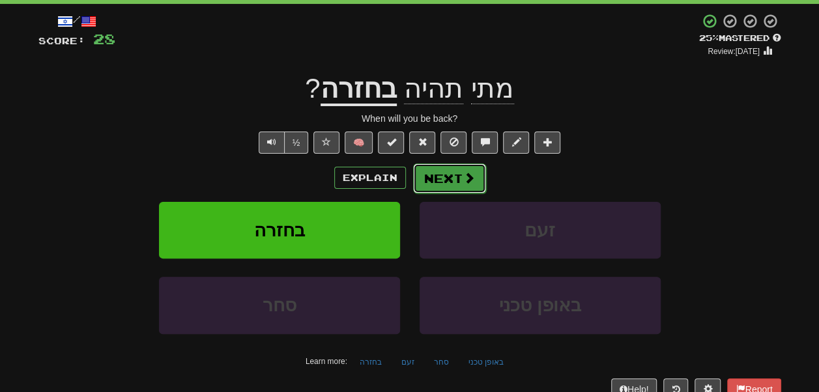
click at [463, 194] on button "Next" at bounding box center [449, 179] width 73 height 30
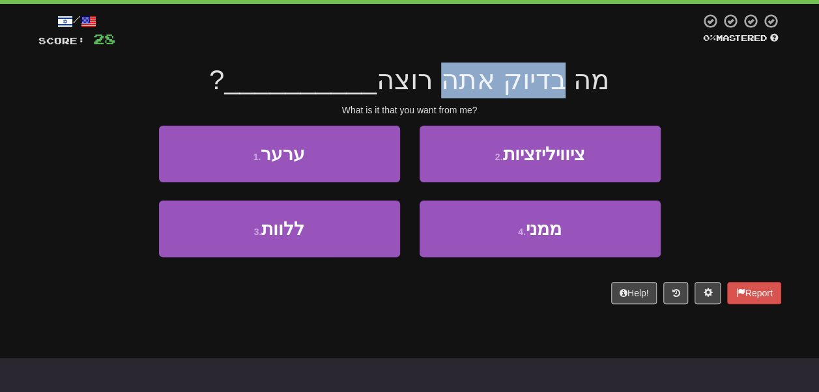
drag, startPoint x: 543, startPoint y: 108, endPoint x: 430, endPoint y: 108, distance: 113.4
click at [430, 95] on span "מה בדיוק אתה רוצה" at bounding box center [493, 80] width 233 height 31
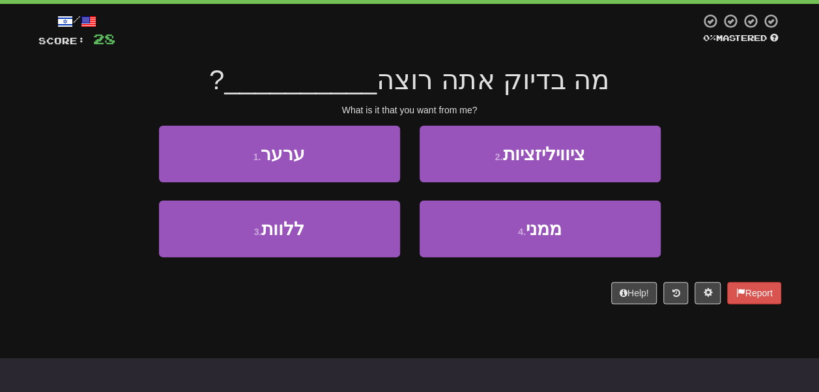
click at [382, 95] on span "מה בדיוק אתה רוצה" at bounding box center [493, 80] width 233 height 31
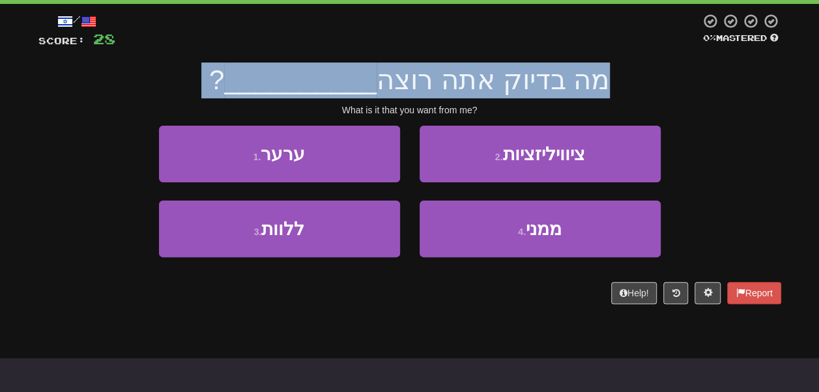
click at [382, 95] on span "מה בדיוק אתה רוצה" at bounding box center [493, 80] width 233 height 31
click at [377, 95] on span "מה בדיוק אתה רוצה" at bounding box center [493, 80] width 233 height 31
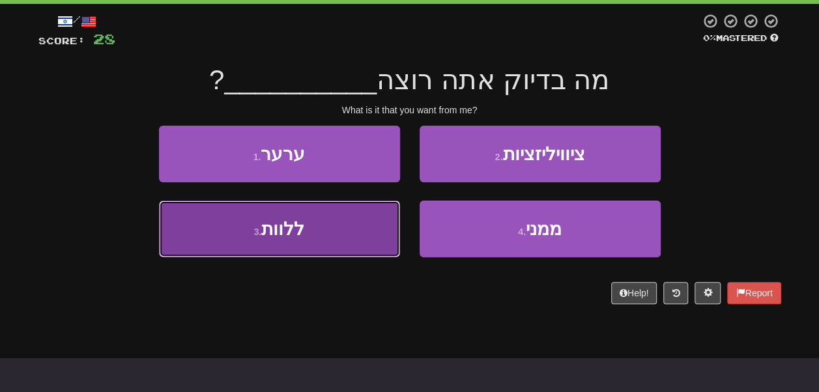
click at [380, 245] on button "3 . ללוות" at bounding box center [279, 229] width 241 height 57
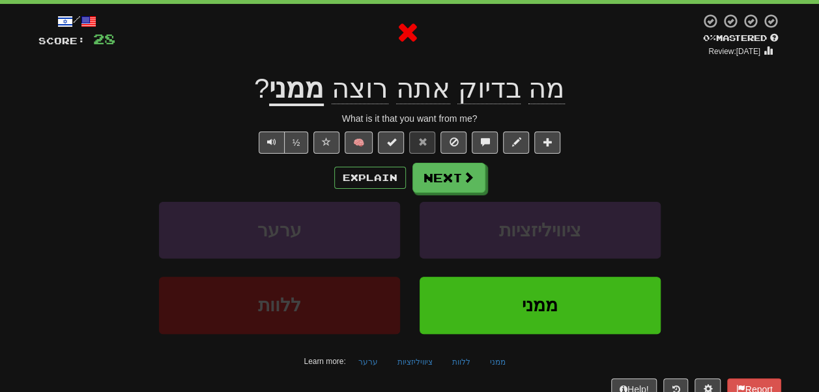
click at [308, 106] on u "ממני" at bounding box center [296, 89] width 55 height 33
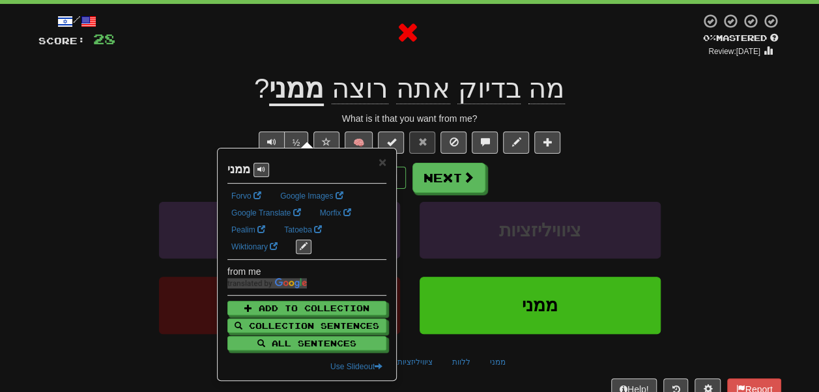
click at [283, 57] on div at bounding box center [407, 35] width 585 height 44
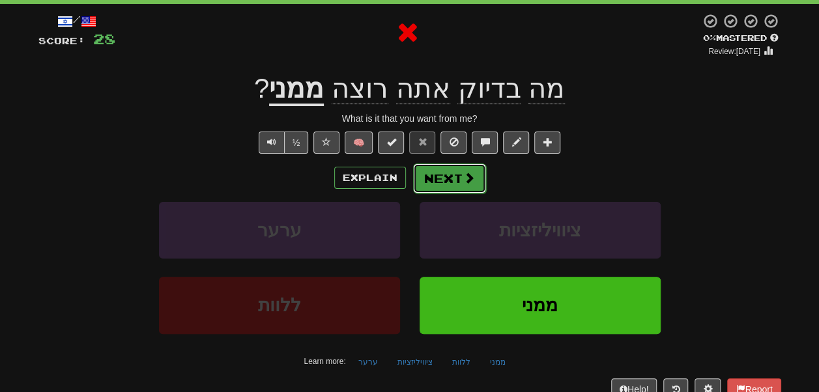
click at [458, 194] on button "Next" at bounding box center [449, 179] width 73 height 30
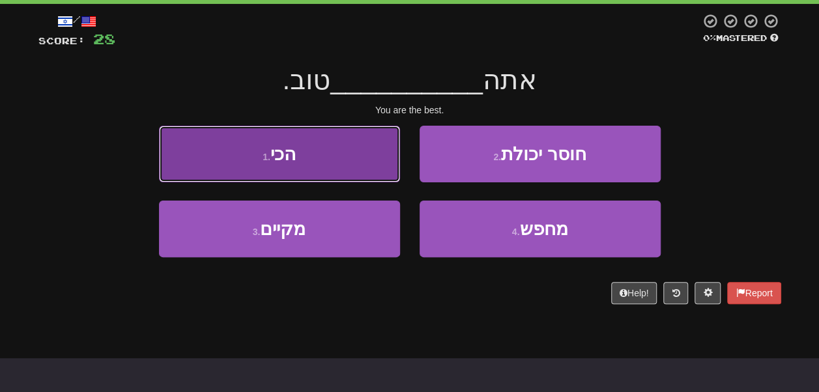
click at [334, 168] on button "1 . הכי" at bounding box center [279, 154] width 241 height 57
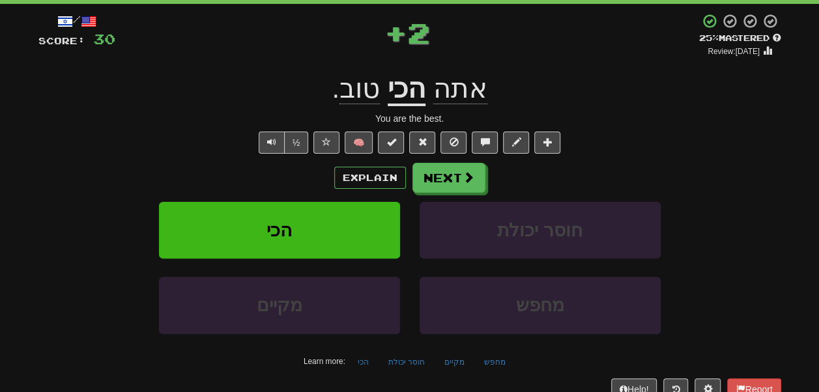
click at [409, 106] on u "הכי" at bounding box center [407, 89] width 38 height 33
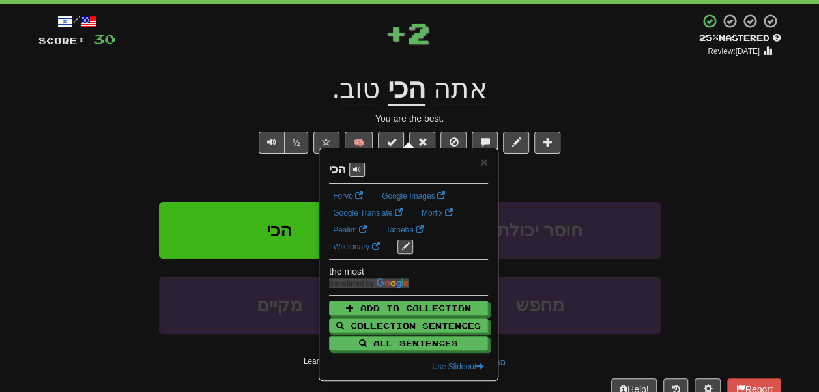
click at [384, 52] on span "+" at bounding box center [395, 32] width 23 height 39
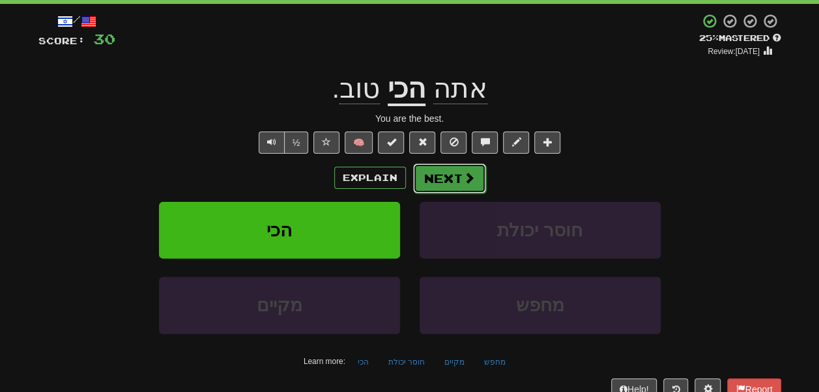
click at [440, 194] on button "Next" at bounding box center [449, 179] width 73 height 30
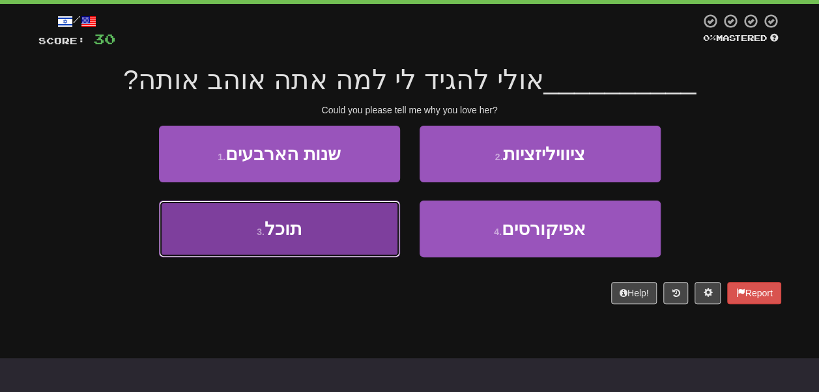
click at [368, 227] on button "3 . תוכל" at bounding box center [279, 229] width 241 height 57
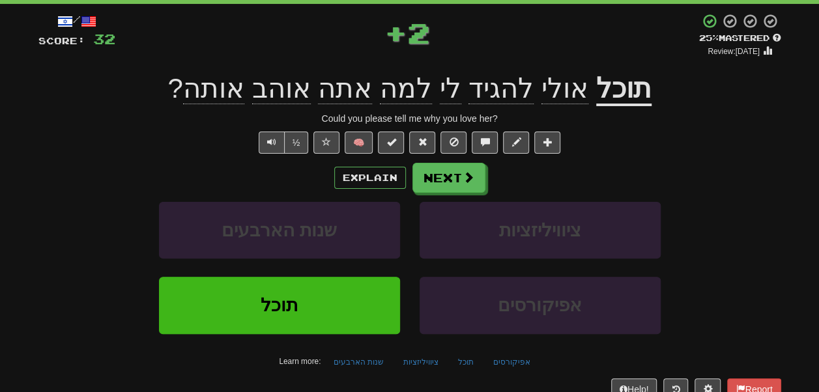
click at [620, 106] on u "תוכל" at bounding box center [623, 89] width 55 height 33
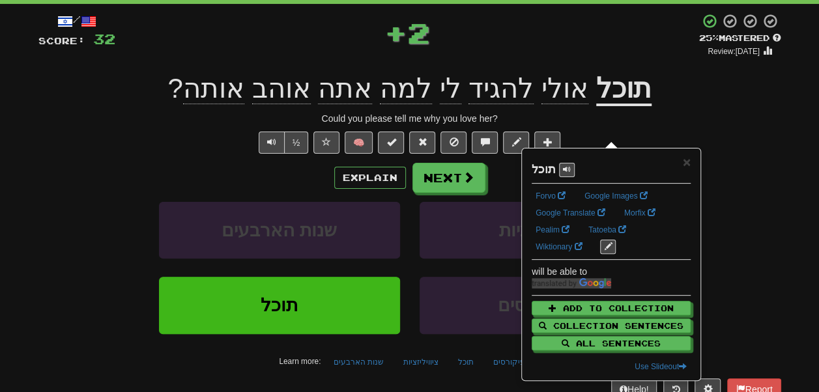
click at [481, 57] on div "+ 2" at bounding box center [407, 35] width 584 height 44
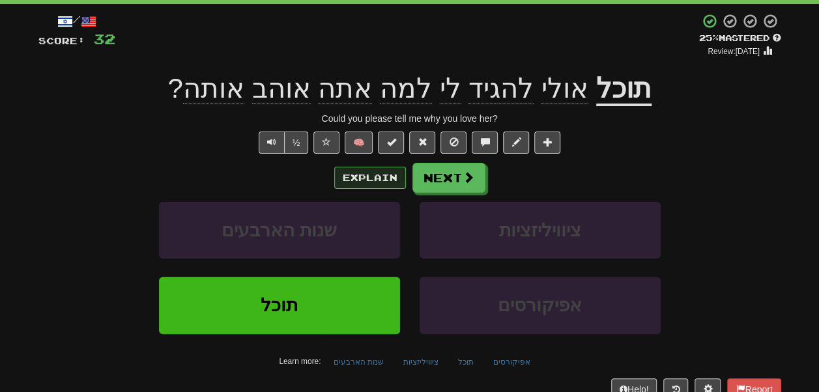
drag, startPoint x: 379, startPoint y: 235, endPoint x: 370, endPoint y: 216, distance: 20.4
click at [370, 193] on div "Explain Next" at bounding box center [409, 178] width 743 height 30
click at [370, 189] on button "Explain" at bounding box center [370, 178] width 72 height 22
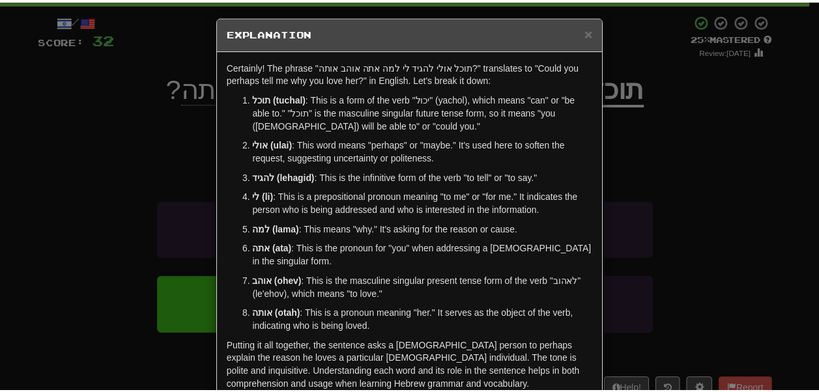
scroll to position [5, 0]
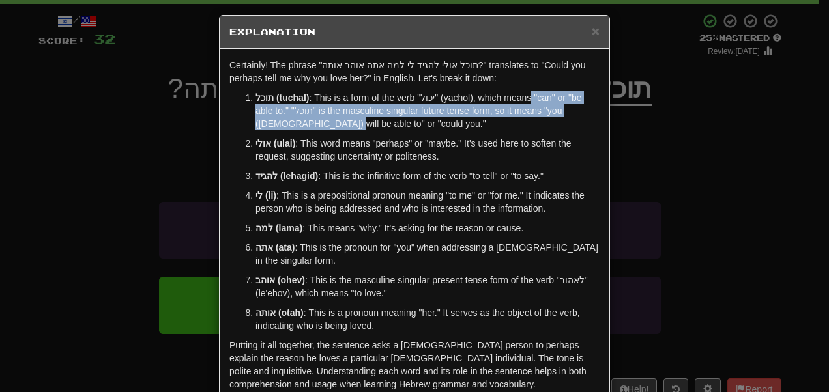
drag, startPoint x: 467, startPoint y: 169, endPoint x: 423, endPoint y: 238, distance: 82.3
click at [423, 130] on p "תוכל (tuchal) : This is a form of the verb "יכול" (yachol), which means "can" o…" at bounding box center [427, 110] width 344 height 39
drag, startPoint x: 423, startPoint y: 238, endPoint x: 405, endPoint y: 190, distance: 51.3
click at [405, 130] on p "תוכל (tuchal) : This is a form of the verb "יכול" (yachol), which means "can" o…" at bounding box center [427, 110] width 344 height 39
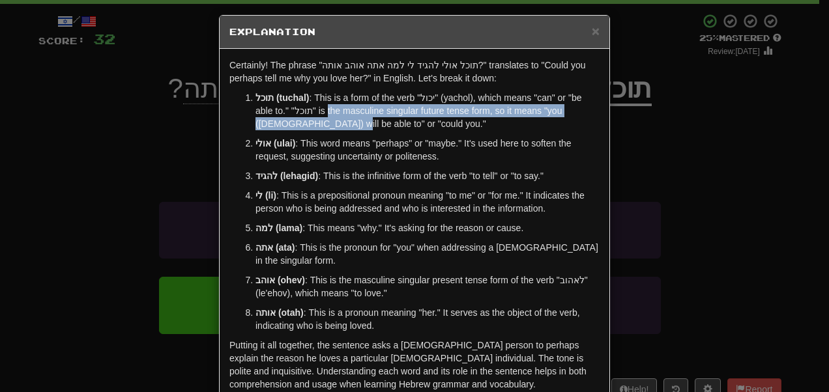
click at [405, 130] on p "תוכל (tuchal) : This is a form of the verb "יכול" (yachol), which means "can" o…" at bounding box center [427, 110] width 344 height 39
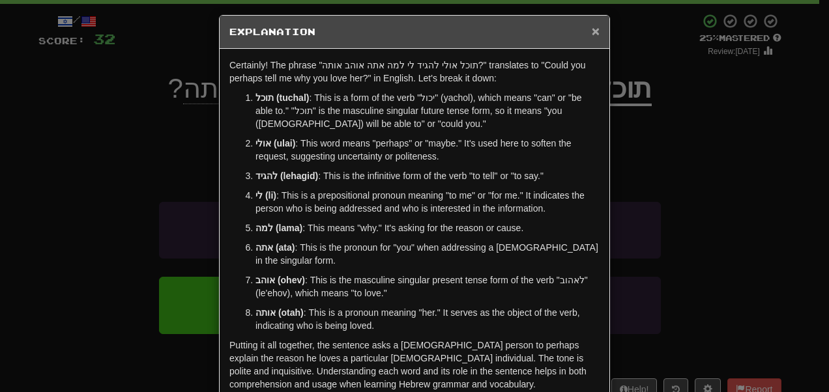
click at [592, 38] on span "×" at bounding box center [596, 30] width 8 height 15
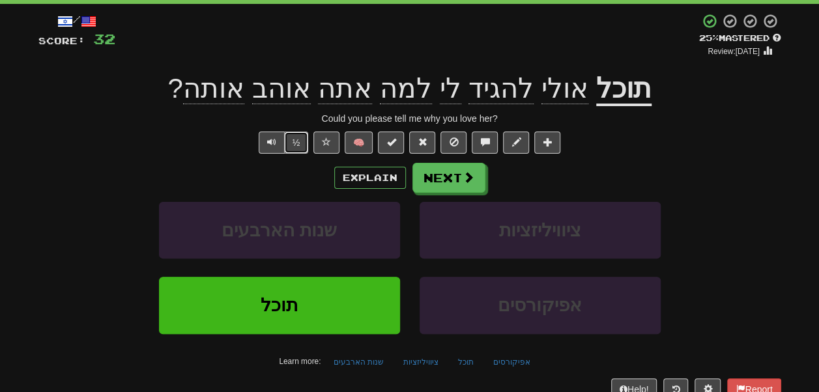
click at [284, 154] on button "½" at bounding box center [296, 143] width 25 height 22
click at [561, 104] on span "אולי" at bounding box center [564, 88] width 47 height 31
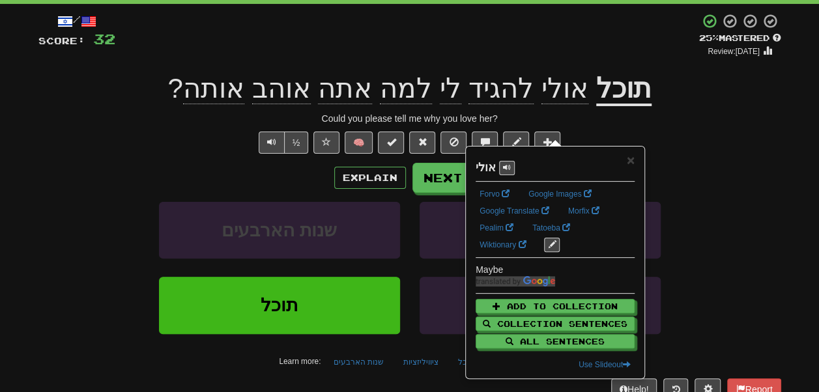
click at [499, 31] on div "+ 2" at bounding box center [407, 35] width 584 height 44
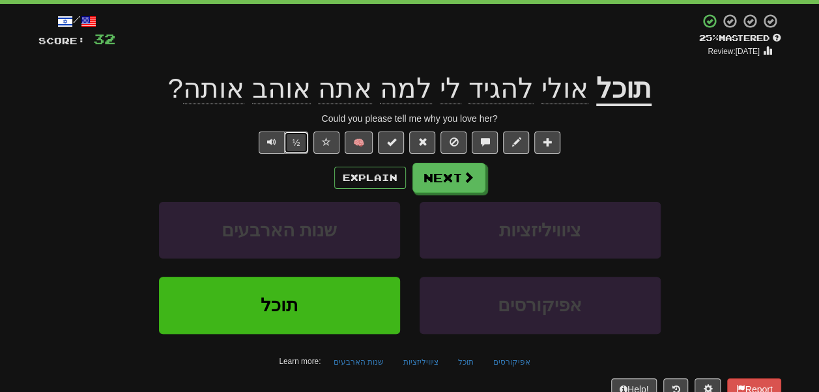
click at [284, 154] on button "½" at bounding box center [296, 143] width 25 height 22
click at [392, 104] on span "למה" at bounding box center [406, 88] width 52 height 31
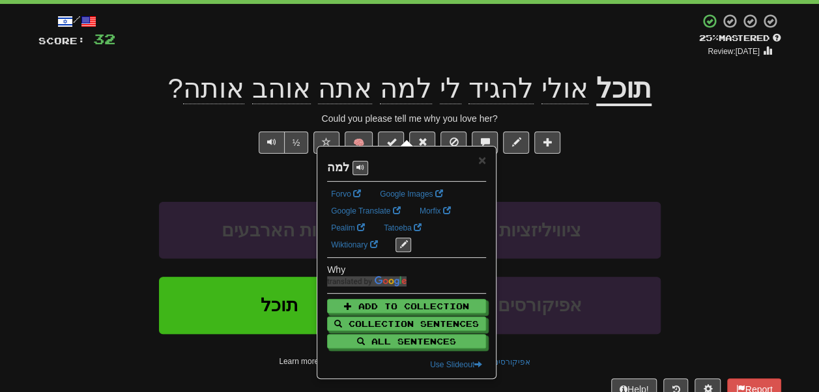
click at [351, 55] on div "+ 2" at bounding box center [407, 35] width 584 height 44
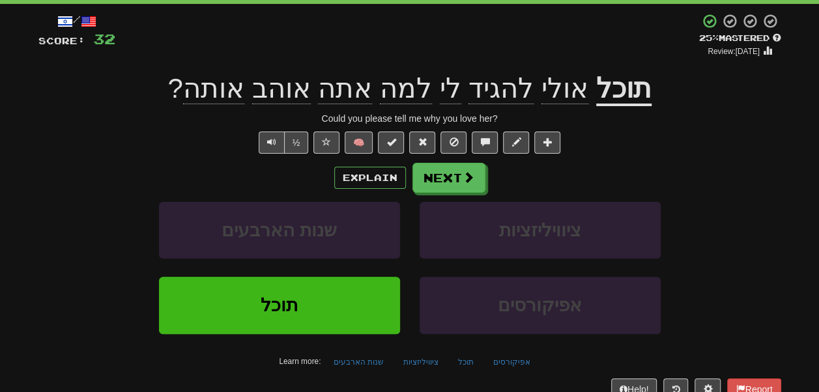
click at [222, 104] on span "אותה" at bounding box center [213, 88] width 61 height 31
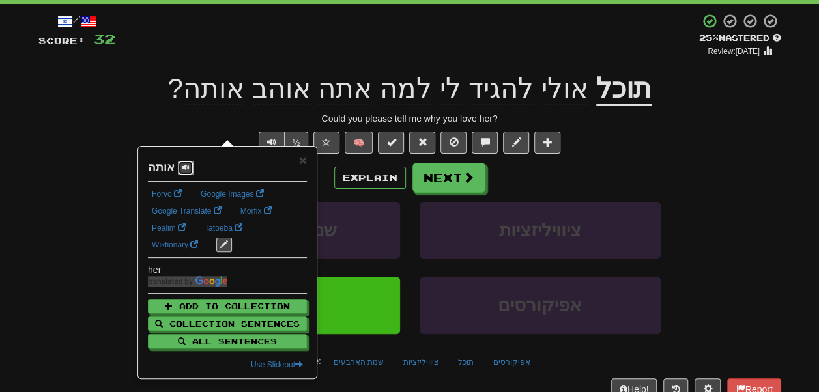
click at [190, 171] on span at bounding box center [186, 168] width 8 height 8
click at [304, 57] on div "+ 2" at bounding box center [407, 35] width 584 height 44
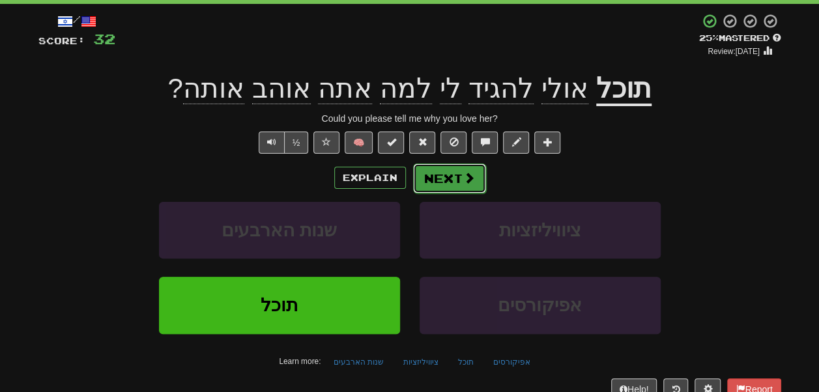
click at [456, 194] on button "Next" at bounding box center [449, 179] width 73 height 30
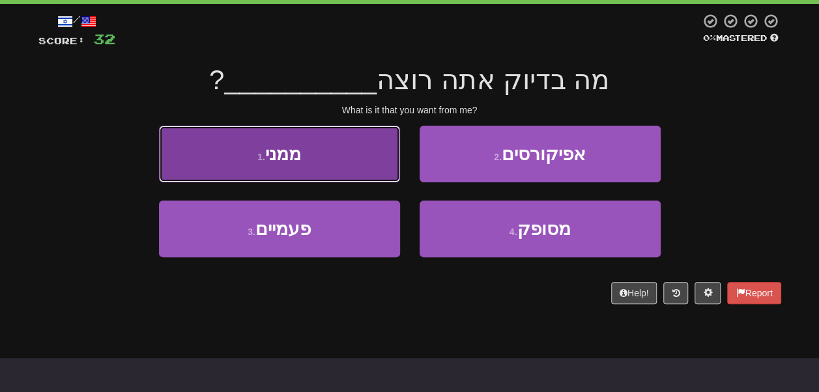
click at [365, 182] on button "1 . ממני" at bounding box center [279, 154] width 241 height 57
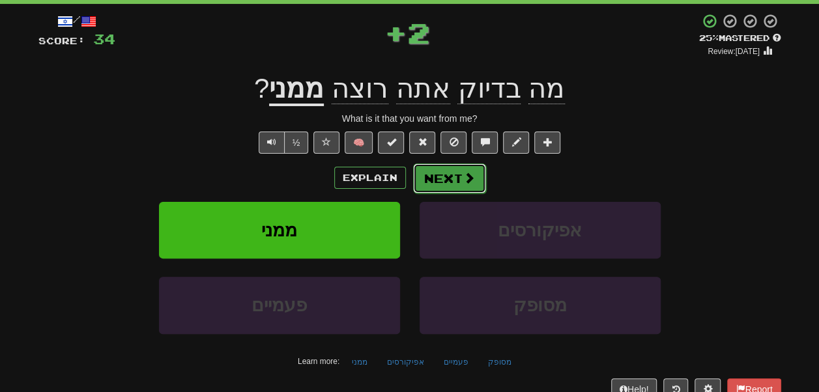
click at [442, 194] on button "Next" at bounding box center [449, 179] width 73 height 30
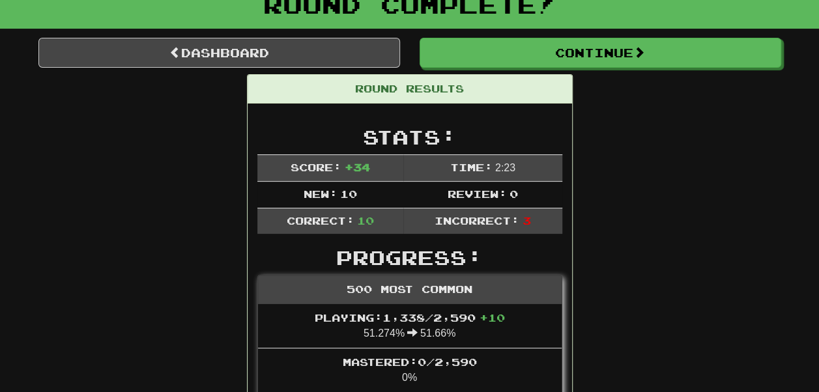
scroll to position [89, 0]
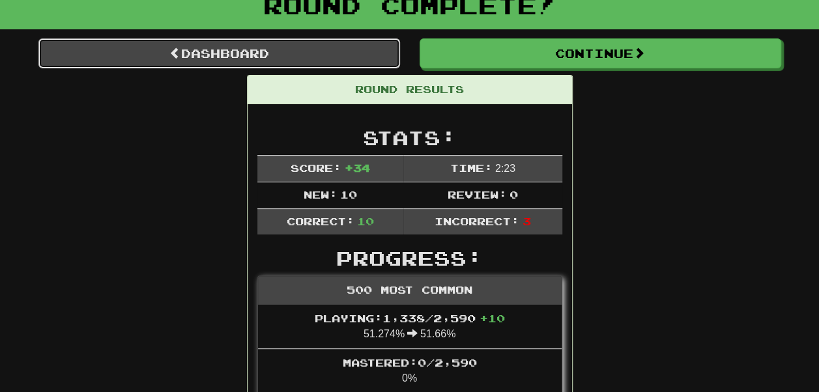
click at [266, 68] on link "Dashboard" at bounding box center [219, 53] width 362 height 30
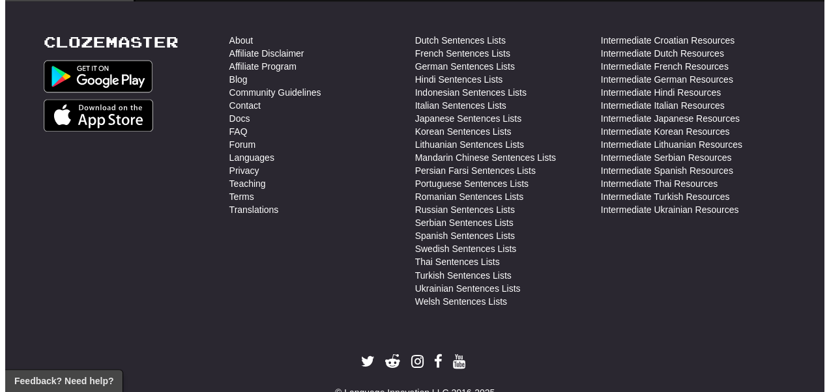
scroll to position [951, 0]
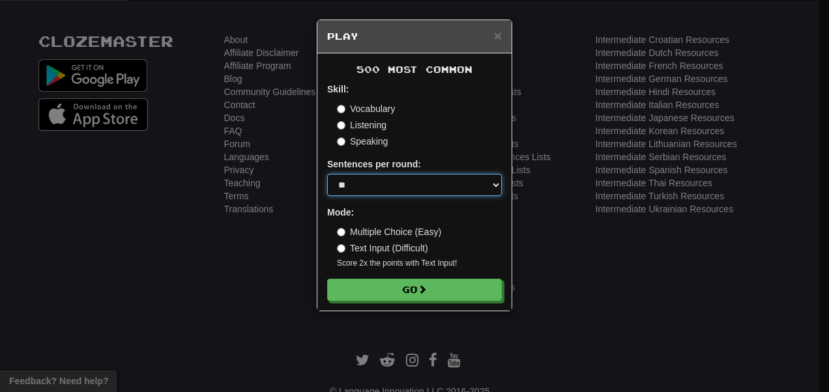
drag, startPoint x: 380, startPoint y: 233, endPoint x: 349, endPoint y: 106, distance: 130.7
click at [349, 106] on form "Skill: Vocabulary Listening Speaking Sentences per round: * ** ** ** ** ** *** …" at bounding box center [414, 192] width 175 height 218
select select "**"
click at [327, 196] on select "* ** ** ** ** ** *** ********" at bounding box center [414, 185] width 175 height 22
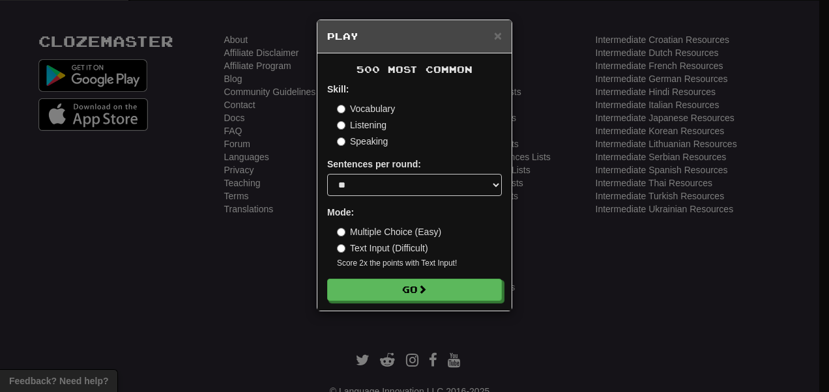
click at [342, 119] on label "Listening" at bounding box center [362, 125] width 50 height 13
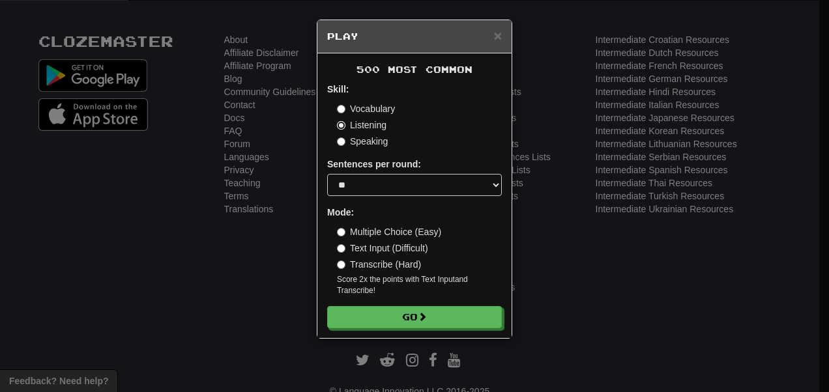
scroll to position [120, 0]
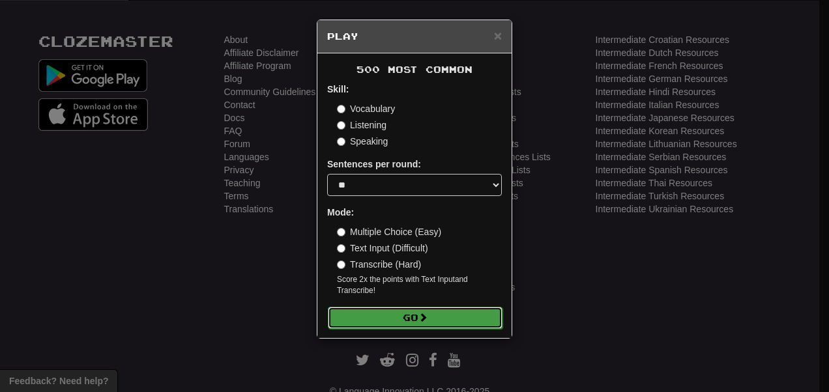
click at [400, 329] on button "Go" at bounding box center [415, 318] width 175 height 22
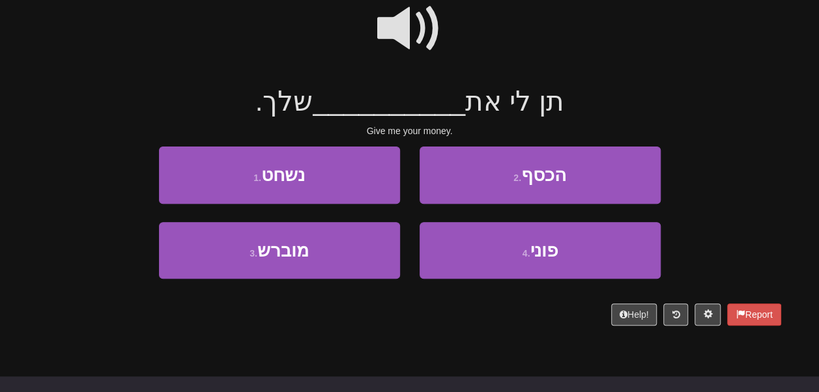
scroll to position [132, 0]
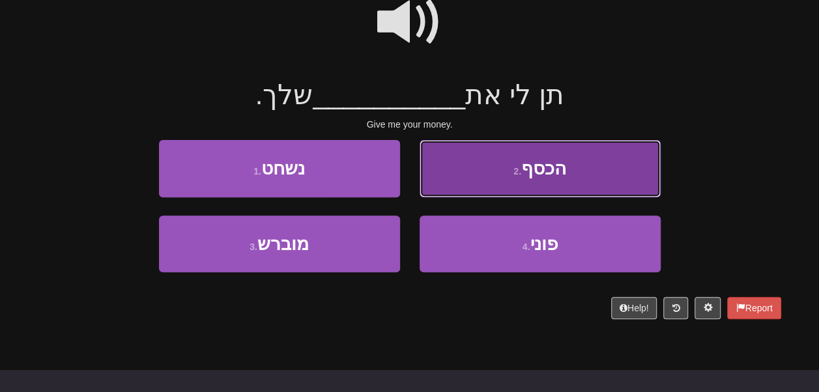
click at [447, 184] on button "2 . הכסף" at bounding box center [540, 168] width 241 height 57
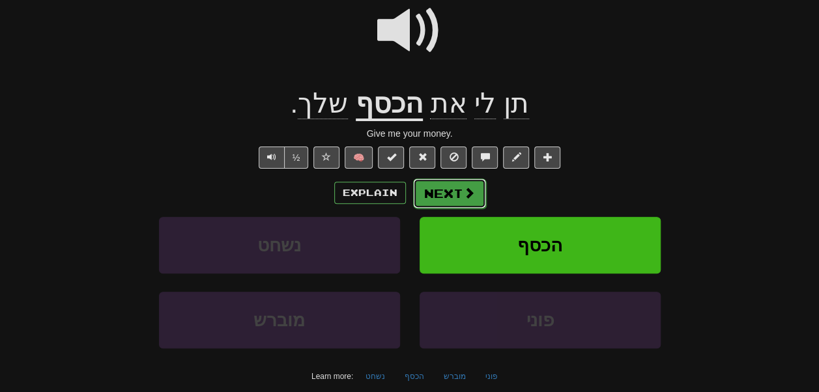
click at [476, 208] on button "Next" at bounding box center [449, 194] width 73 height 30
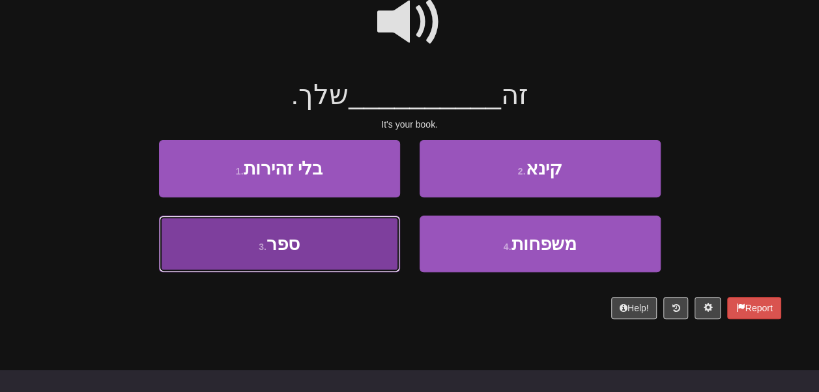
click at [351, 271] on button "3 . ספר" at bounding box center [279, 244] width 241 height 57
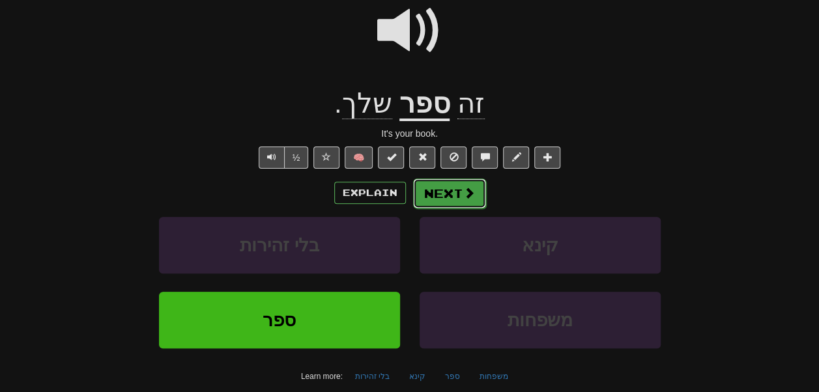
click at [475, 199] on span at bounding box center [469, 193] width 12 height 12
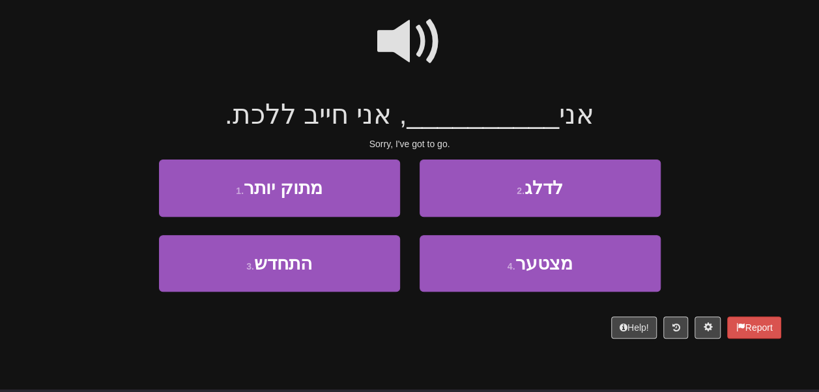
scroll to position [105, 0]
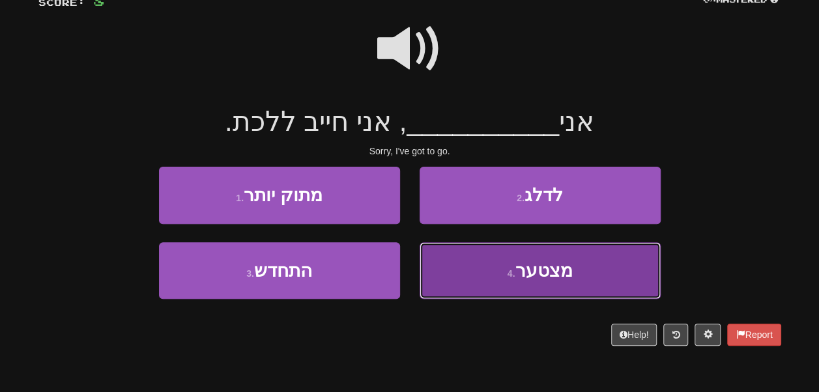
click at [455, 294] on button "4 . מצטער" at bounding box center [540, 270] width 241 height 57
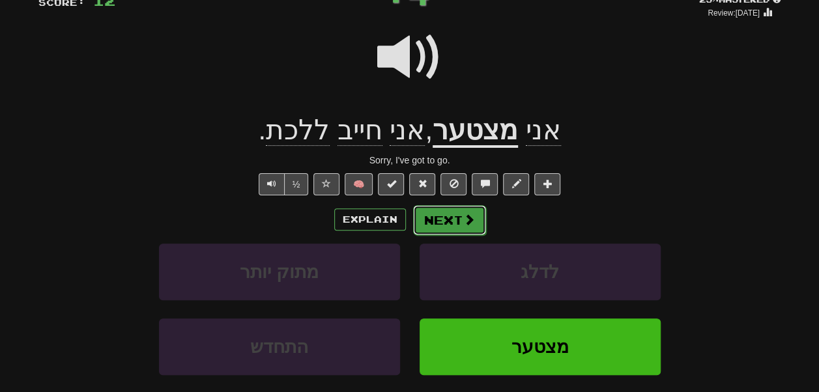
click at [447, 235] on button "Next" at bounding box center [449, 220] width 73 height 30
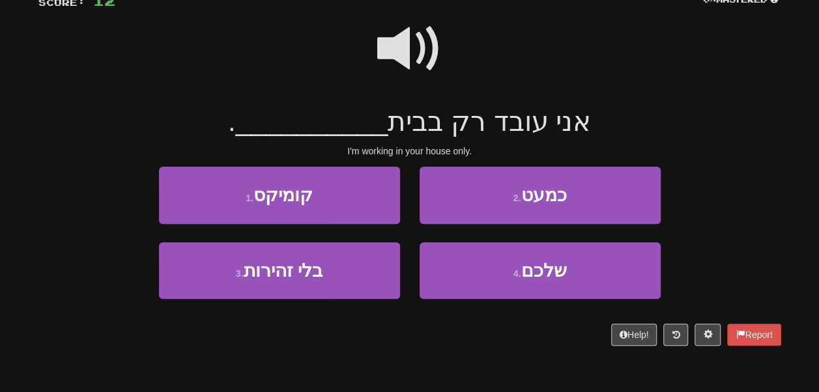
click at [388, 68] on span at bounding box center [409, 48] width 65 height 65
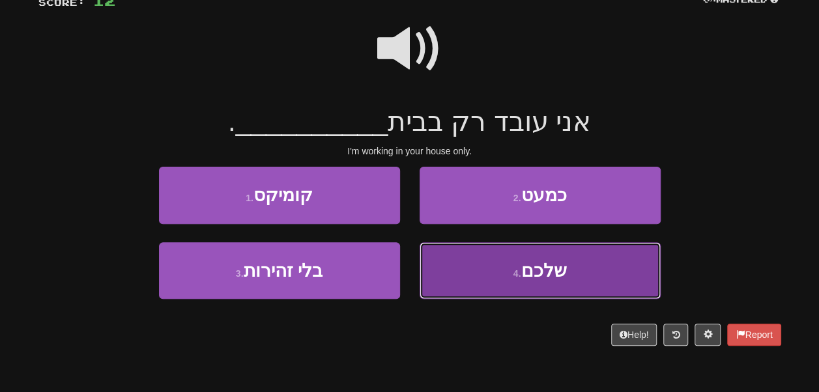
click at [453, 280] on button "4 . שלכם" at bounding box center [540, 270] width 241 height 57
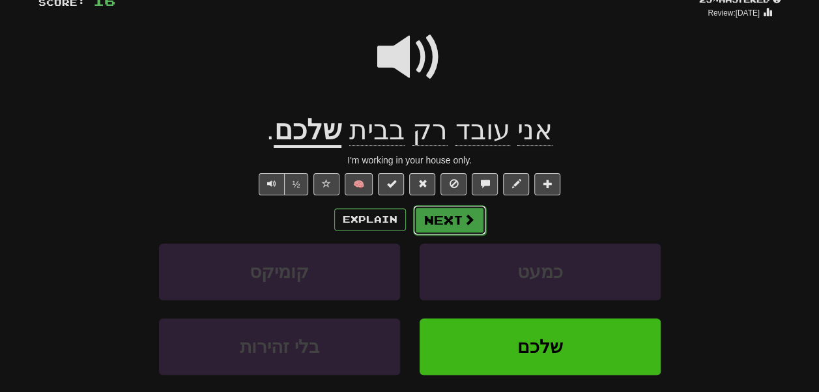
click at [461, 235] on button "Next" at bounding box center [449, 220] width 73 height 30
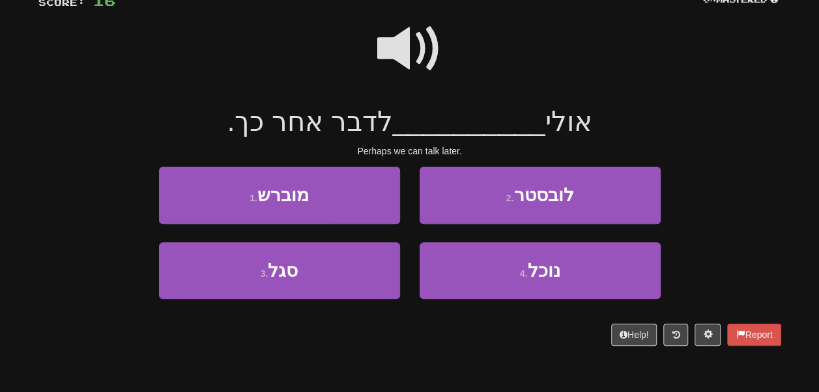
click at [393, 80] on span at bounding box center [409, 48] width 65 height 65
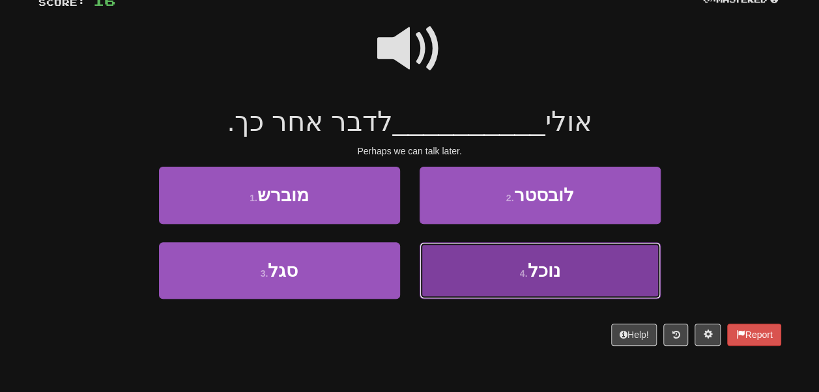
click at [472, 278] on button "4 . נוכל" at bounding box center [540, 270] width 241 height 57
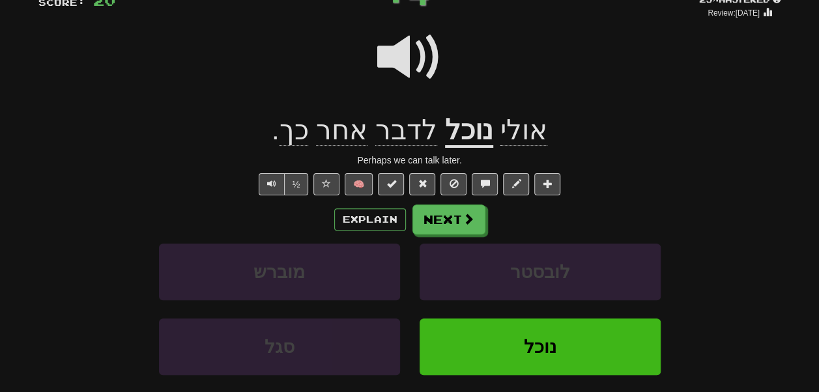
click at [456, 148] on u "נוכל" at bounding box center [469, 131] width 48 height 33
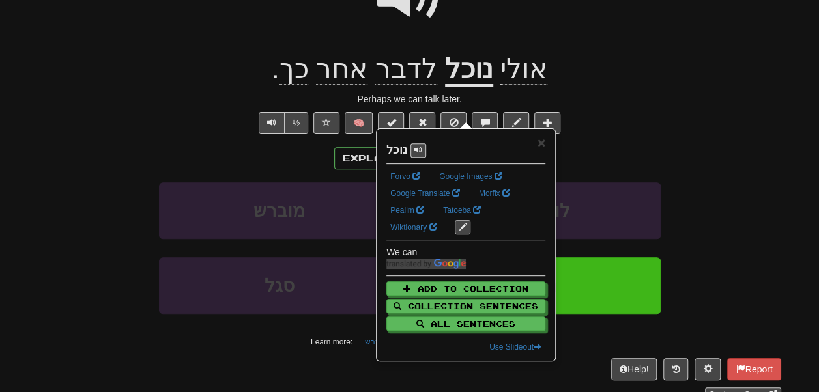
scroll to position [162, 0]
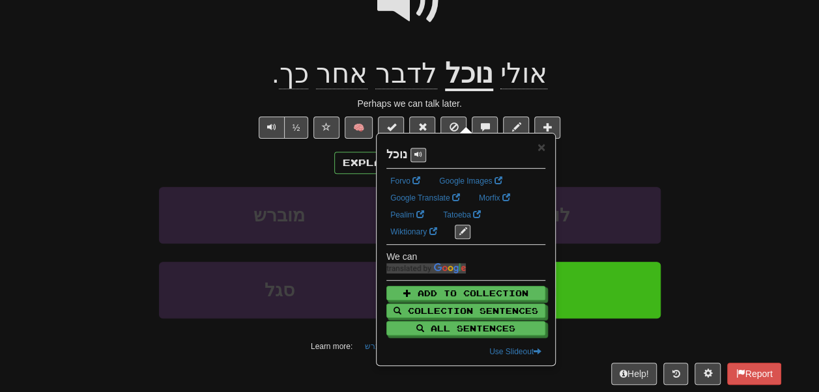
click at [465, 56] on div at bounding box center [409, 9] width 743 height 93
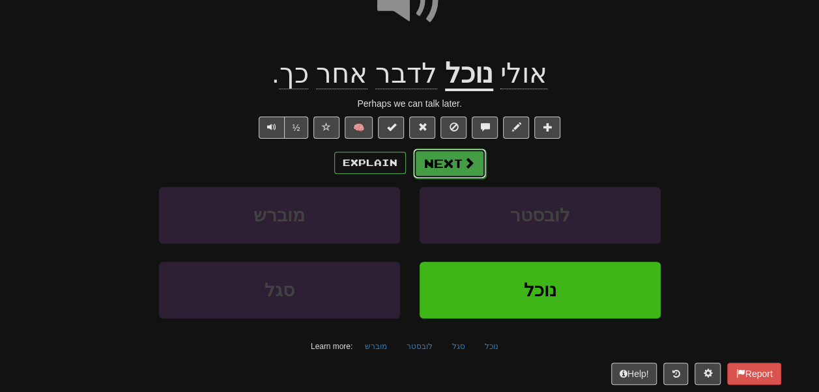
click at [444, 179] on button "Next" at bounding box center [449, 164] width 73 height 30
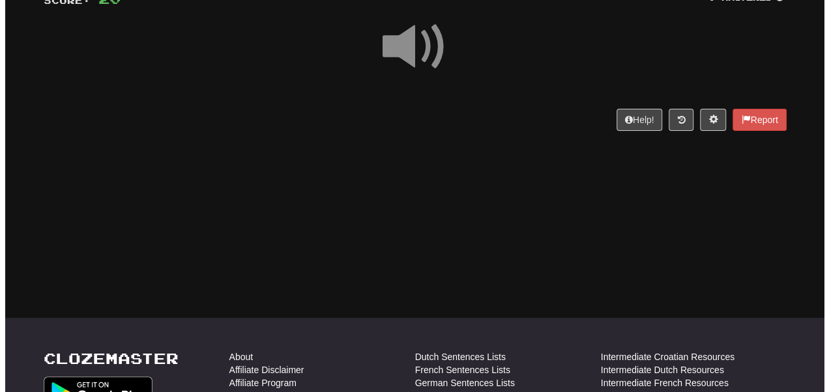
scroll to position [106, 0]
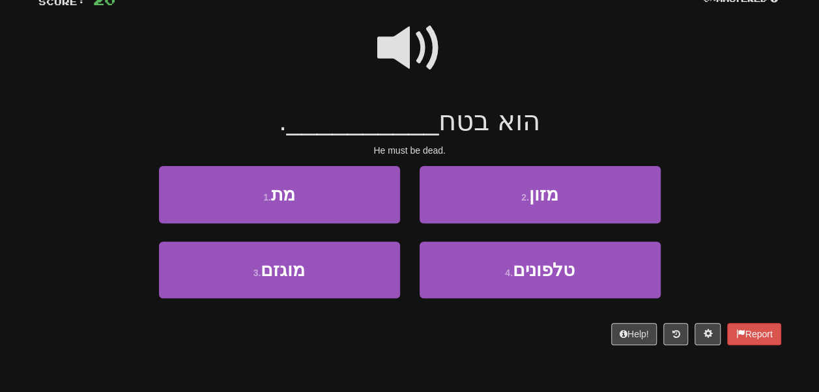
click at [421, 81] on span at bounding box center [409, 48] width 65 height 65
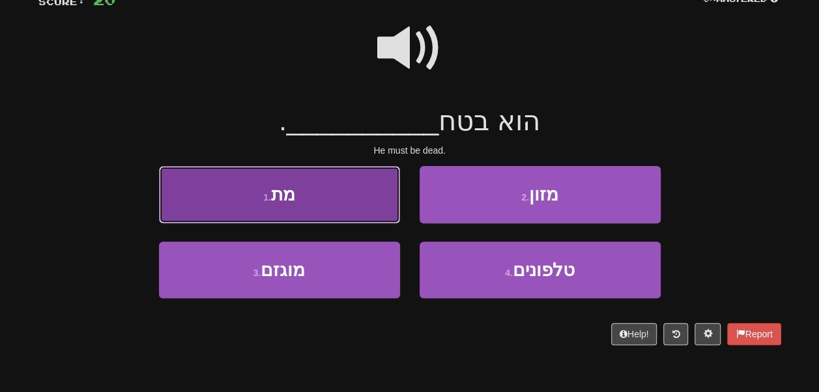
click at [341, 219] on button "1 . מת" at bounding box center [279, 194] width 241 height 57
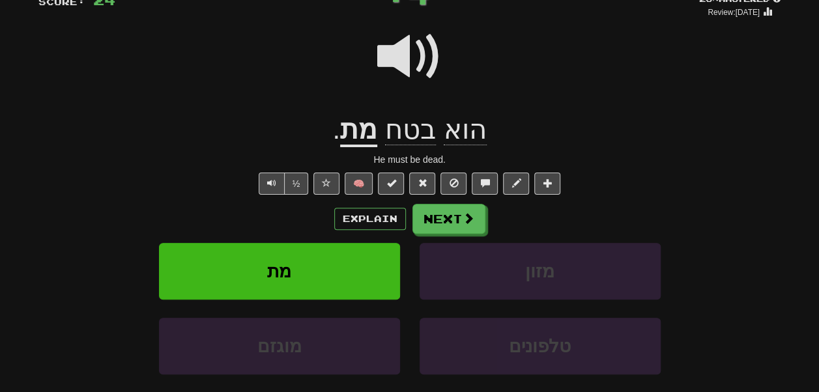
click at [356, 147] on u "מת" at bounding box center [358, 130] width 37 height 33
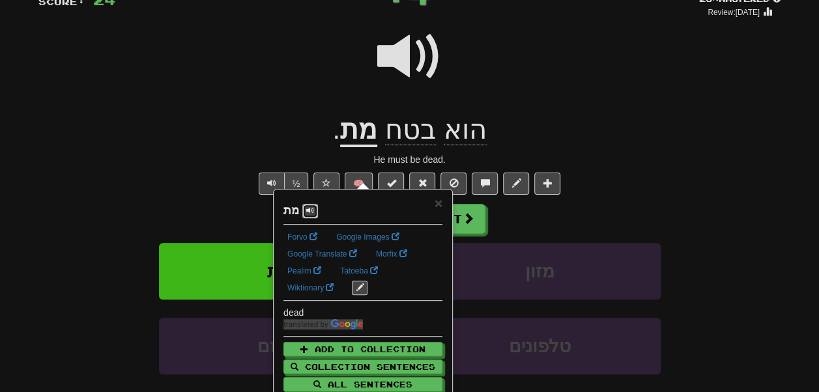
click at [311, 214] on span at bounding box center [310, 211] width 8 height 8
click at [280, 112] on div at bounding box center [409, 65] width 743 height 93
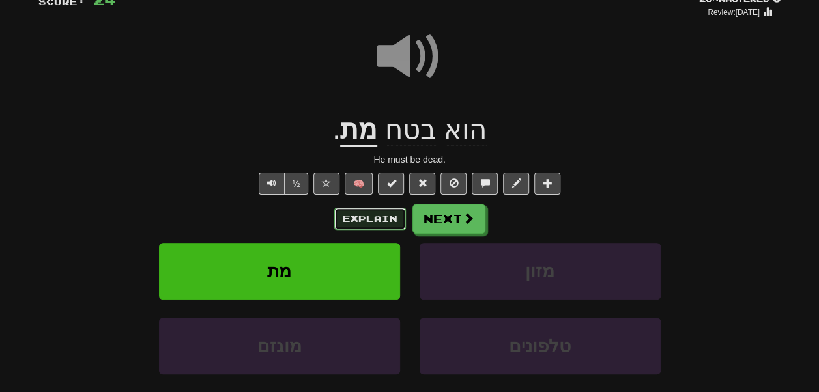
click at [375, 230] on button "Explain" at bounding box center [370, 219] width 72 height 22
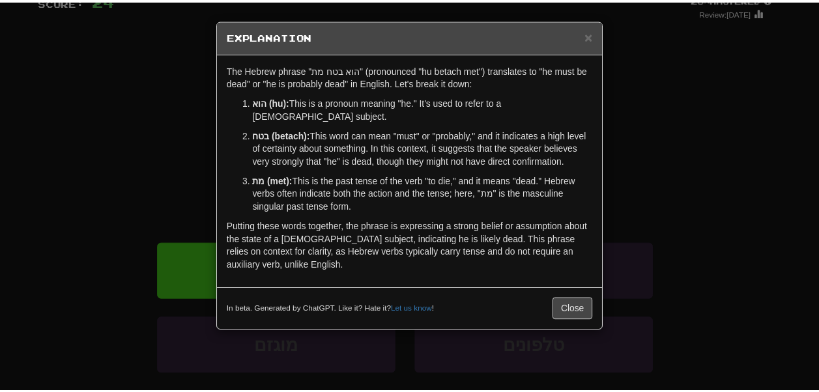
scroll to position [0, 0]
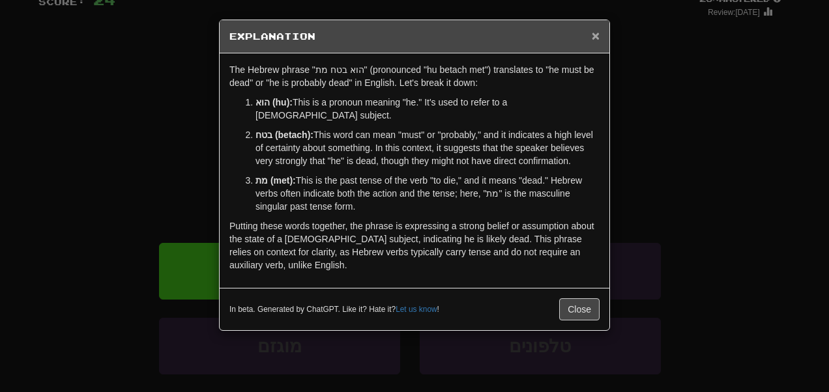
click at [592, 33] on span "×" at bounding box center [596, 35] width 8 height 15
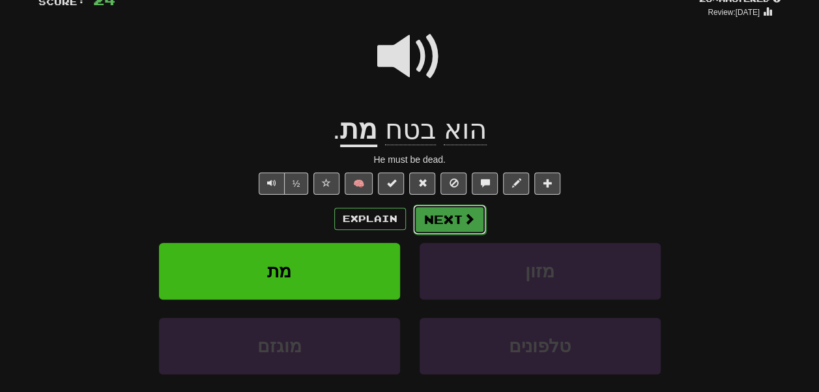
click at [475, 225] on span at bounding box center [469, 219] width 12 height 12
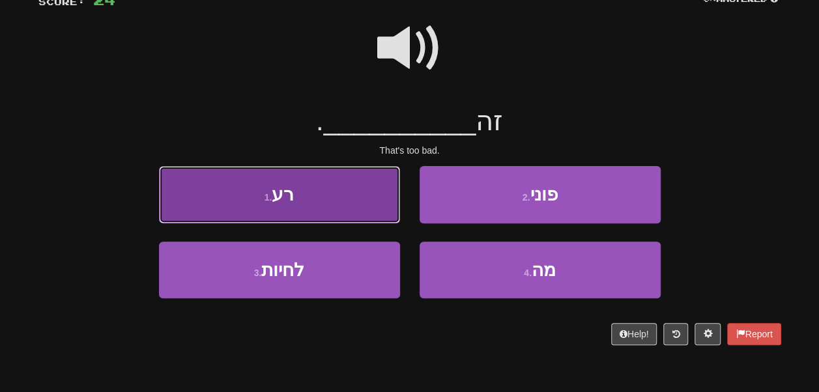
click at [345, 223] on button "1 . רע" at bounding box center [279, 194] width 241 height 57
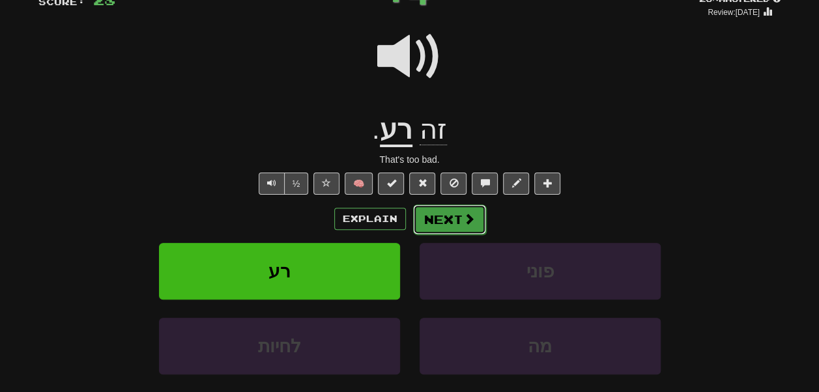
click at [446, 235] on button "Next" at bounding box center [449, 220] width 73 height 30
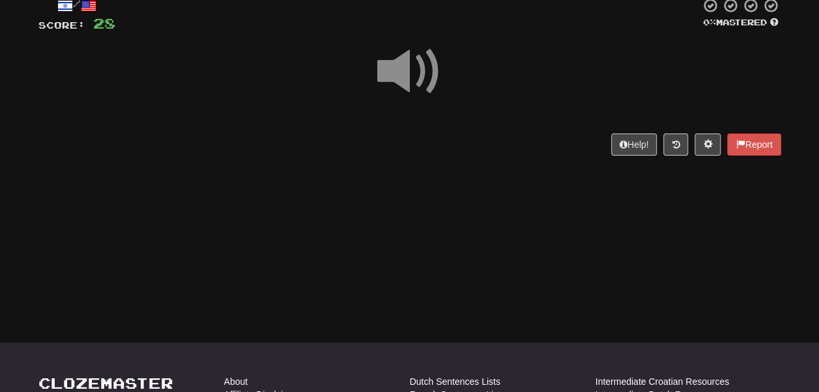
scroll to position [81, 0]
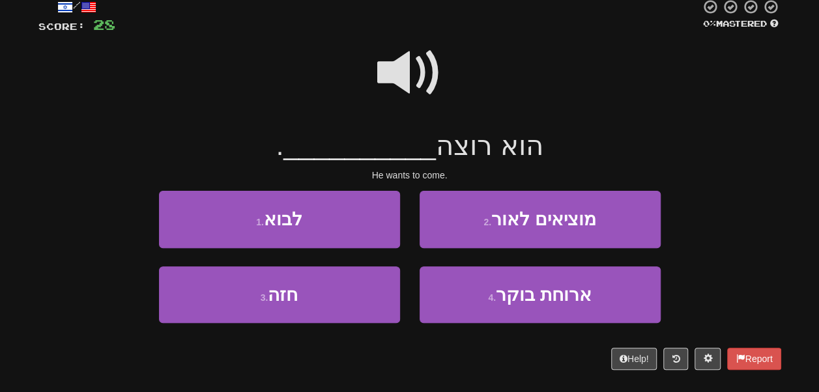
click at [416, 100] on span at bounding box center [409, 72] width 65 height 65
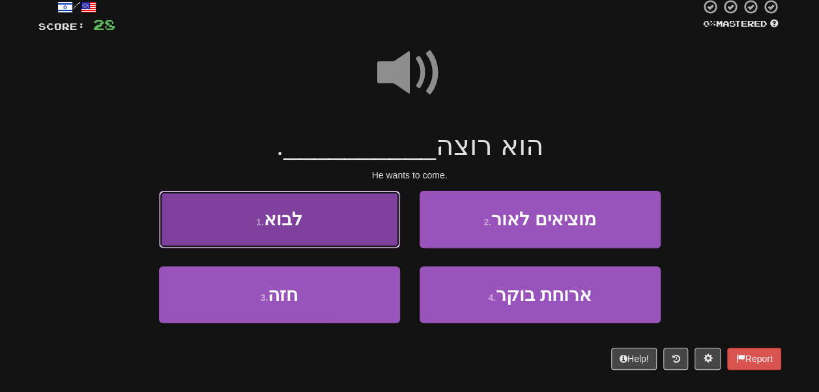
click at [345, 243] on button "1 . לבוא" at bounding box center [279, 219] width 241 height 57
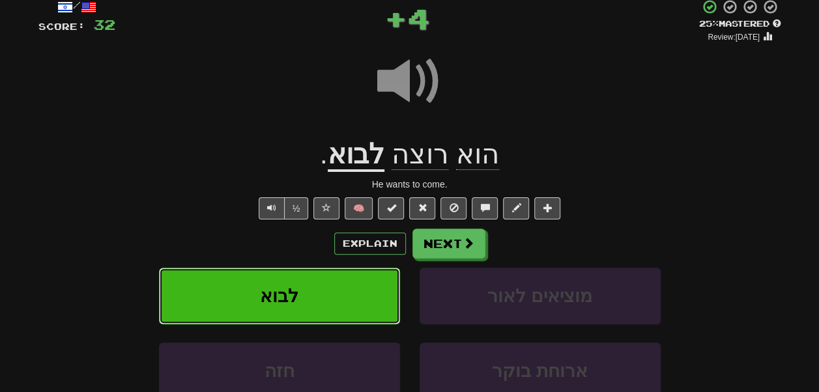
scroll to position [107, 0]
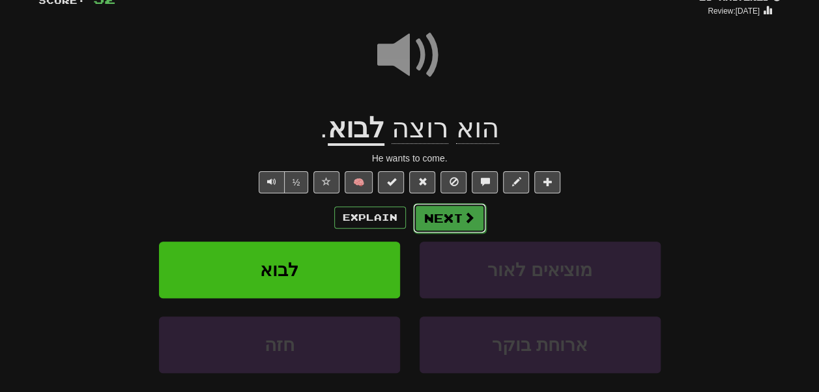
click at [475, 223] on span at bounding box center [469, 218] width 12 height 12
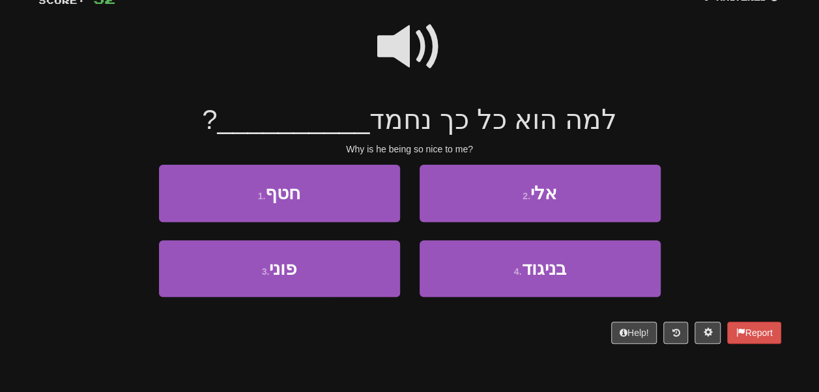
click at [414, 66] on span at bounding box center [409, 46] width 65 height 65
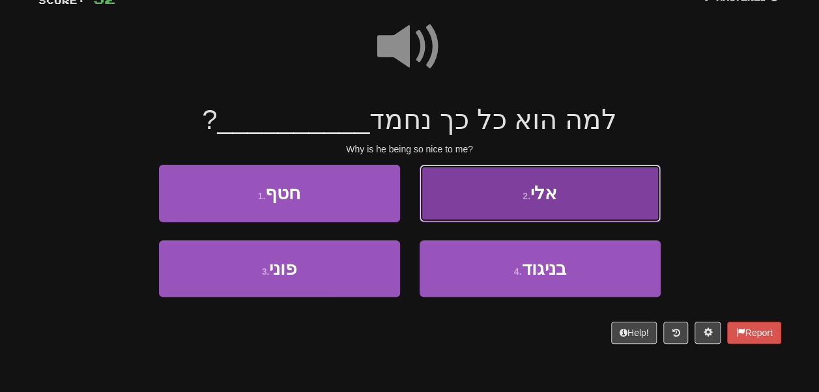
click at [456, 207] on button "2 . אלי" at bounding box center [540, 193] width 241 height 57
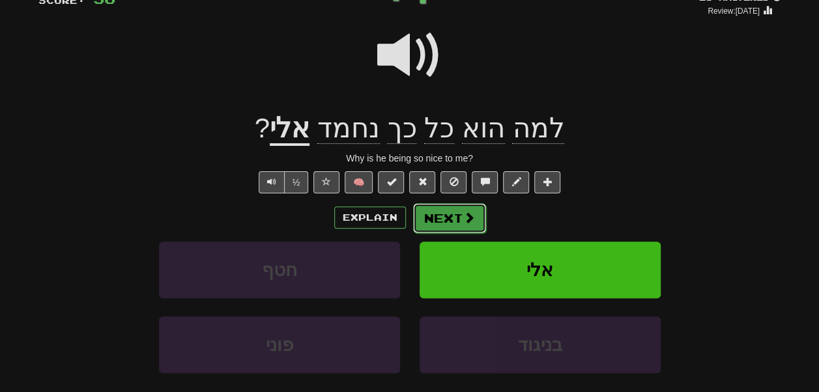
click at [453, 233] on button "Next" at bounding box center [449, 218] width 73 height 30
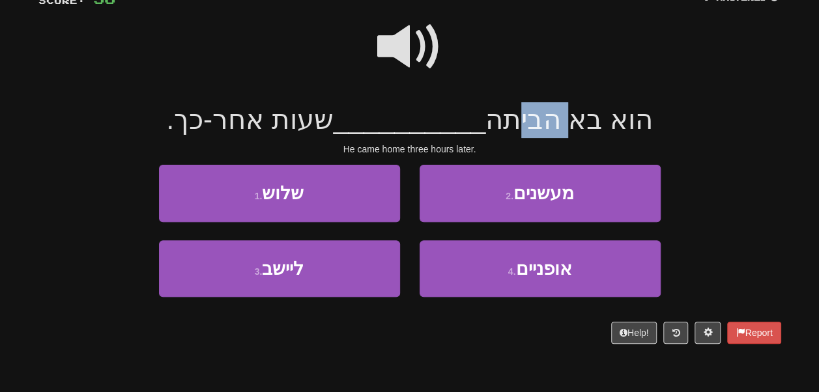
drag, startPoint x: 554, startPoint y: 140, endPoint x: 502, endPoint y: 143, distance: 52.8
click at [502, 135] on span "הוא בא הביתה" at bounding box center [568, 119] width 167 height 31
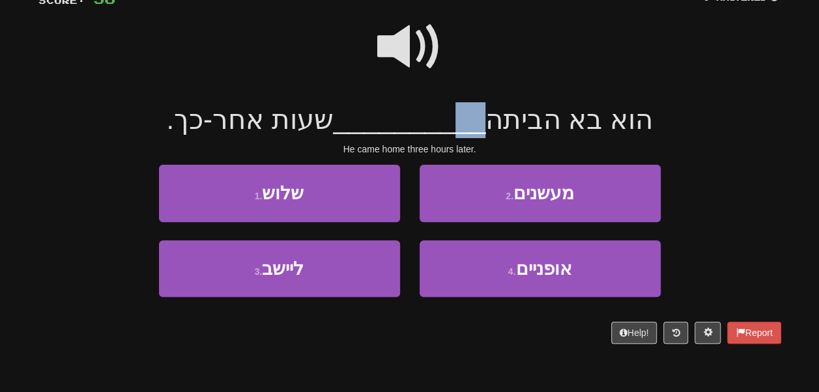
drag, startPoint x: 461, startPoint y: 143, endPoint x: 440, endPoint y: 141, distance: 20.9
click at [440, 135] on span "__________" at bounding box center [410, 119] width 152 height 31
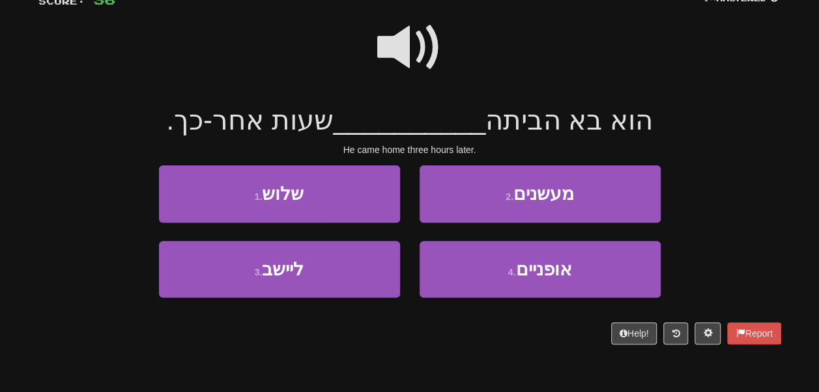
scroll to position [106, 0]
click at [259, 65] on div at bounding box center [409, 56] width 743 height 93
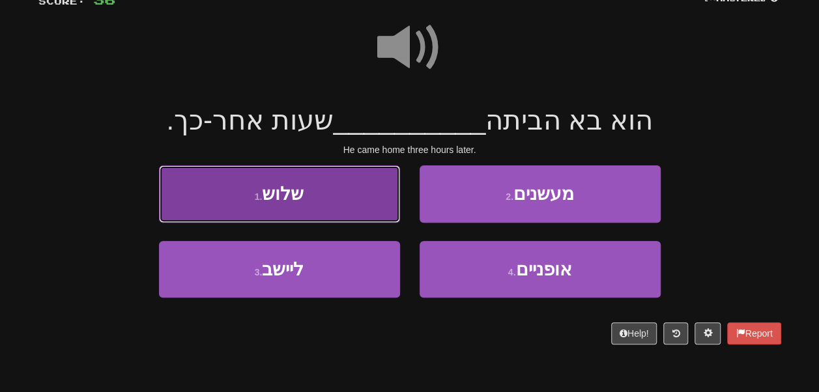
click at [323, 205] on button "1 . שלוש" at bounding box center [279, 193] width 241 height 57
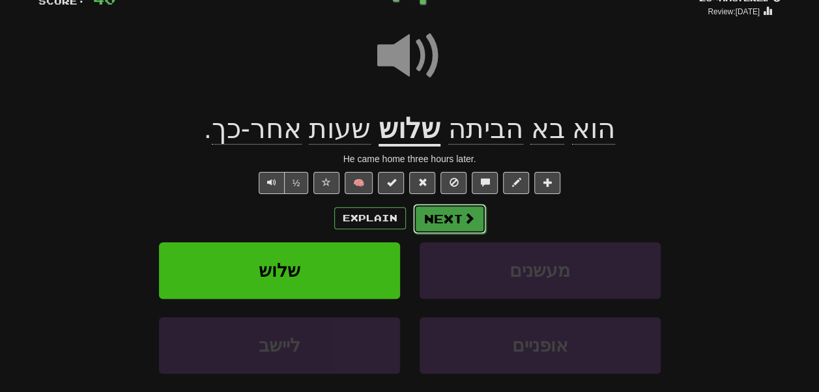
click at [457, 234] on button "Next" at bounding box center [449, 219] width 73 height 30
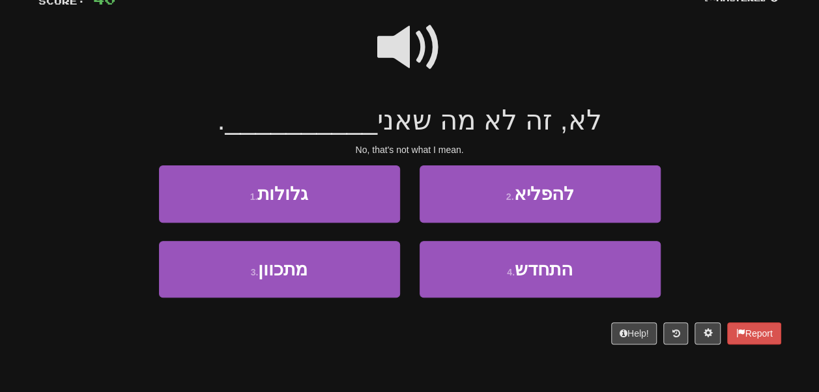
click at [399, 59] on span at bounding box center [409, 47] width 65 height 65
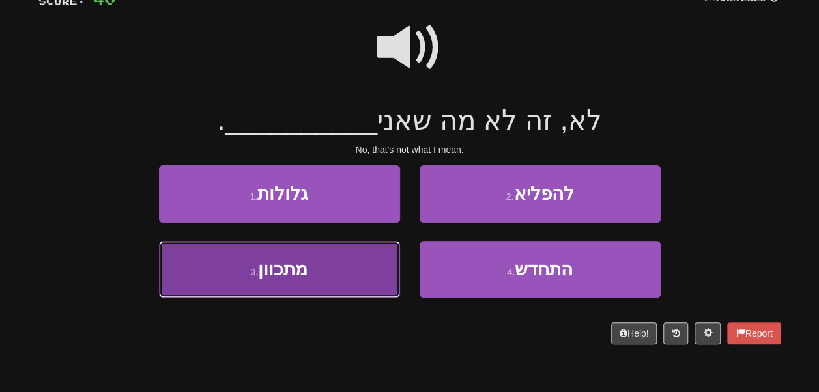
click at [380, 280] on button "3 . מתכוון" at bounding box center [279, 269] width 241 height 57
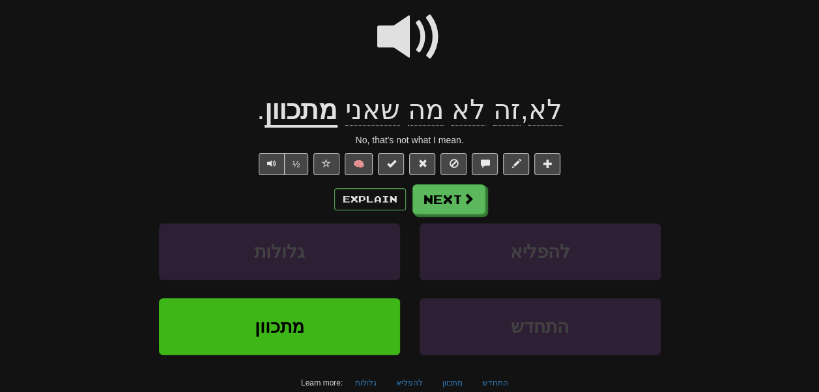
scroll to position [121, 0]
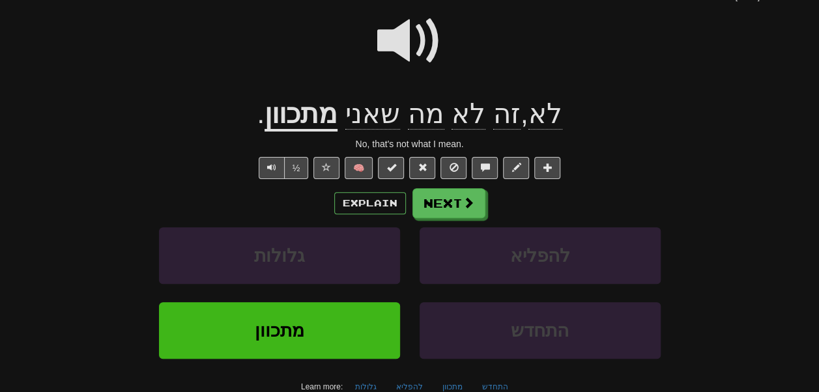
click at [200, 151] on div "No, that's not what I mean." at bounding box center [409, 143] width 743 height 13
click at [400, 63] on span at bounding box center [409, 40] width 65 height 65
click at [381, 130] on span "שאני" at bounding box center [372, 113] width 55 height 31
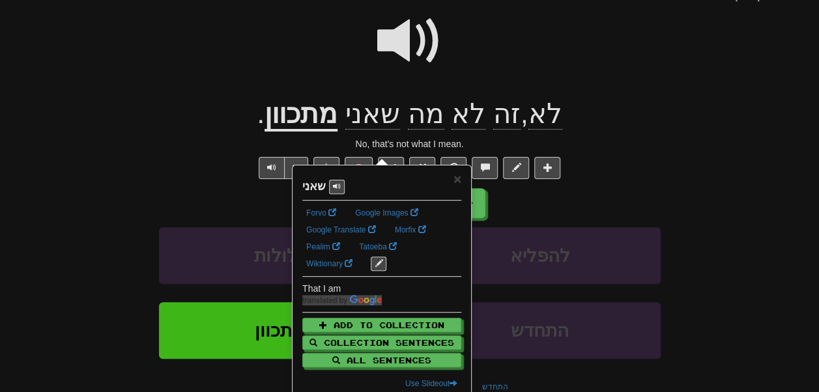
click at [317, 81] on div at bounding box center [409, 49] width 743 height 93
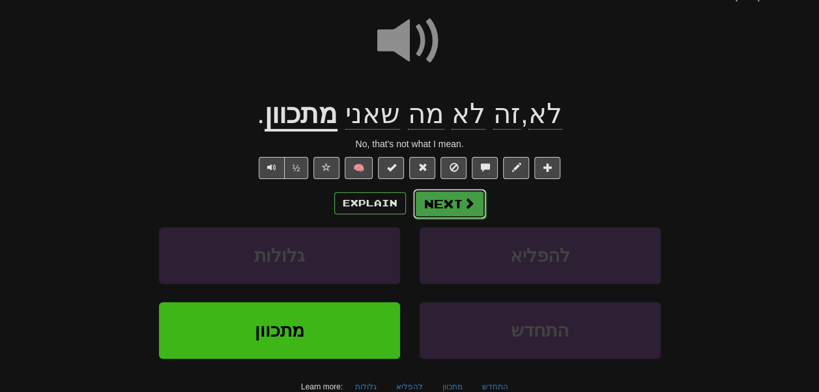
click at [473, 219] on button "Next" at bounding box center [449, 204] width 73 height 30
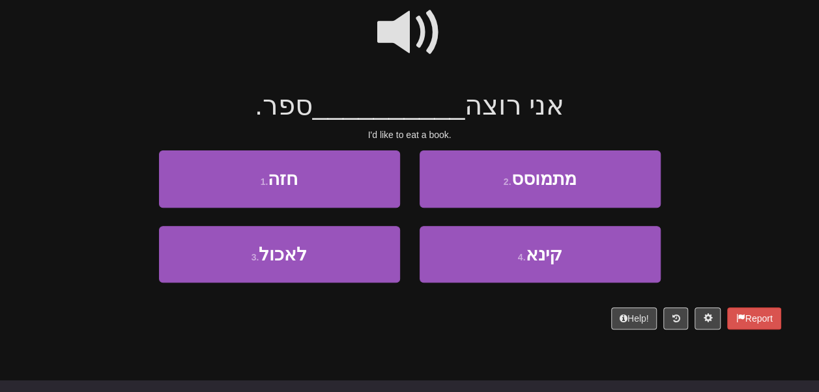
click at [383, 52] on span at bounding box center [409, 32] width 65 height 65
click at [387, 63] on span at bounding box center [409, 32] width 65 height 65
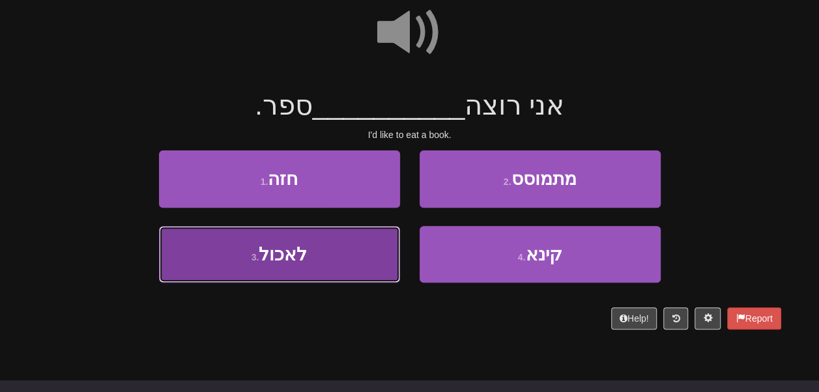
click at [374, 265] on button "3 . לאכול" at bounding box center [279, 254] width 241 height 57
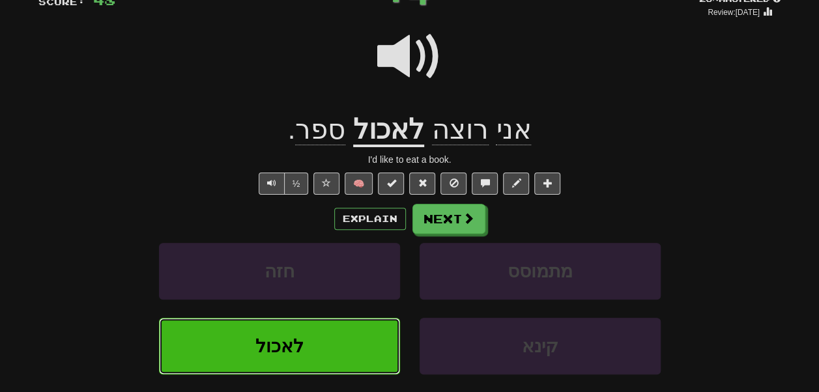
scroll to position [106, 0]
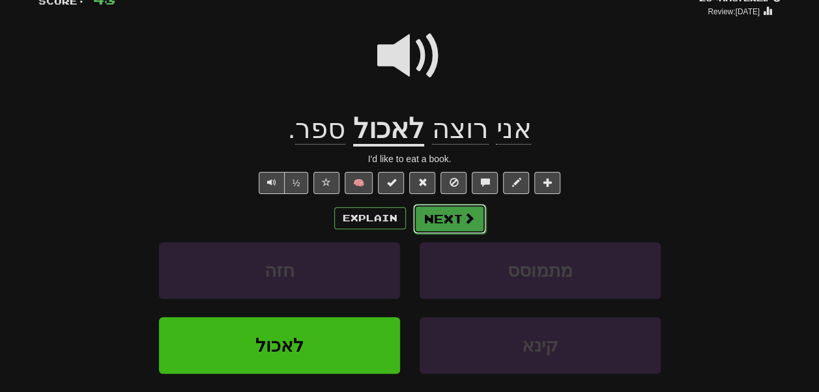
click at [461, 234] on button "Next" at bounding box center [449, 219] width 73 height 30
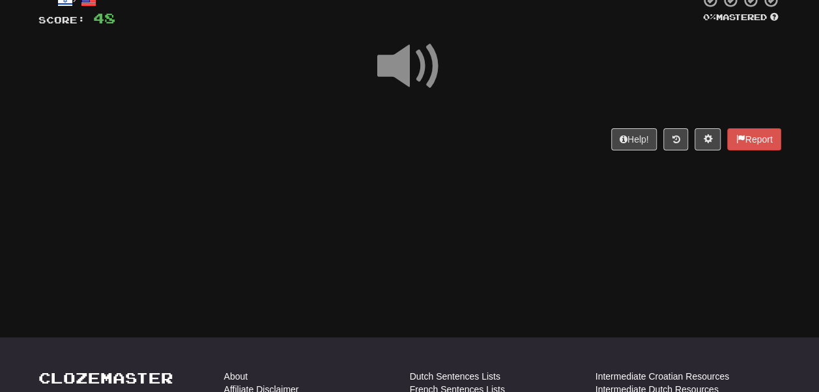
scroll to position [91, 0]
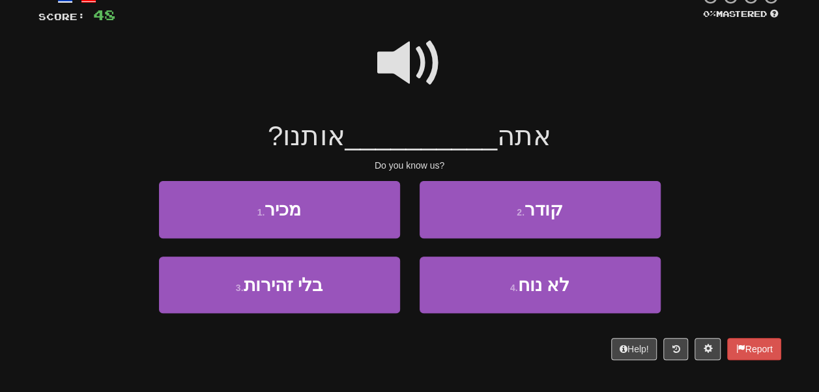
click at [380, 95] on span at bounding box center [409, 63] width 65 height 65
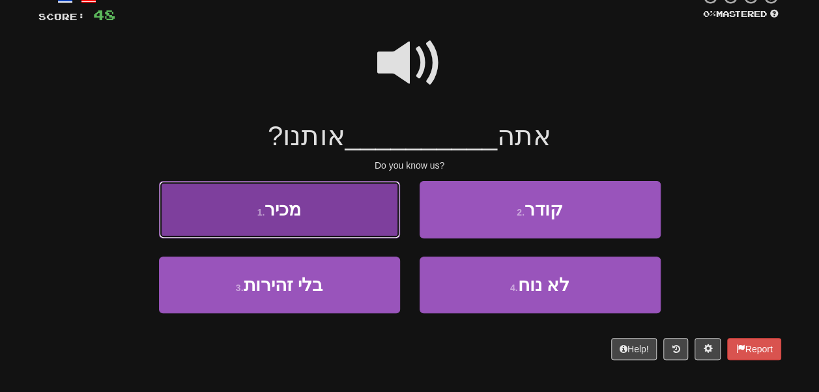
click at [375, 238] on button "1 . מכיר" at bounding box center [279, 209] width 241 height 57
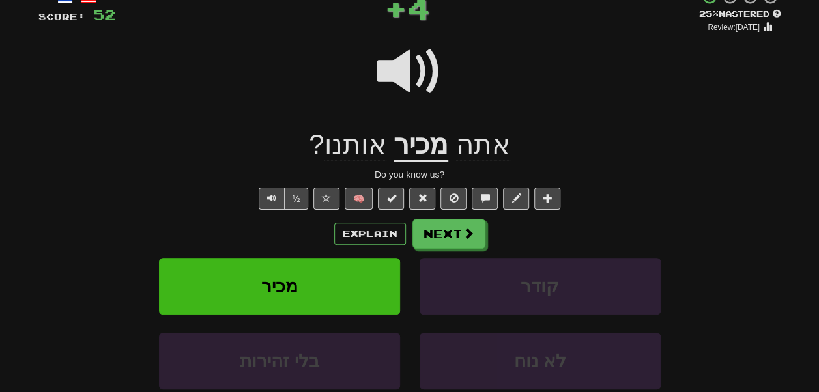
click at [362, 160] on span "אותנו" at bounding box center [355, 144] width 62 height 31
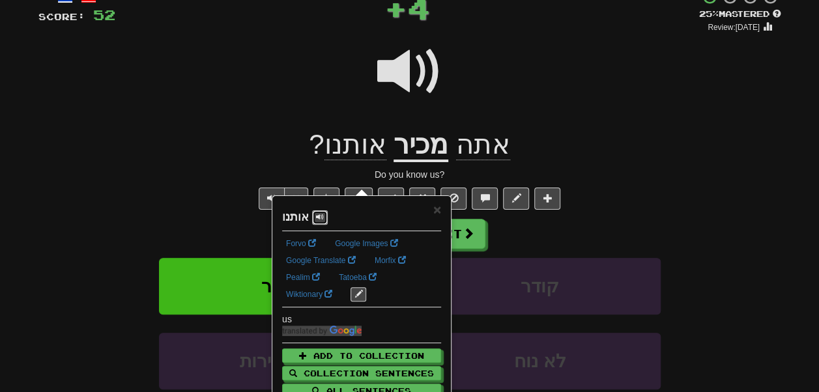
click at [323, 220] on span at bounding box center [320, 217] width 8 height 8
click at [268, 126] on div at bounding box center [409, 80] width 743 height 93
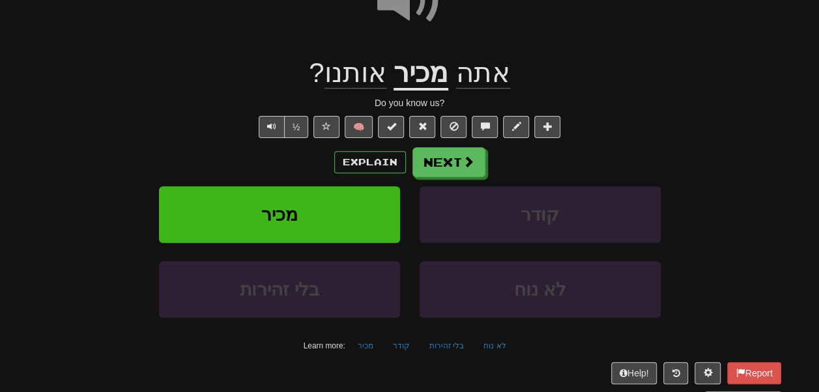
scroll to position [163, 0]
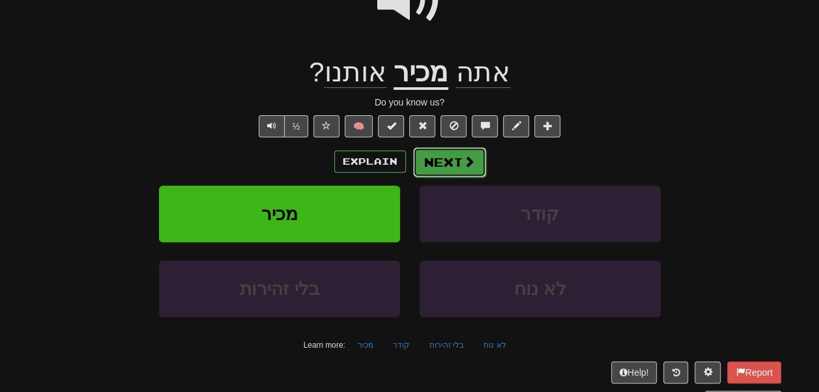
click at [441, 177] on button "Next" at bounding box center [449, 162] width 73 height 30
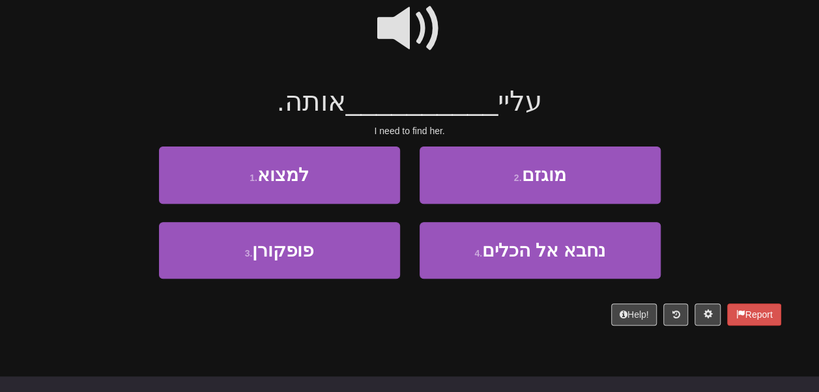
scroll to position [124, 0]
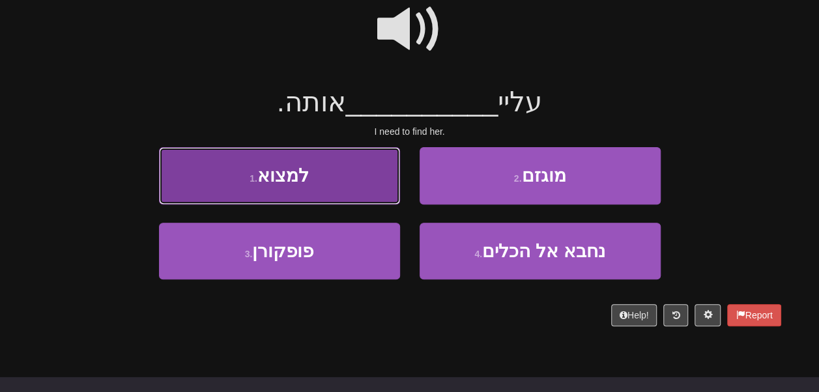
click at [368, 188] on button "1 . למצוא" at bounding box center [279, 175] width 241 height 57
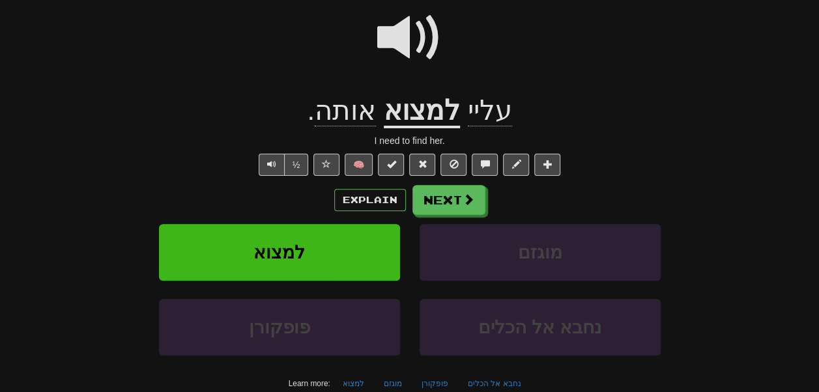
click at [412, 128] on u "למצוא" at bounding box center [422, 111] width 76 height 33
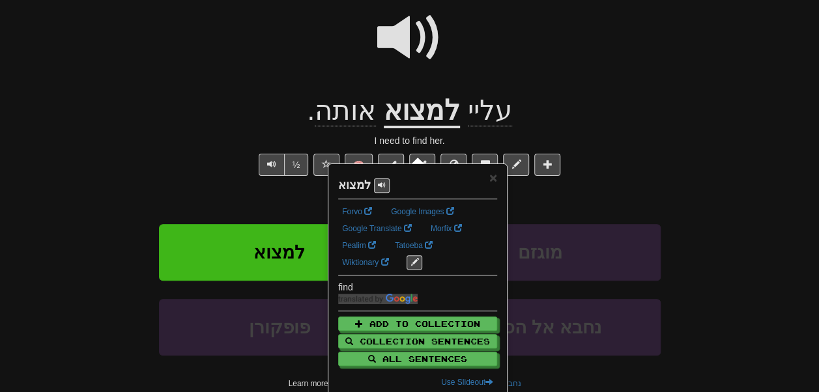
click at [267, 92] on div at bounding box center [409, 46] width 743 height 93
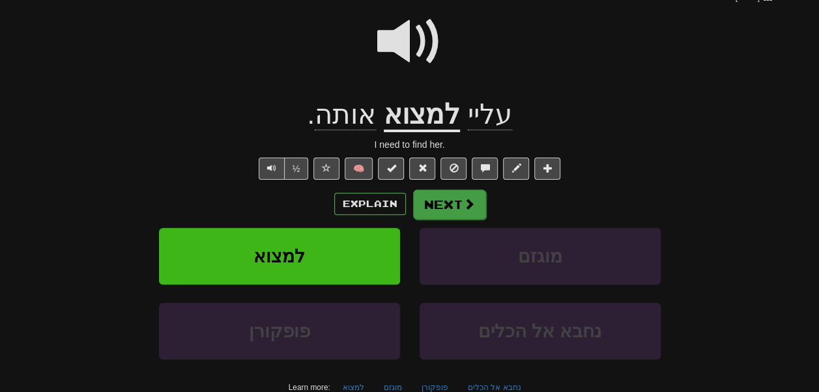
scroll to position [121, 0]
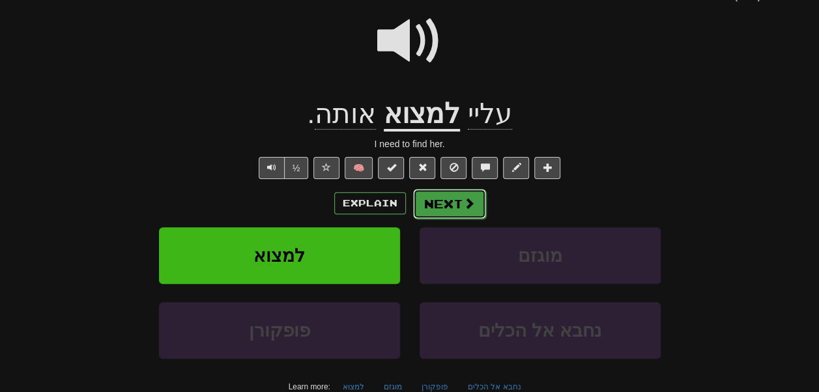
click at [448, 219] on button "Next" at bounding box center [449, 204] width 73 height 30
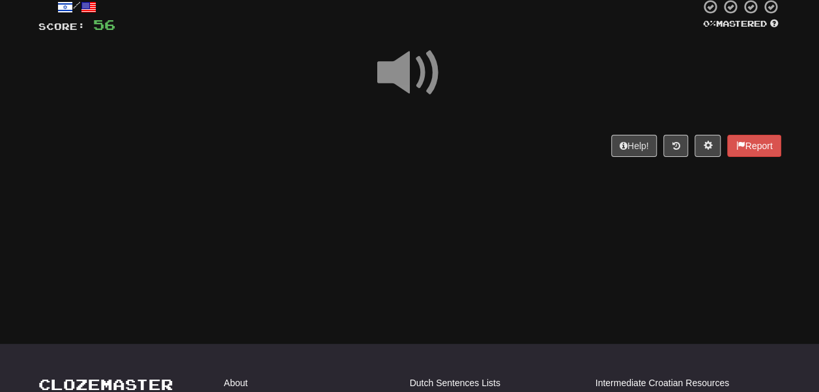
scroll to position [80, 0]
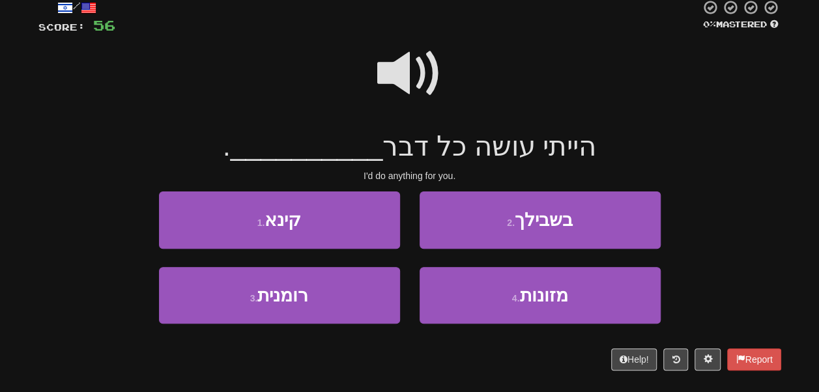
click at [396, 86] on span at bounding box center [409, 73] width 65 height 65
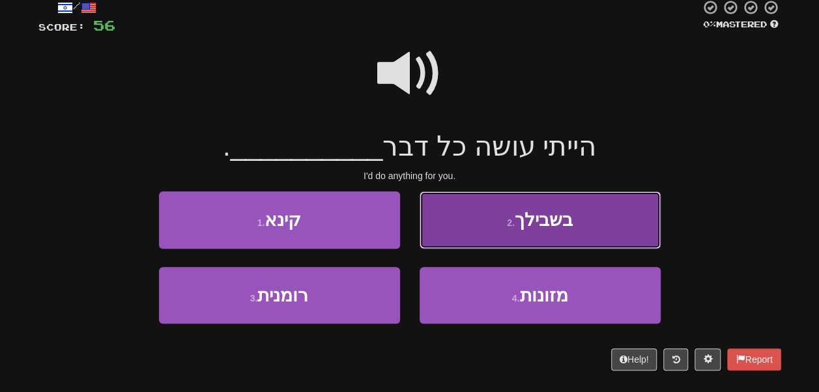
click at [439, 230] on button "2 . בשבילך" at bounding box center [540, 220] width 241 height 57
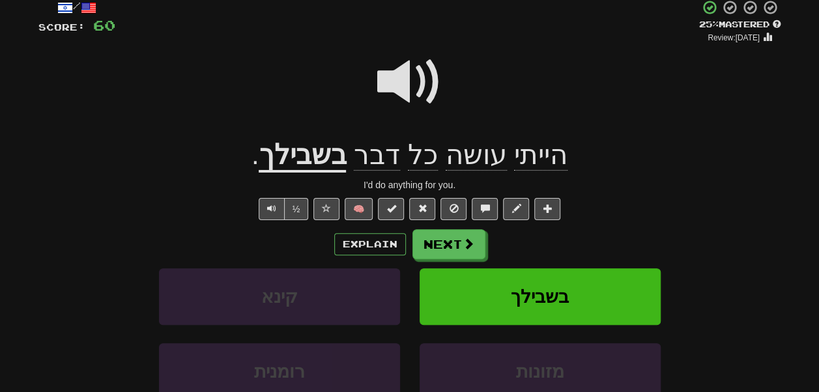
click at [332, 173] on u "בשבילך" at bounding box center [302, 155] width 87 height 33
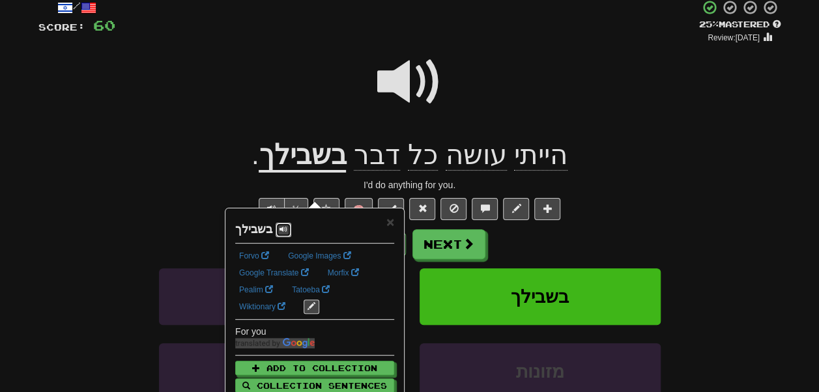
click at [287, 229] on span at bounding box center [284, 229] width 8 height 8
click at [247, 165] on div "הייתי עושה כל דבר בשבילך ." at bounding box center [409, 155] width 743 height 36
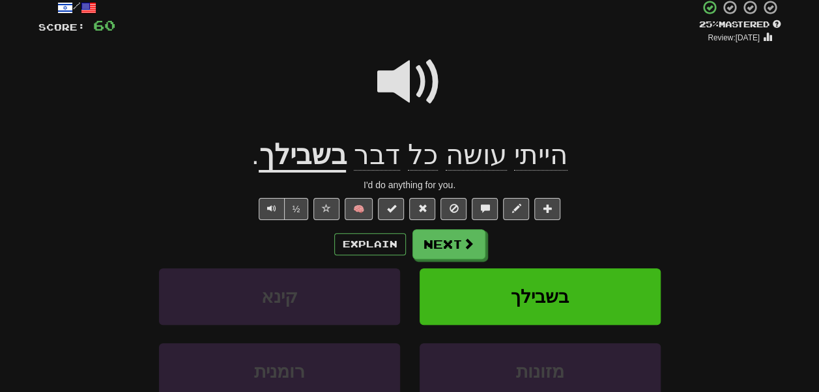
click at [238, 173] on div "הייתי עושה כל דבר בשבילך ." at bounding box center [409, 155] width 743 height 36
click at [446, 260] on button "Next" at bounding box center [449, 245] width 73 height 30
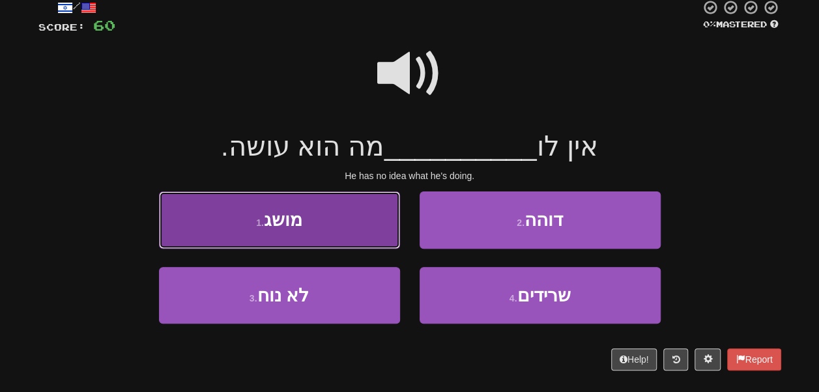
click at [367, 248] on button "1 . מושג" at bounding box center [279, 220] width 241 height 57
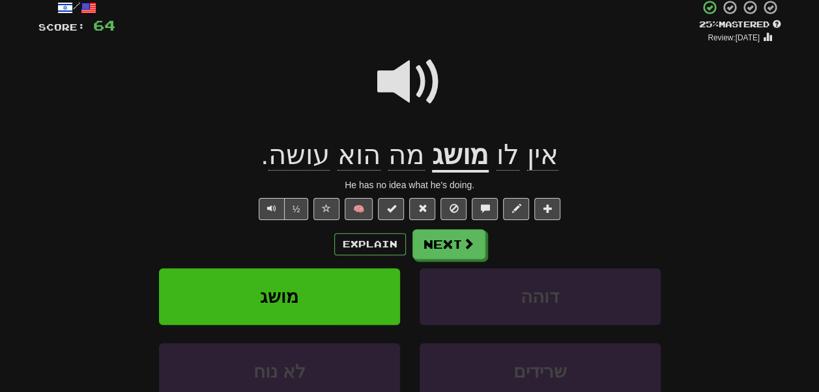
click at [319, 87] on div at bounding box center [409, 90] width 743 height 93
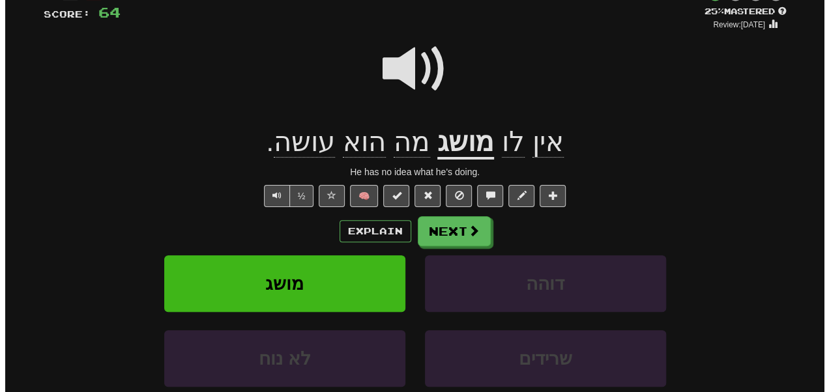
scroll to position [119, 0]
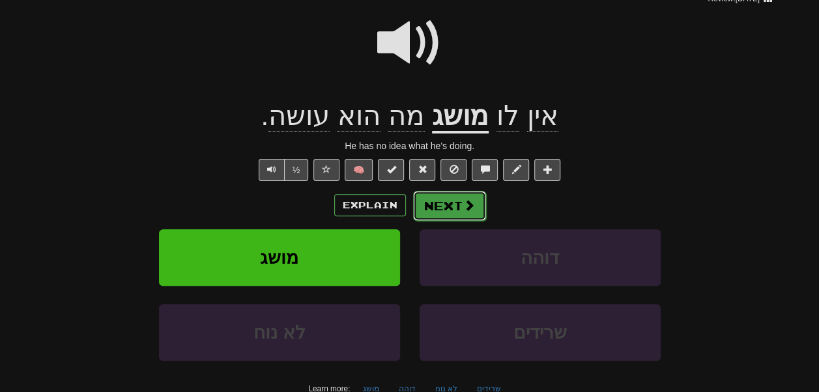
click at [462, 221] on button "Next" at bounding box center [449, 206] width 73 height 30
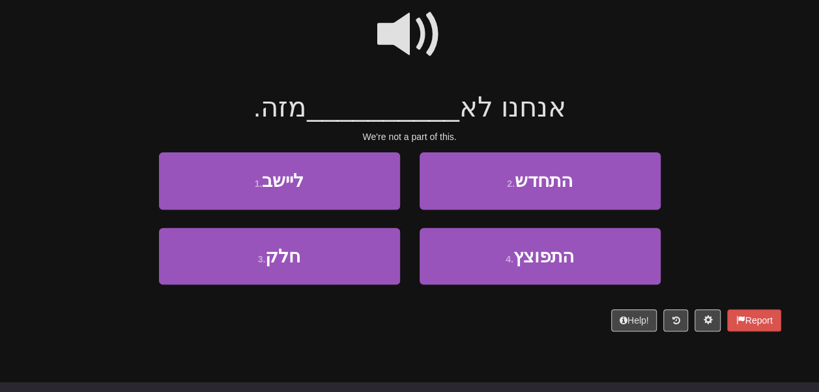
click at [412, 38] on span at bounding box center [409, 34] width 65 height 65
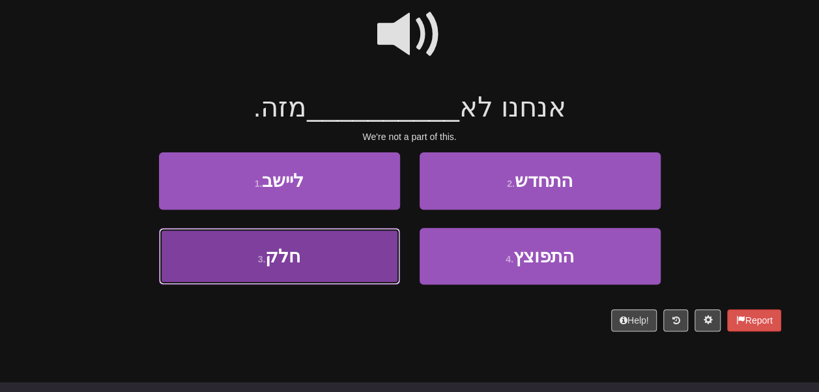
click at [331, 276] on button "3 . חלק" at bounding box center [279, 256] width 241 height 57
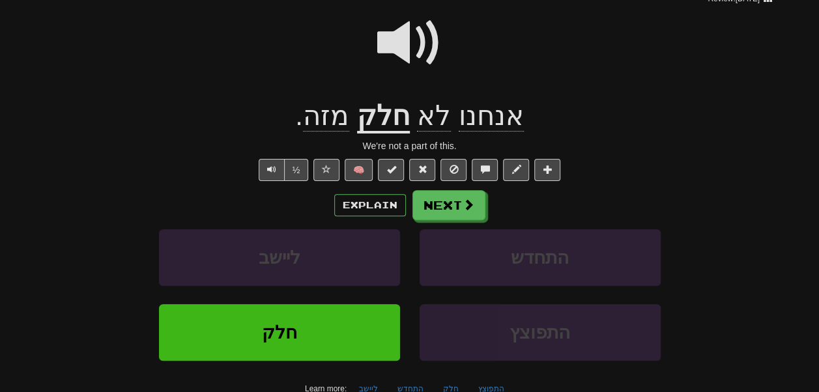
click at [392, 134] on u "חלק" at bounding box center [383, 116] width 53 height 33
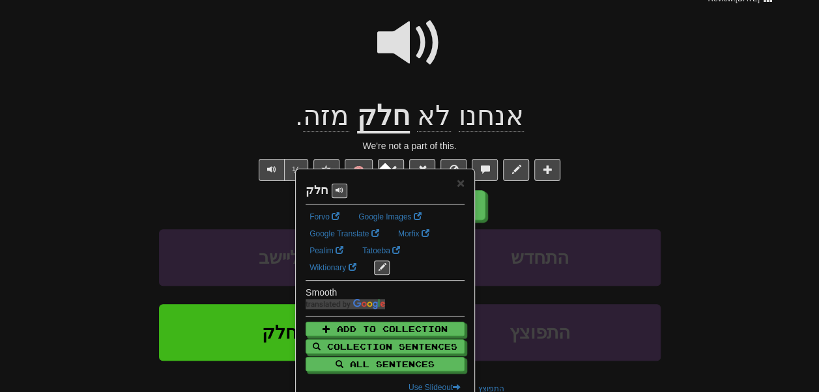
click at [340, 98] on div at bounding box center [409, 51] width 743 height 93
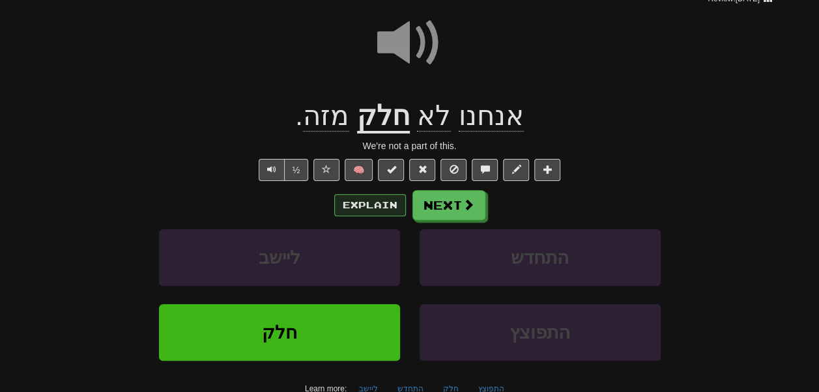
drag, startPoint x: 375, startPoint y: 231, endPoint x: 365, endPoint y: 242, distance: 14.3
click at [365, 220] on div "Explain Next" at bounding box center [409, 205] width 743 height 30
click at [365, 216] on button "Explain" at bounding box center [370, 205] width 72 height 22
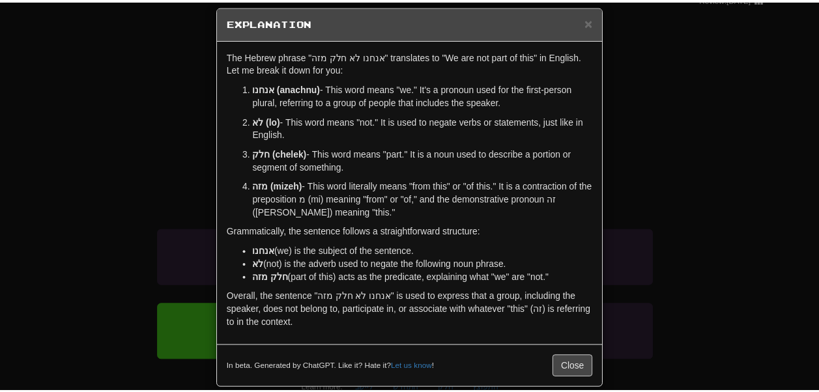
scroll to position [14, 0]
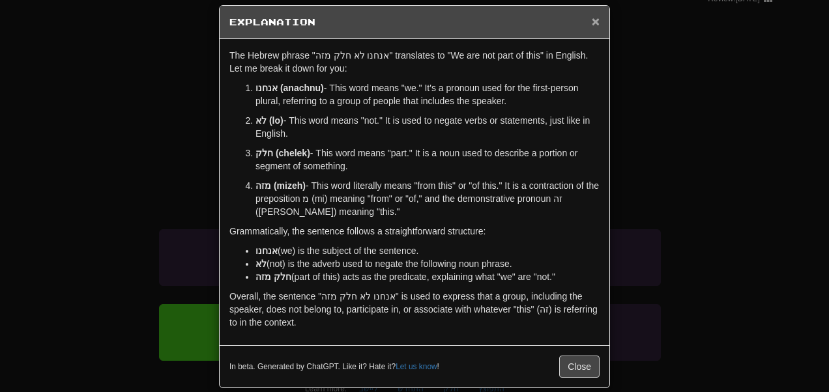
click at [592, 18] on span "×" at bounding box center [596, 21] width 8 height 15
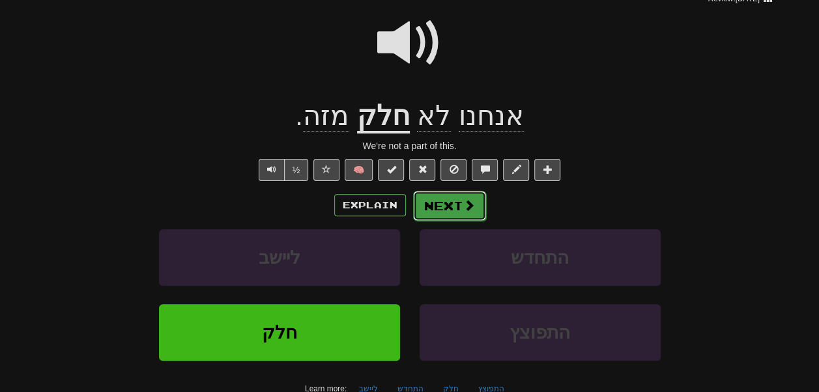
click at [457, 221] on button "Next" at bounding box center [449, 206] width 73 height 30
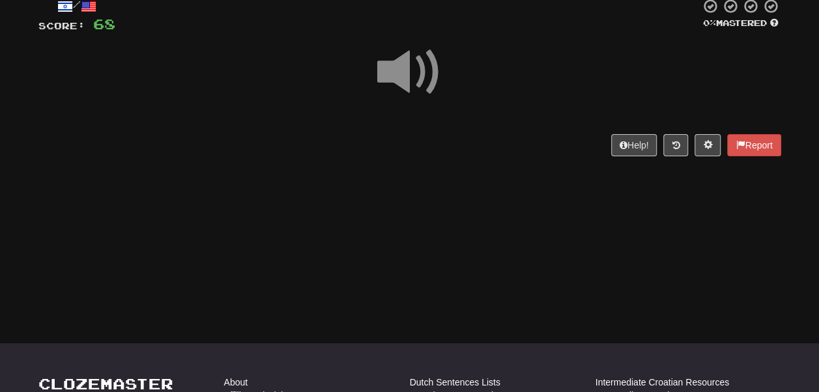
scroll to position [83, 0]
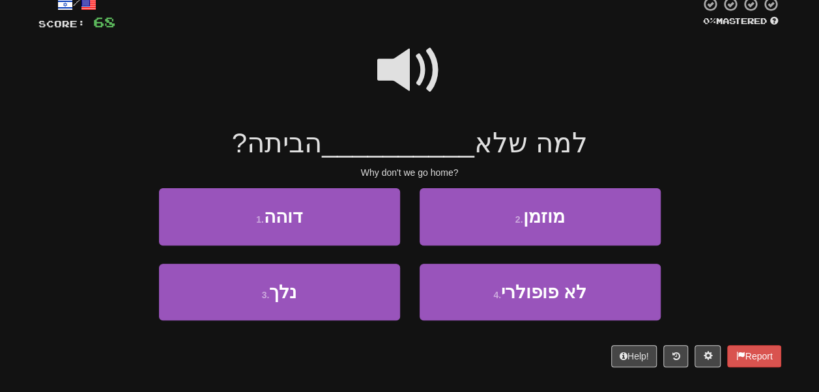
click at [285, 91] on div at bounding box center [409, 79] width 743 height 93
click at [405, 64] on span at bounding box center [409, 70] width 65 height 65
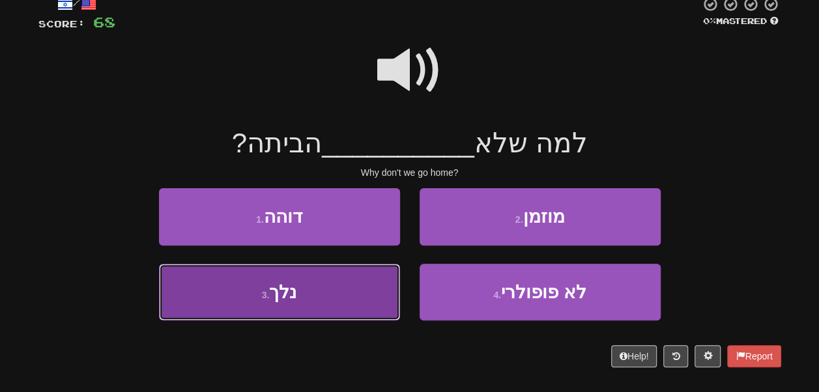
click at [328, 315] on button "3 . נלך" at bounding box center [279, 292] width 241 height 57
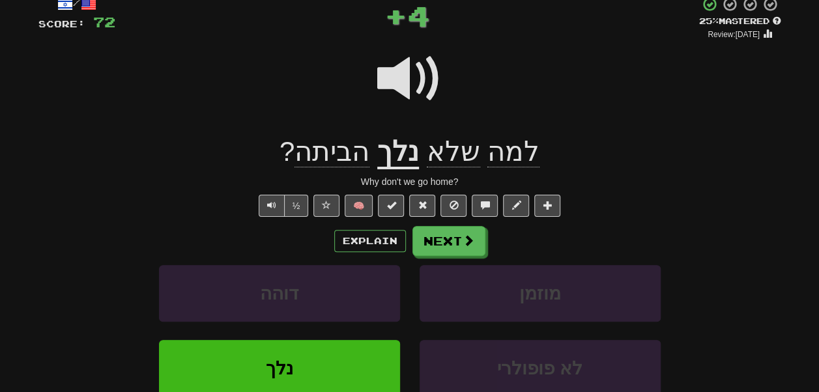
click at [400, 169] on u "נלך" at bounding box center [398, 152] width 42 height 33
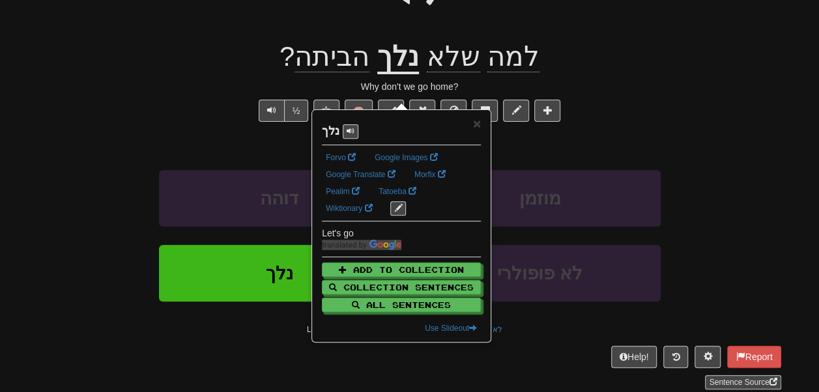
scroll to position [179, 0]
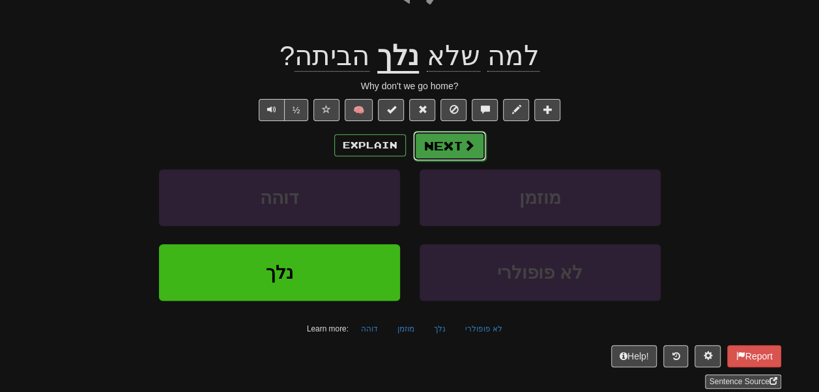
click at [440, 161] on button "Next" at bounding box center [449, 146] width 73 height 30
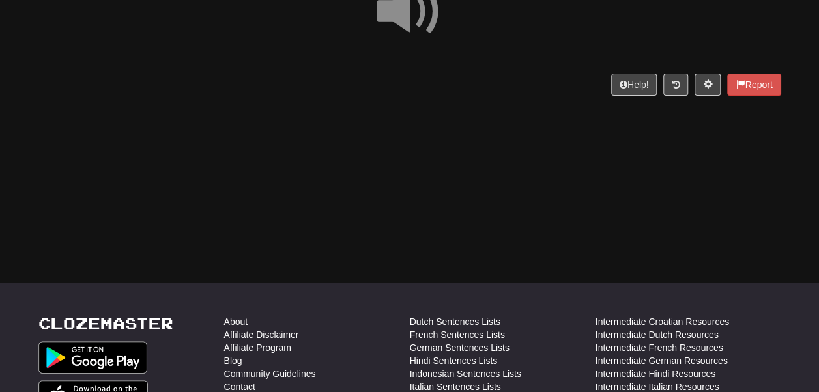
scroll to position [133, 0]
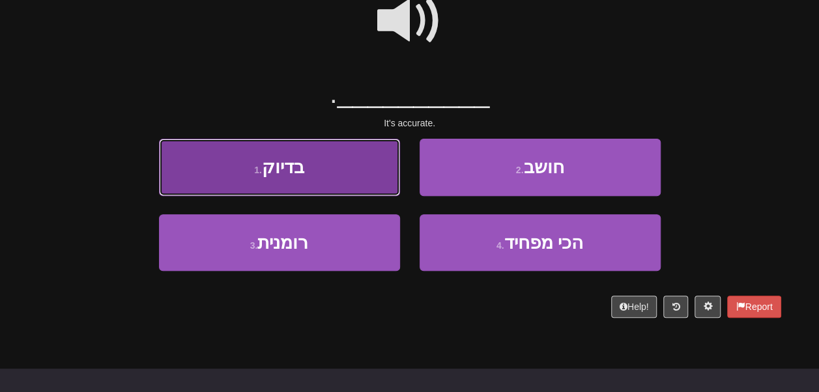
click at [354, 186] on button "1 . בדיוק" at bounding box center [279, 167] width 241 height 57
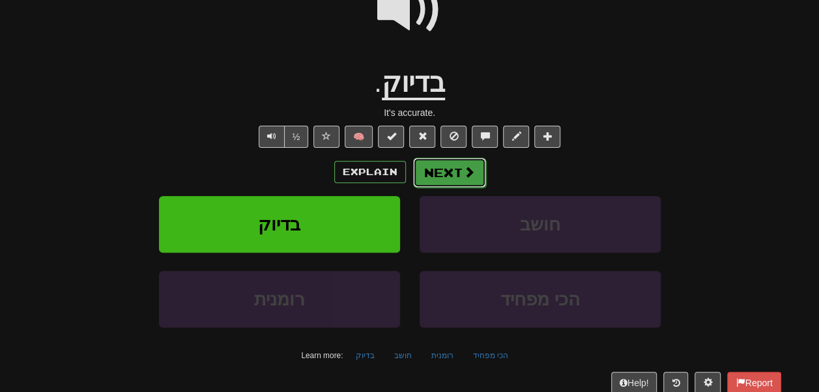
click at [453, 188] on button "Next" at bounding box center [449, 173] width 73 height 30
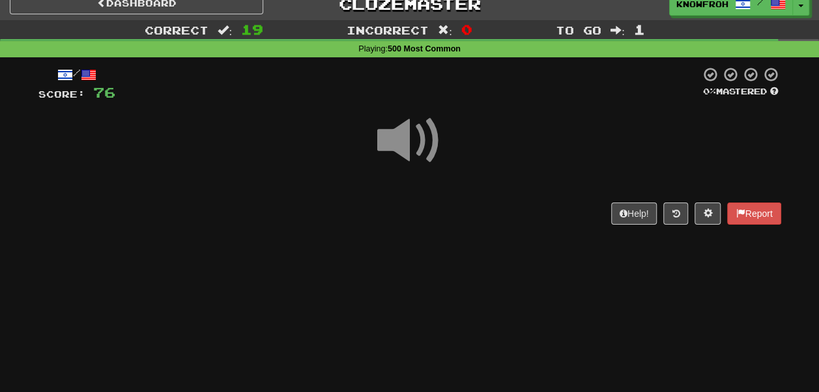
scroll to position [57, 0]
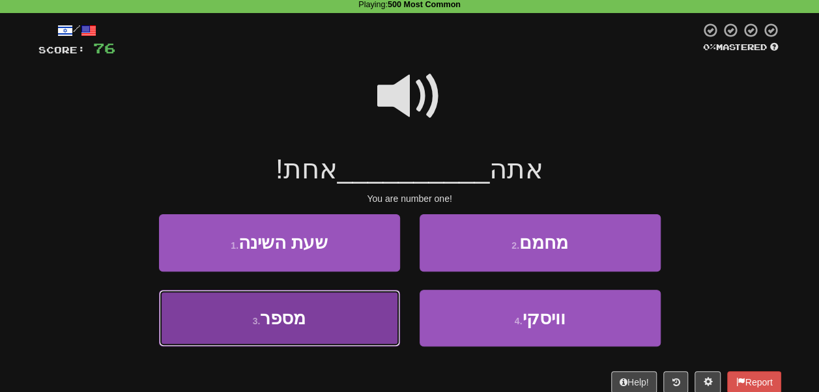
click at [351, 335] on button "3 . מספר" at bounding box center [279, 318] width 241 height 57
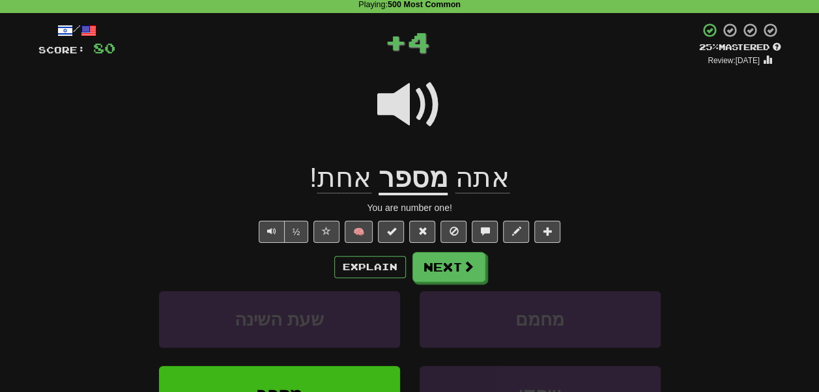
click at [410, 195] on u "מספר" at bounding box center [413, 178] width 69 height 33
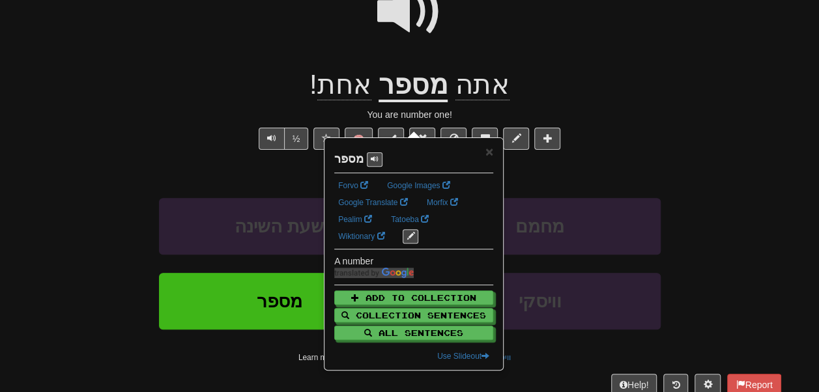
scroll to position [151, 0]
click at [382, 162] on button at bounding box center [375, 159] width 16 height 14
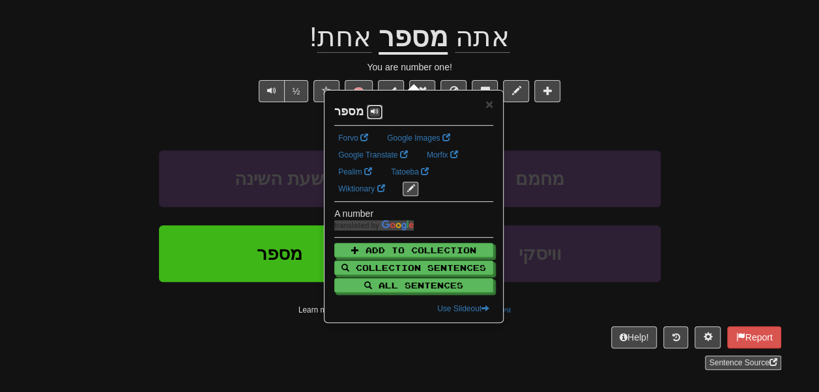
scroll to position [199, 0]
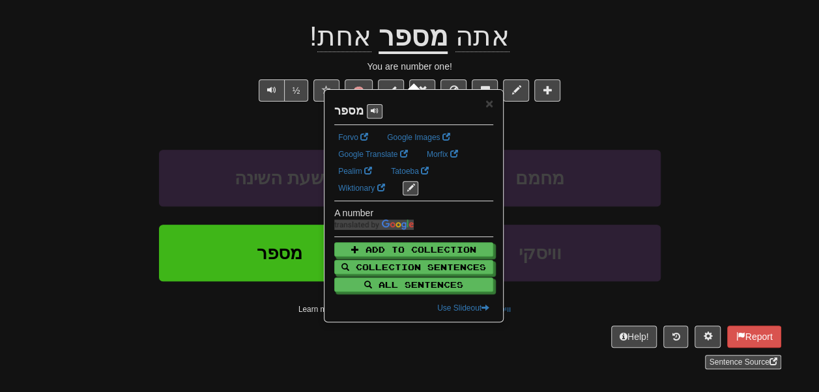
click at [353, 50] on span "אחת" at bounding box center [344, 36] width 54 height 31
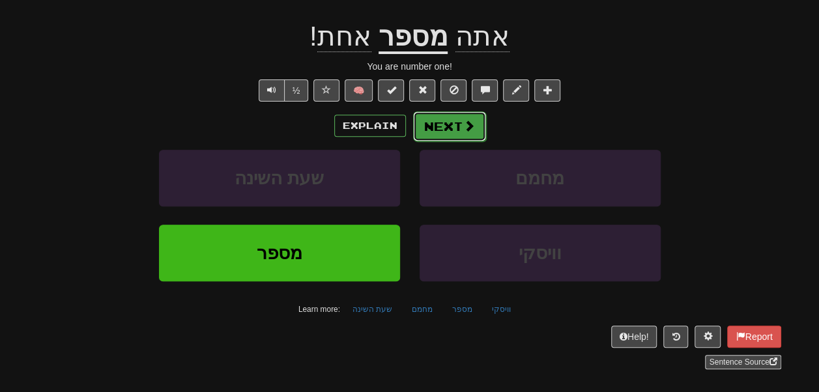
click at [466, 141] on button "Next" at bounding box center [449, 126] width 73 height 30
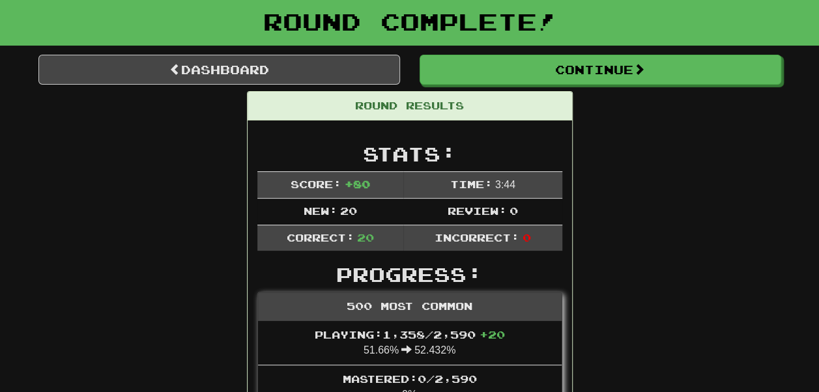
scroll to position [72, 0]
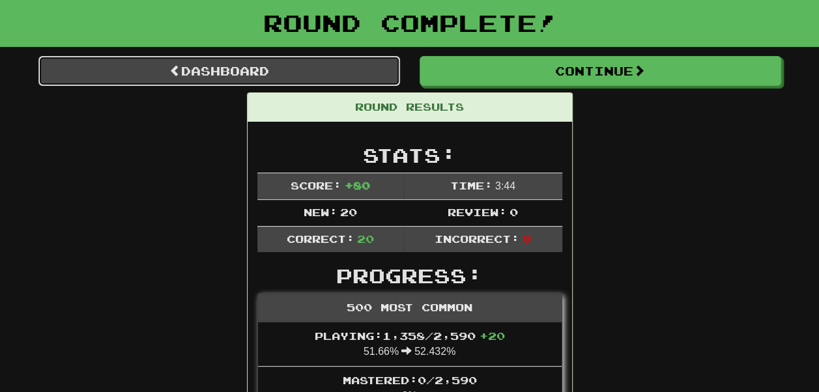
click at [349, 86] on link "Dashboard" at bounding box center [219, 71] width 362 height 30
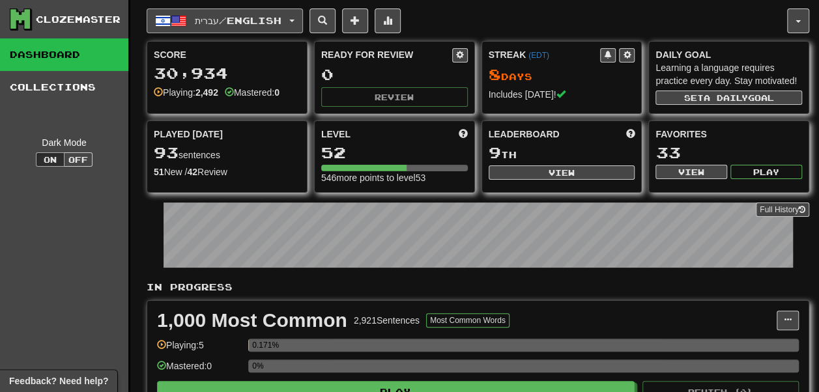
click at [266, 26] on span "עברית / English" at bounding box center [238, 20] width 87 height 11
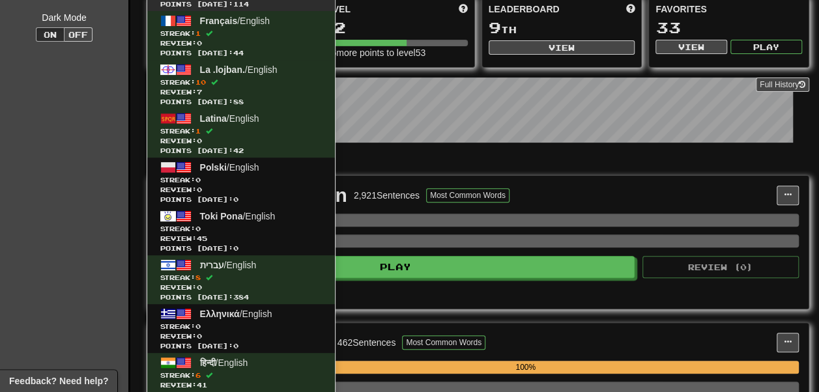
scroll to position [124, 0]
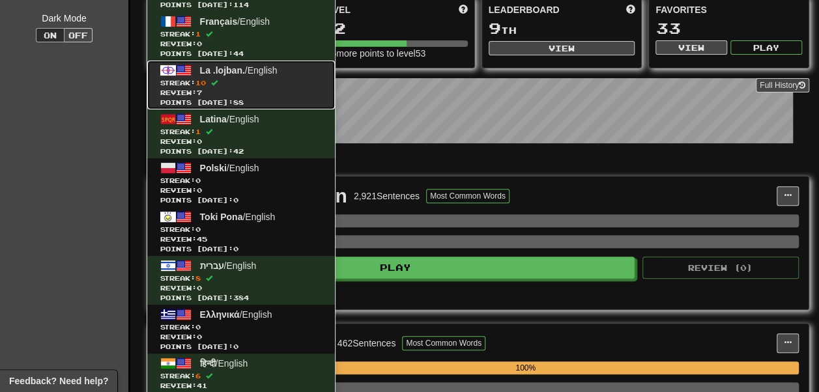
click at [294, 88] on span "Streak: 10" at bounding box center [241, 83] width 162 height 10
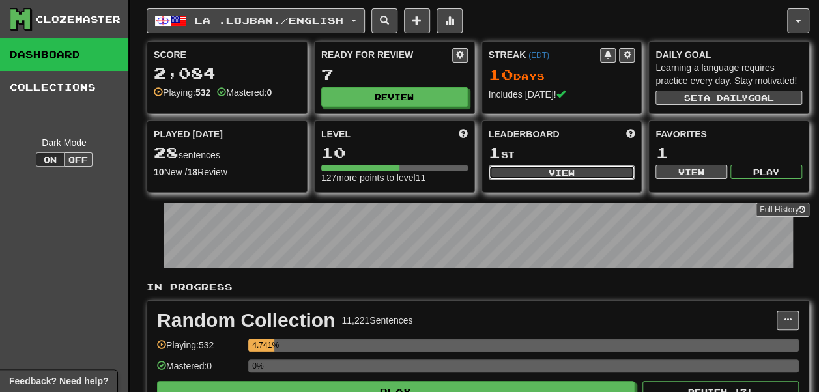
click at [504, 180] on button "View" at bounding box center [562, 172] width 147 height 14
select select "**********"
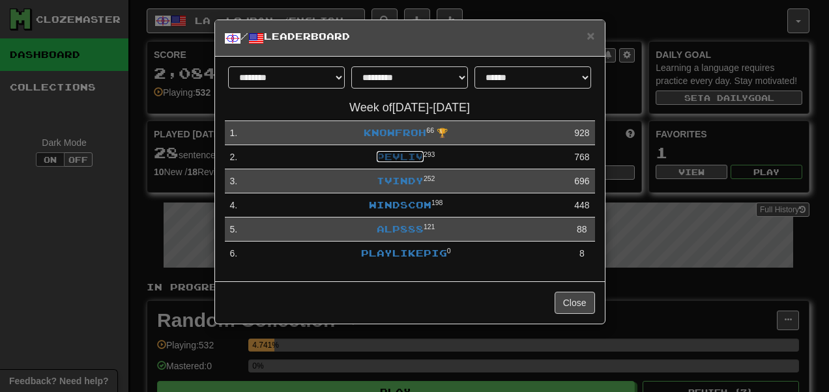
click at [384, 162] on link "pevliv" at bounding box center [400, 156] width 47 height 11
click at [364, 138] on link "knowfroh" at bounding box center [395, 132] width 63 height 11
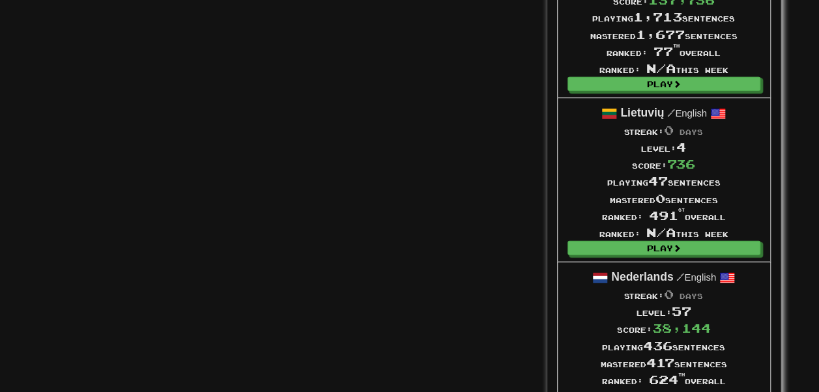
scroll to position [1629, 0]
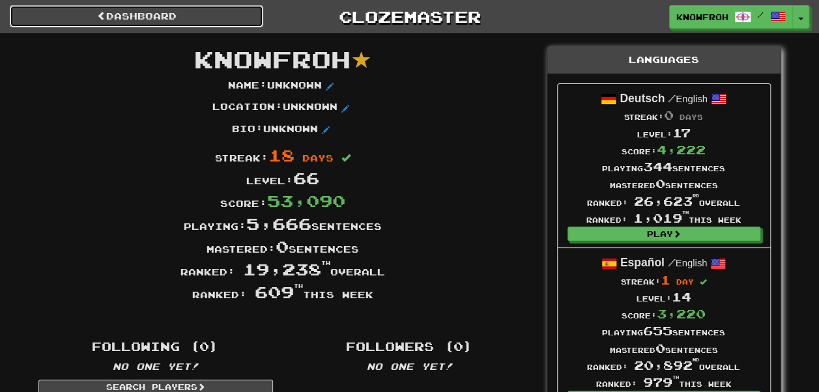
click at [132, 24] on link "Dashboard" at bounding box center [136, 16] width 253 height 22
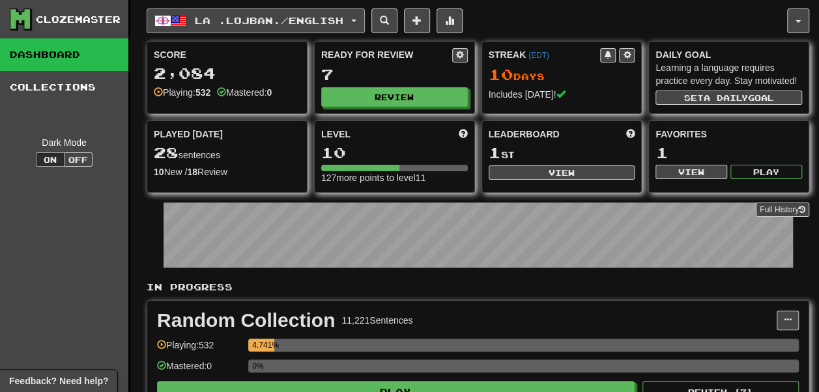
click at [227, 15] on span "La .lojban. / English" at bounding box center [269, 20] width 149 height 11
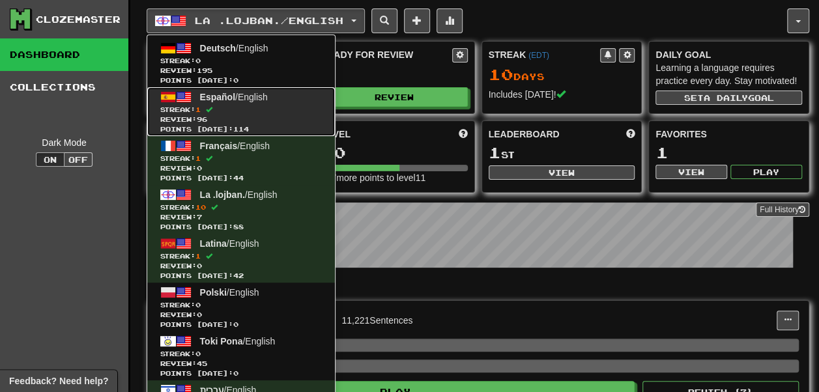
click at [212, 113] on span at bounding box center [209, 109] width 7 height 7
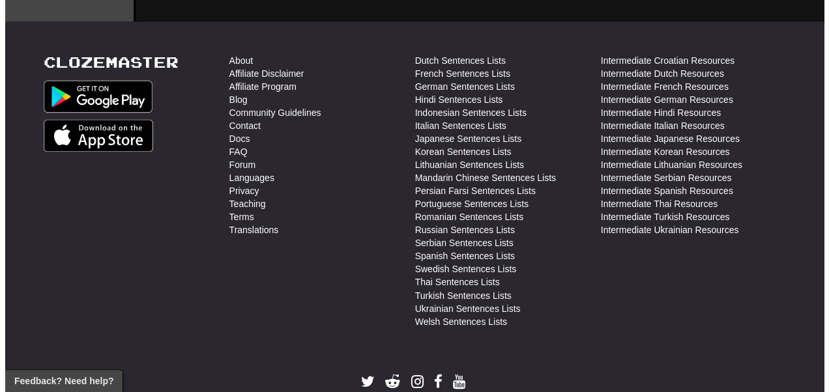
scroll to position [932, 0]
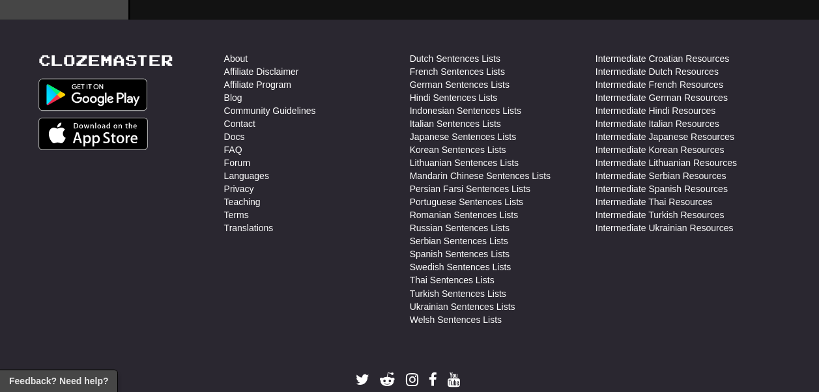
select select "**"
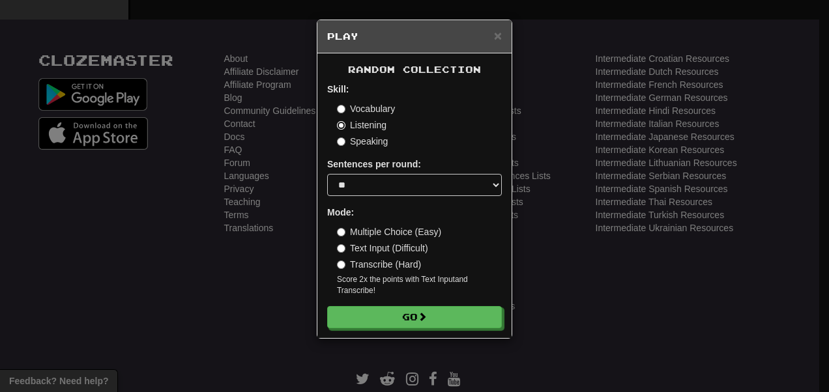
scroll to position [102, 0]
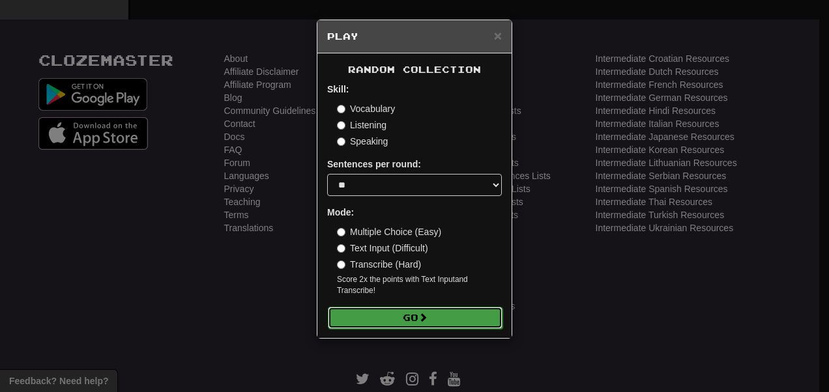
click at [392, 329] on button "Go" at bounding box center [415, 318] width 175 height 22
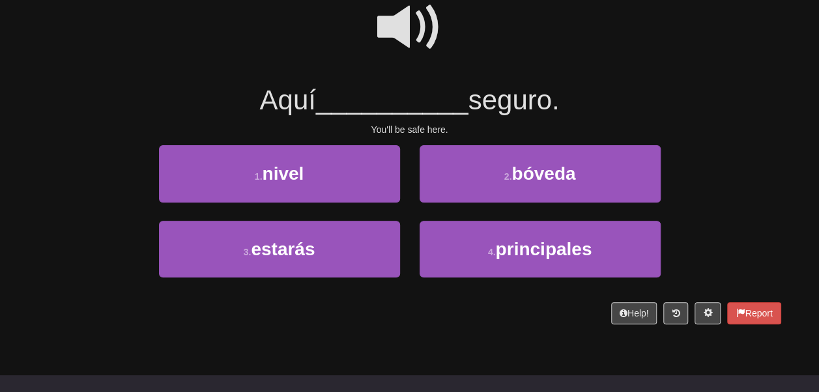
scroll to position [130, 0]
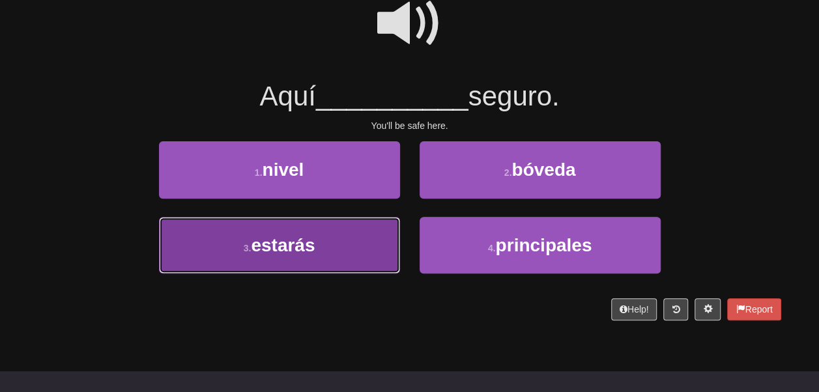
click at [344, 264] on button "3 . estarás" at bounding box center [279, 245] width 241 height 57
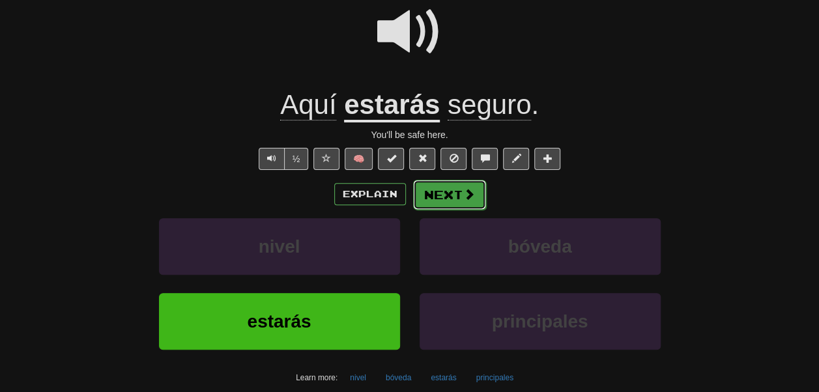
click at [432, 210] on button "Next" at bounding box center [449, 195] width 73 height 30
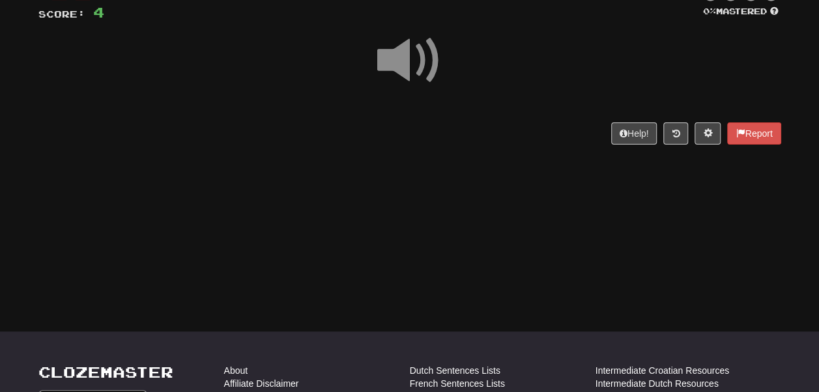
scroll to position [93, 0]
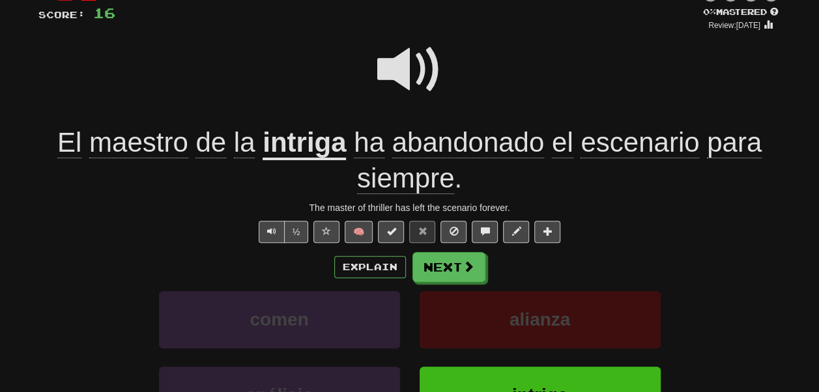
click at [467, 158] on span "abandonado" at bounding box center [468, 142] width 152 height 31
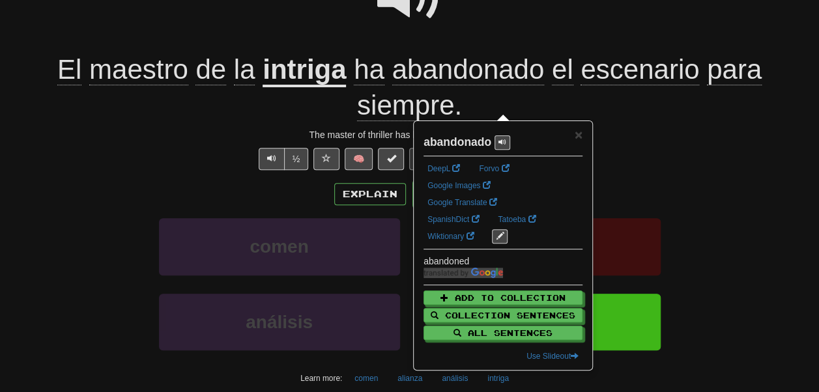
scroll to position [169, 0]
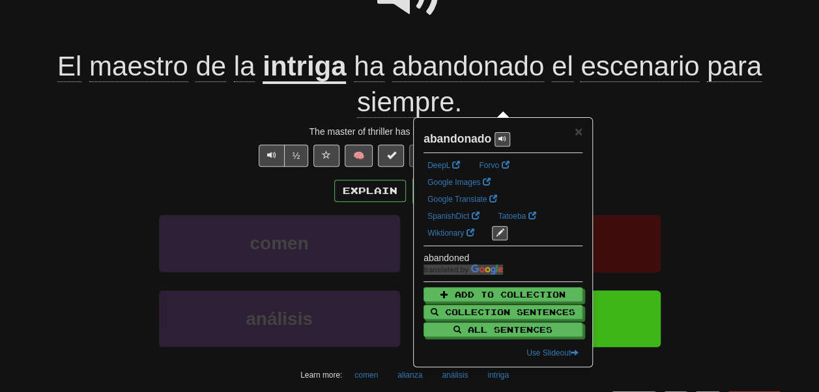
click at [330, 84] on u "intriga" at bounding box center [304, 67] width 83 height 33
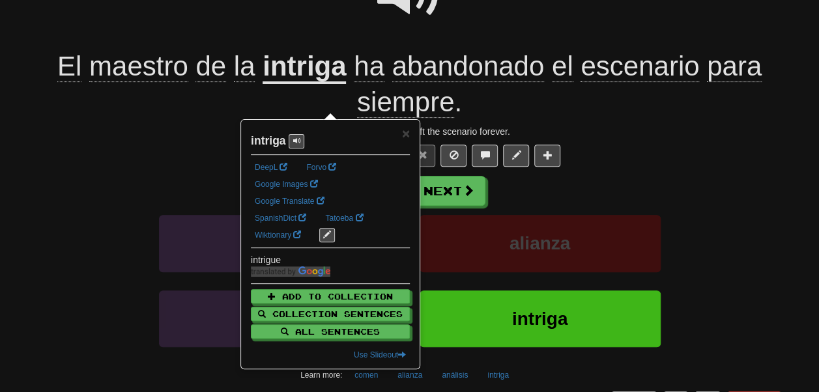
click at [293, 32] on div at bounding box center [409, 2] width 743 height 93
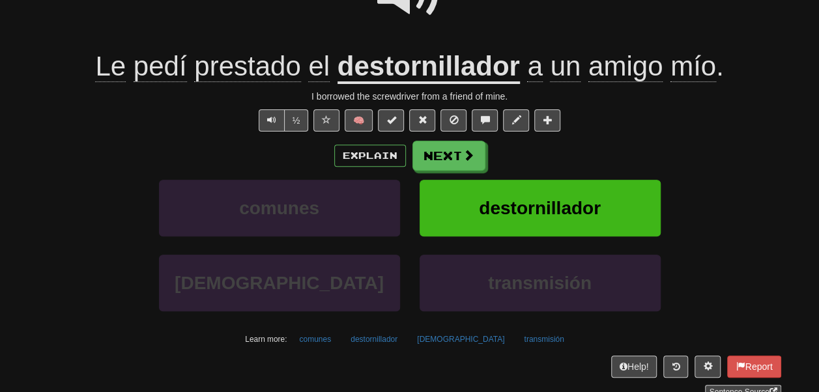
click at [238, 82] on span "prestado" at bounding box center [247, 66] width 106 height 31
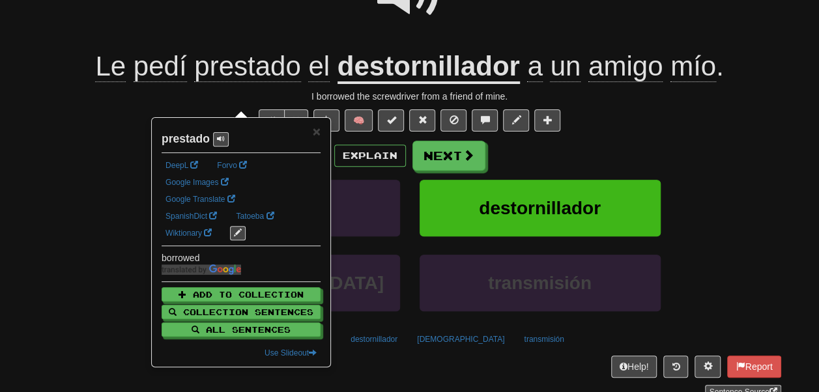
click at [218, 49] on div at bounding box center [409, 2] width 743 height 93
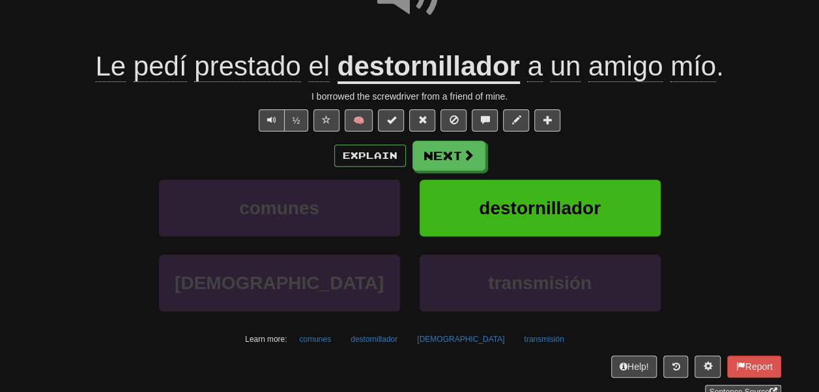
click at [160, 82] on span "pedí" at bounding box center [160, 66] width 53 height 31
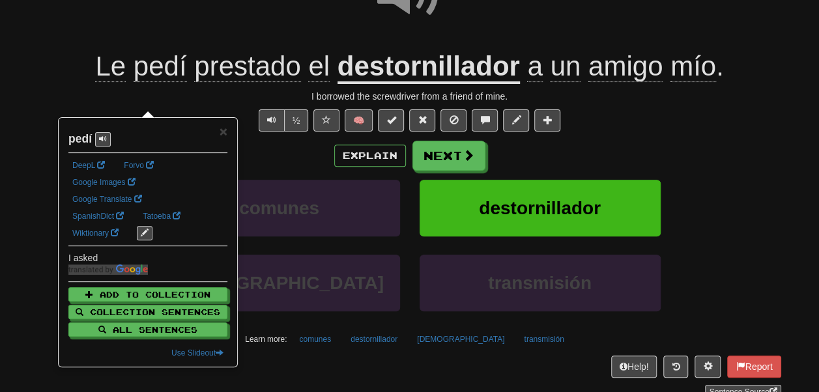
click at [200, 40] on div at bounding box center [409, 2] width 743 height 93
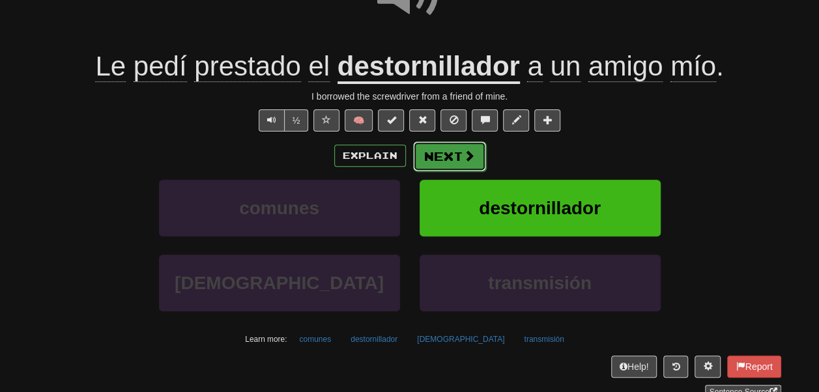
click at [426, 171] on button "Next" at bounding box center [449, 156] width 73 height 30
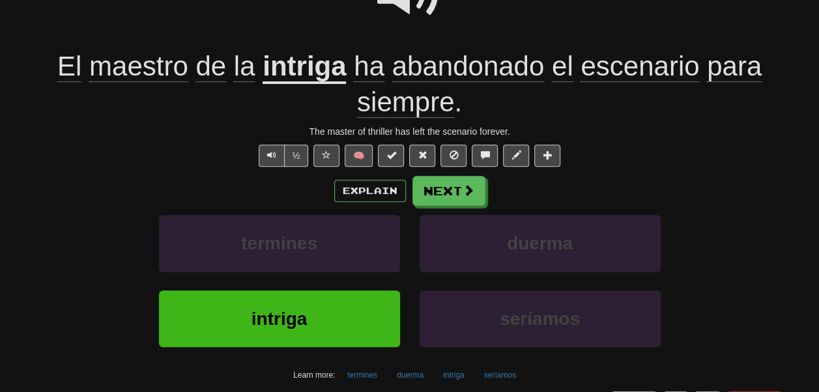
click at [313, 84] on u "intriga" at bounding box center [304, 67] width 83 height 33
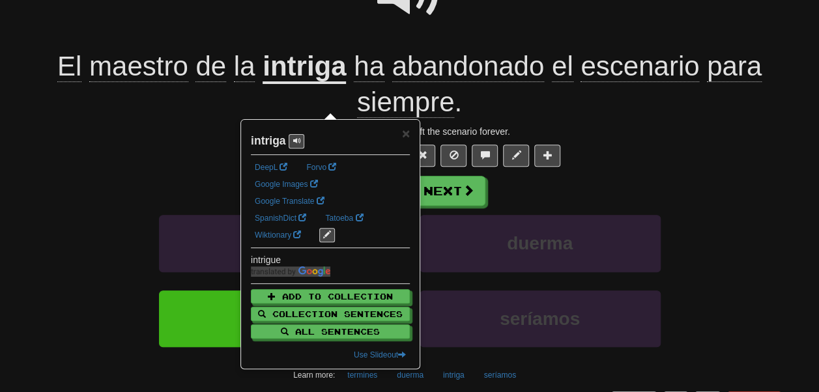
click at [309, 49] on div at bounding box center [409, 2] width 743 height 93
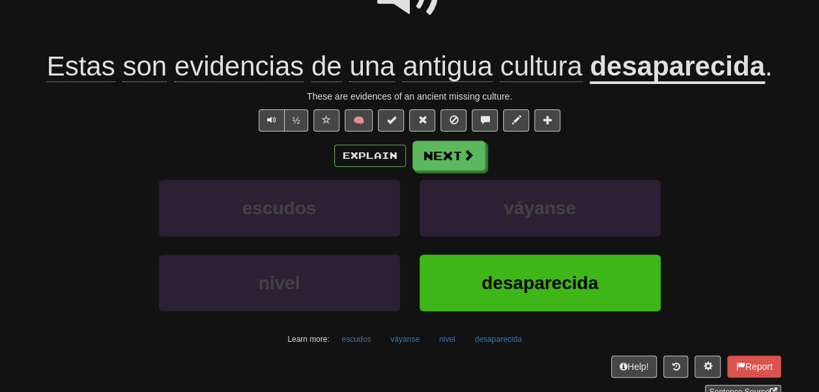
click at [590, 84] on u "desaparecida" at bounding box center [677, 67] width 175 height 33
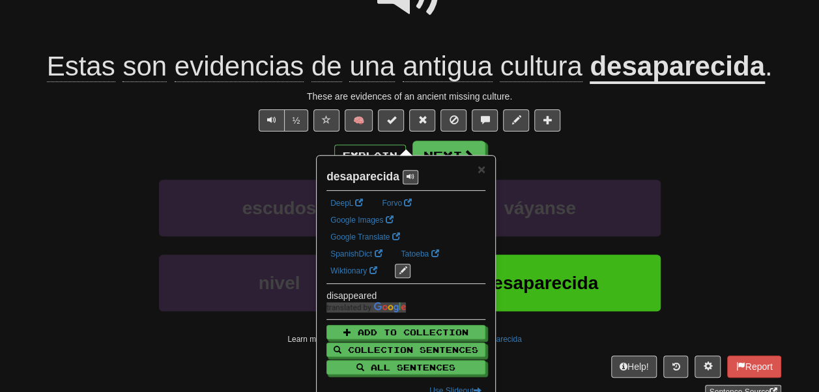
click at [263, 85] on div "Estas son evidencias de una antigua cultura desaparecida ." at bounding box center [409, 67] width 743 height 36
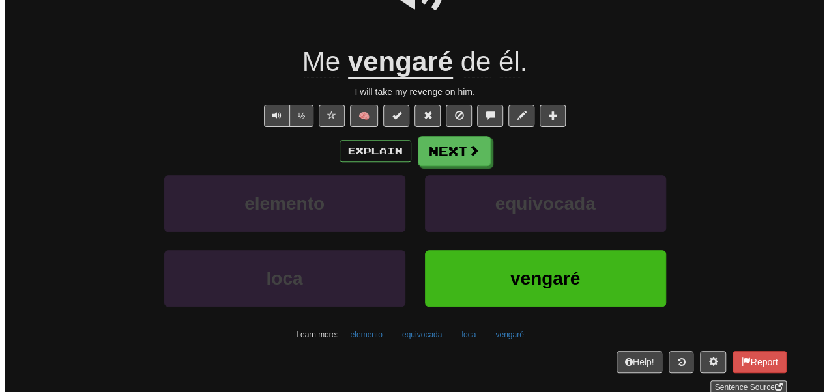
scroll to position [182, 0]
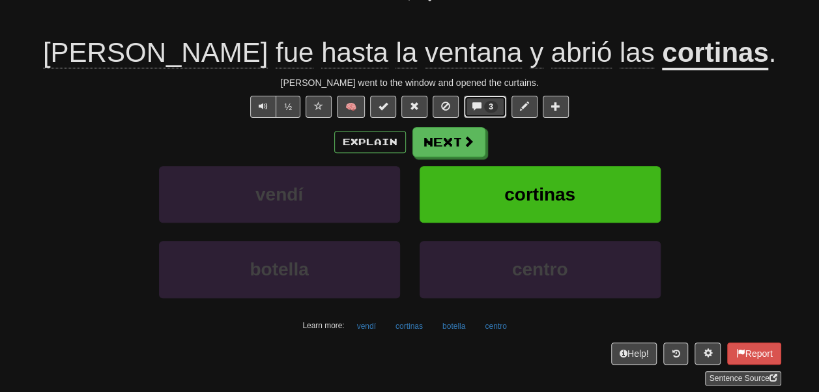
click at [483, 118] on button "3" at bounding box center [485, 107] width 42 height 22
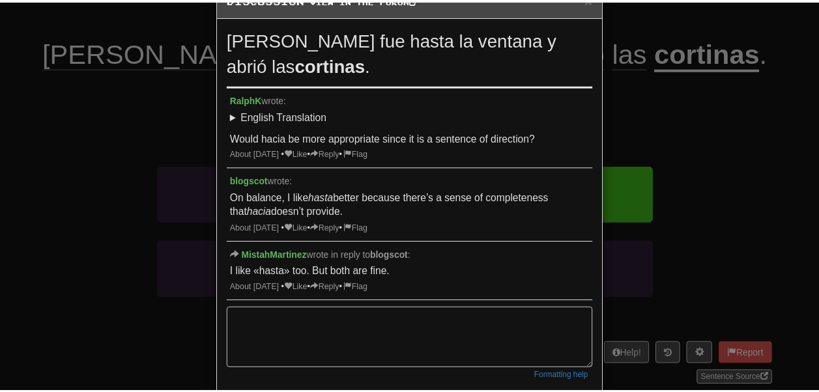
scroll to position [10, 0]
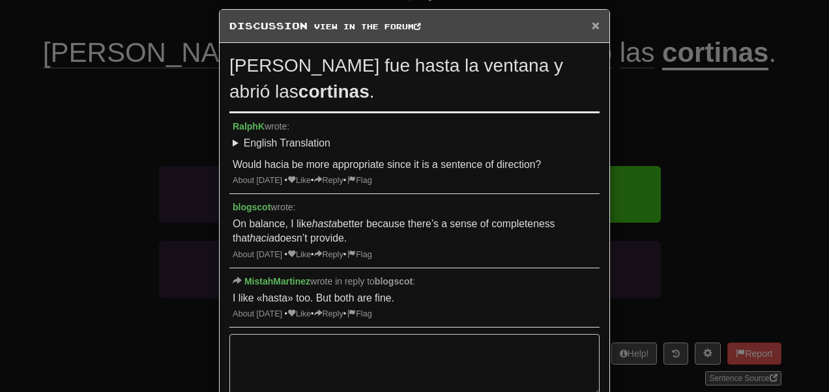
click at [592, 24] on span "×" at bounding box center [596, 25] width 8 height 15
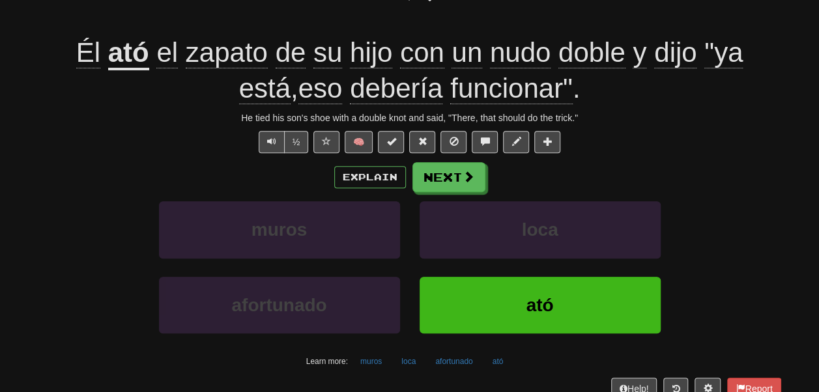
click at [108, 70] on u "ató" at bounding box center [128, 53] width 41 height 33
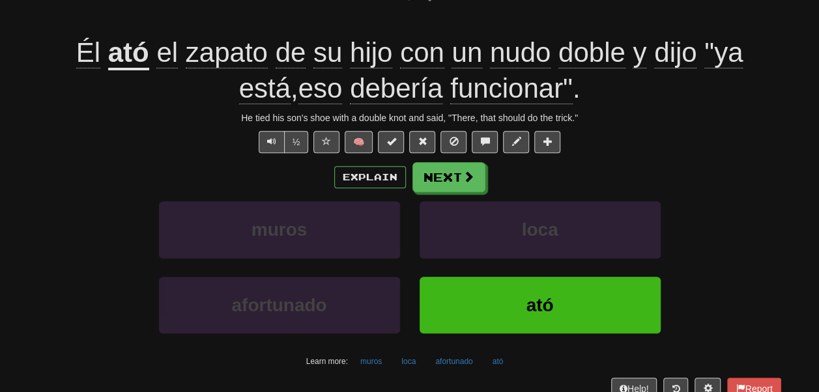
click at [520, 68] on span "nudo" at bounding box center [520, 52] width 61 height 31
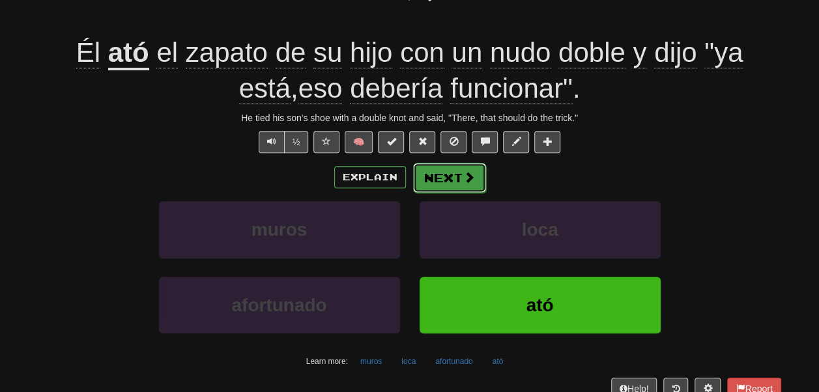
click at [435, 193] on button "Next" at bounding box center [449, 178] width 73 height 30
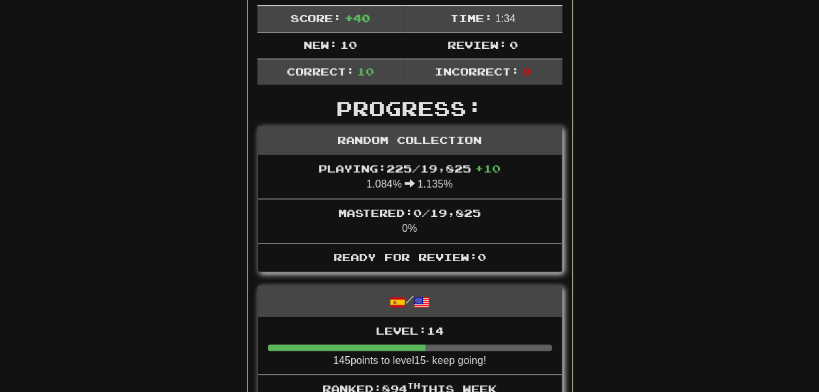
scroll to position [136, 0]
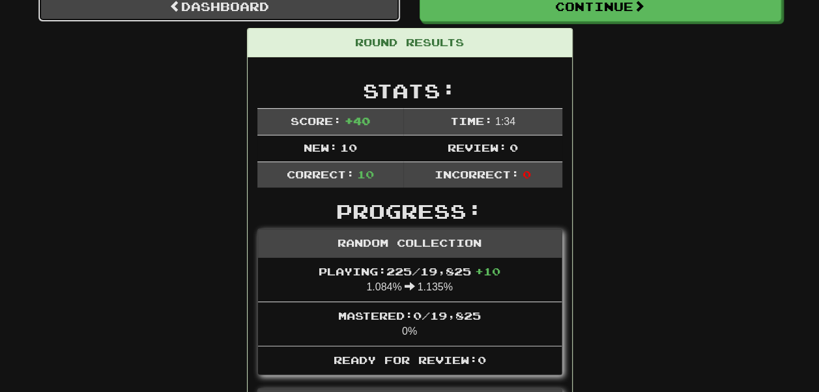
click at [210, 10] on link "Dashboard" at bounding box center [219, 7] width 362 height 30
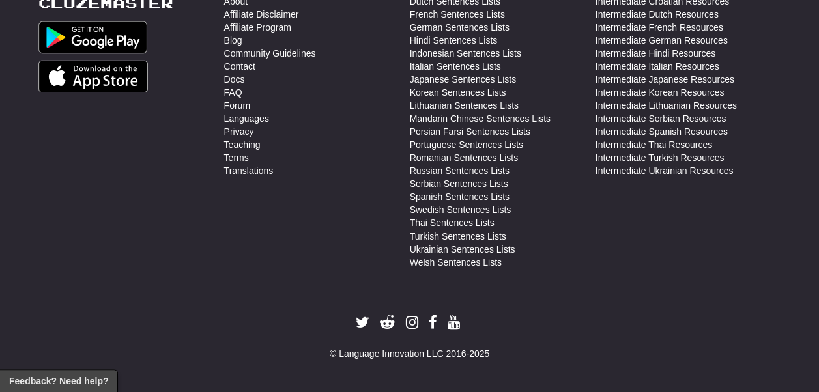
scroll to position [1044, 0]
